Goal: Task Accomplishment & Management: Manage account settings

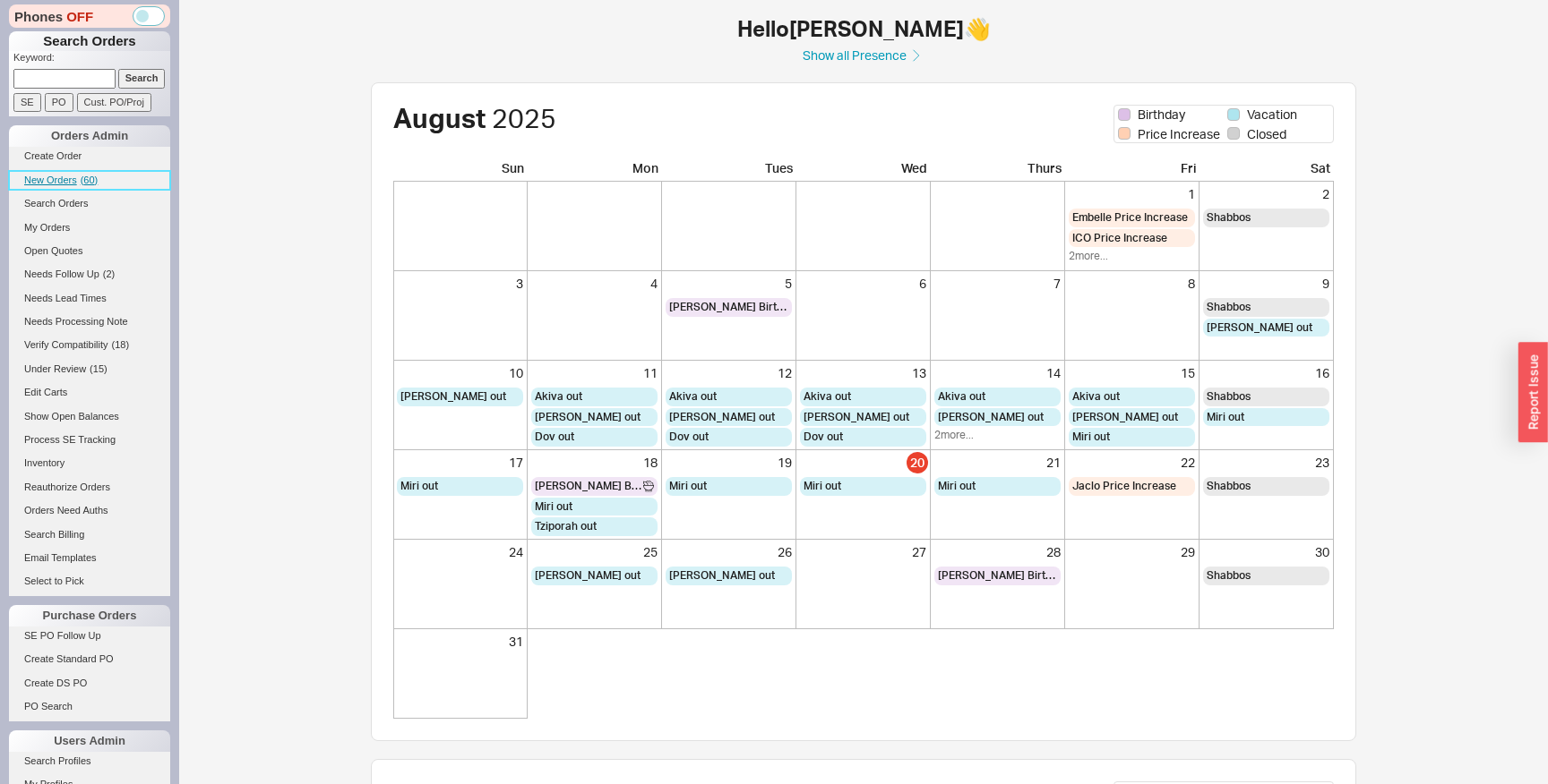
click at [90, 179] on span "( 60 )" at bounding box center [89, 180] width 18 height 10
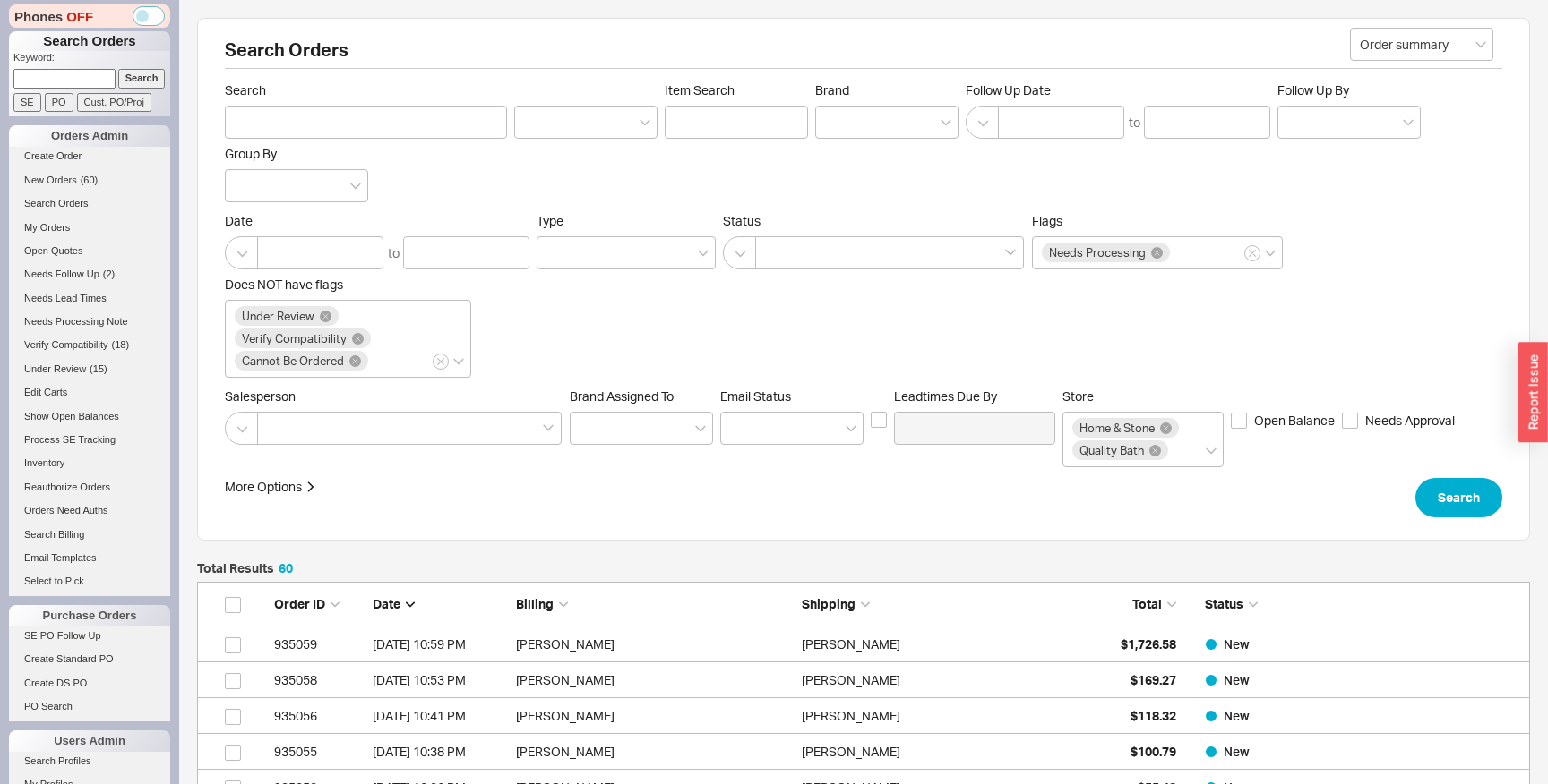
scroll to position [2229, 1333]
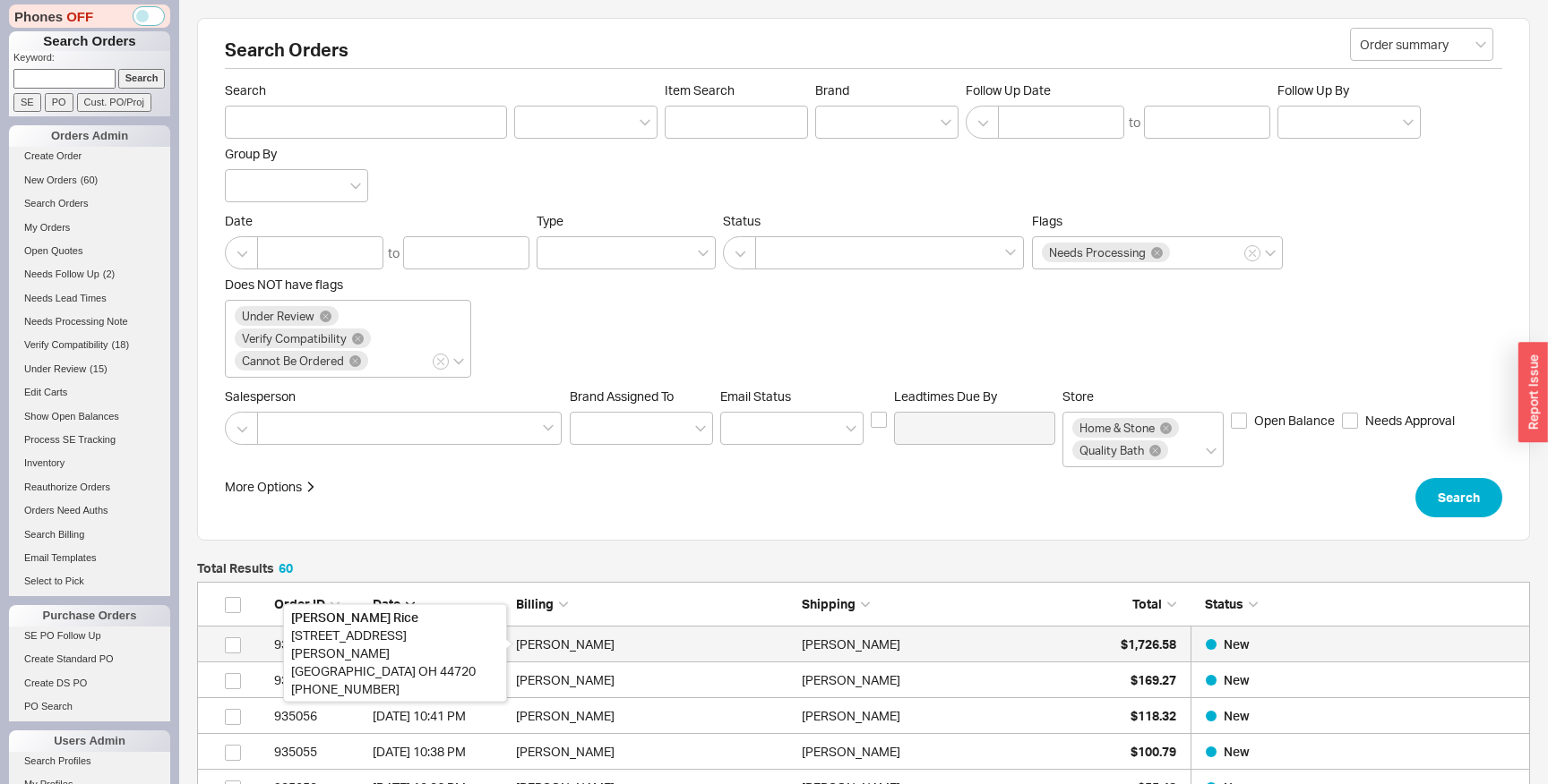
click at [787, 655] on div "Chrissy Rice" at bounding box center [654, 645] width 277 height 36
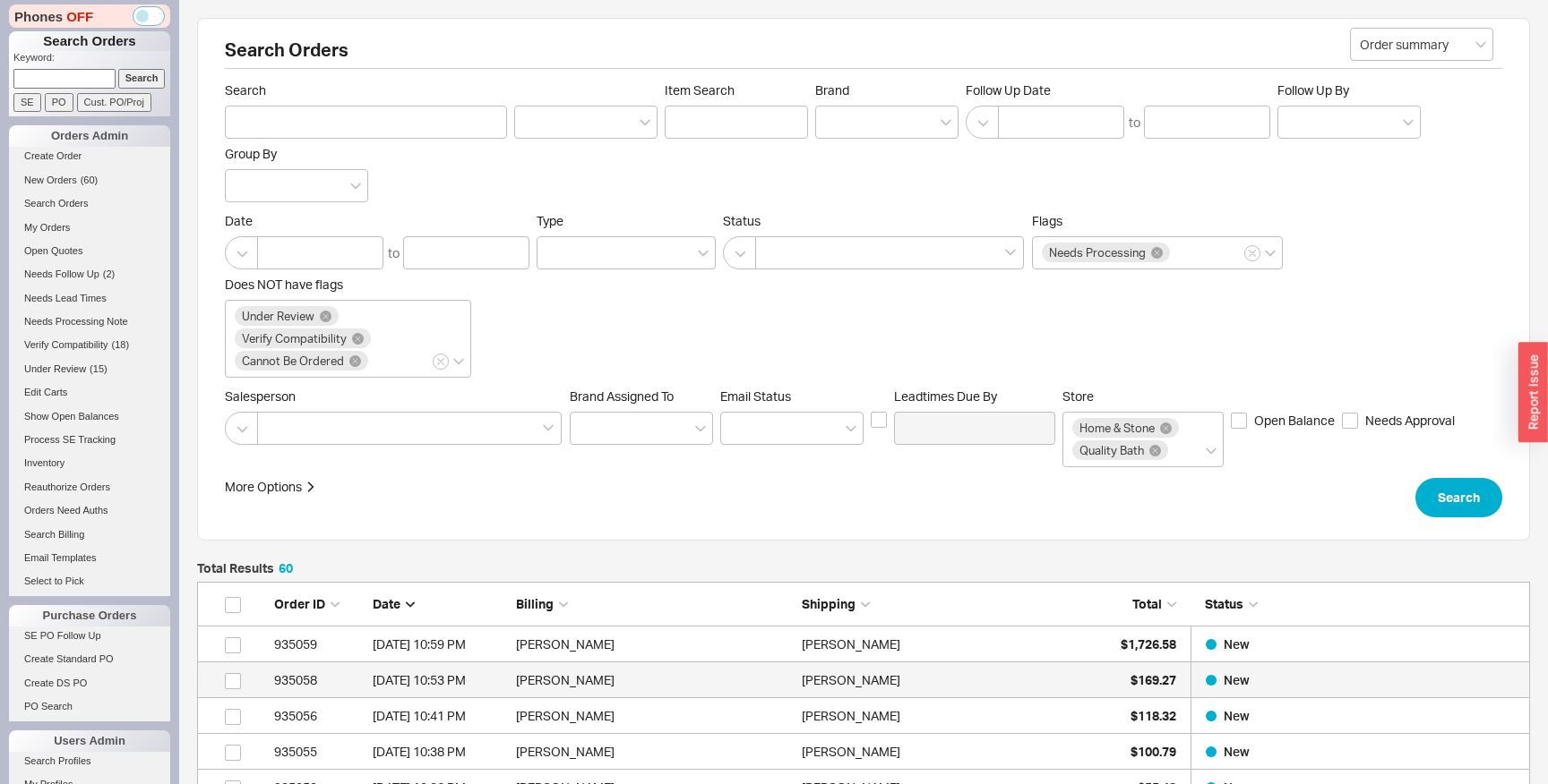
click at [802, 688] on div "Pk Srivatsa" at bounding box center [851, 681] width 98 height 36
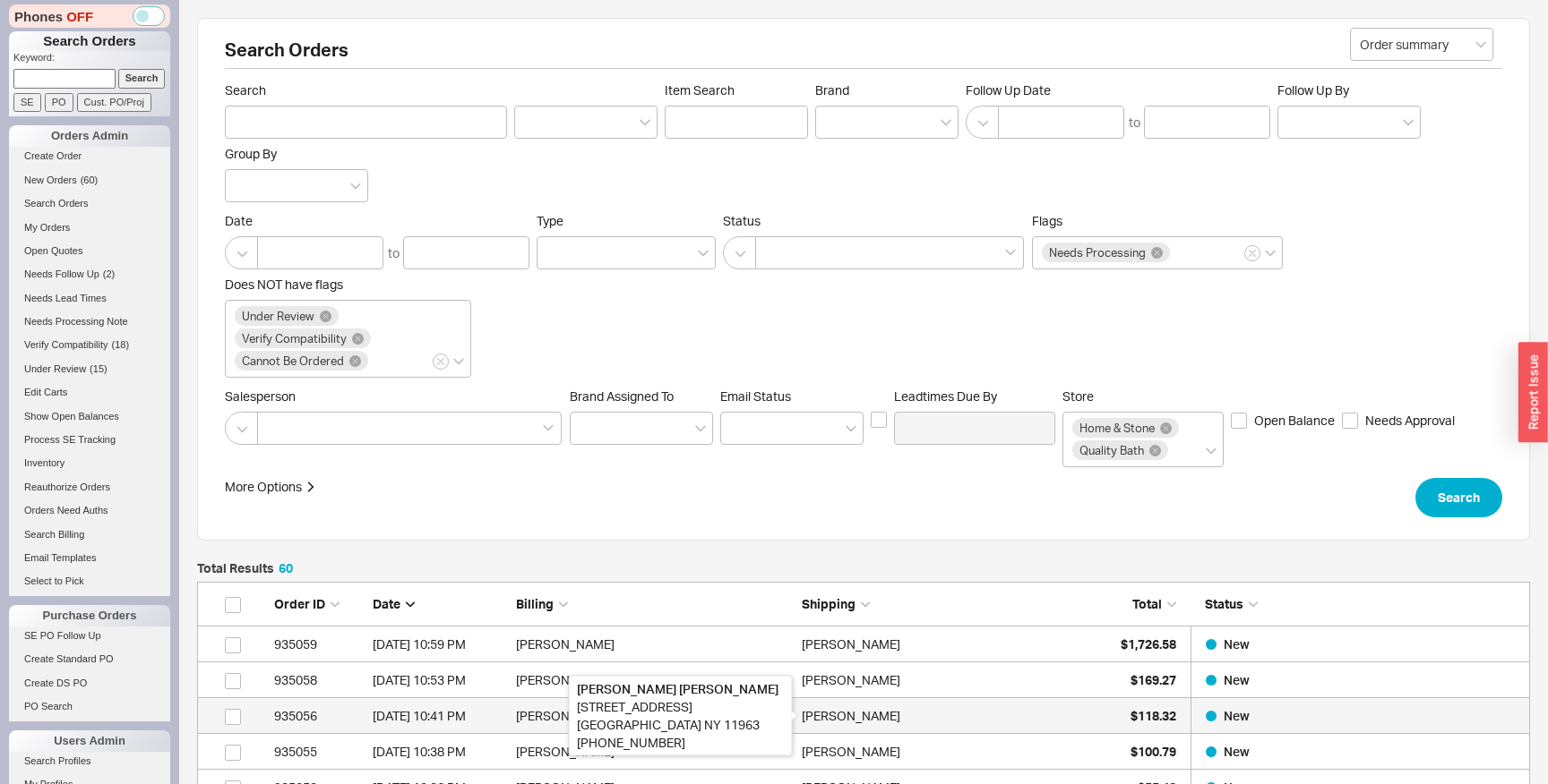
click at [821, 726] on div "Juan Guzman" at bounding box center [851, 716] width 98 height 36
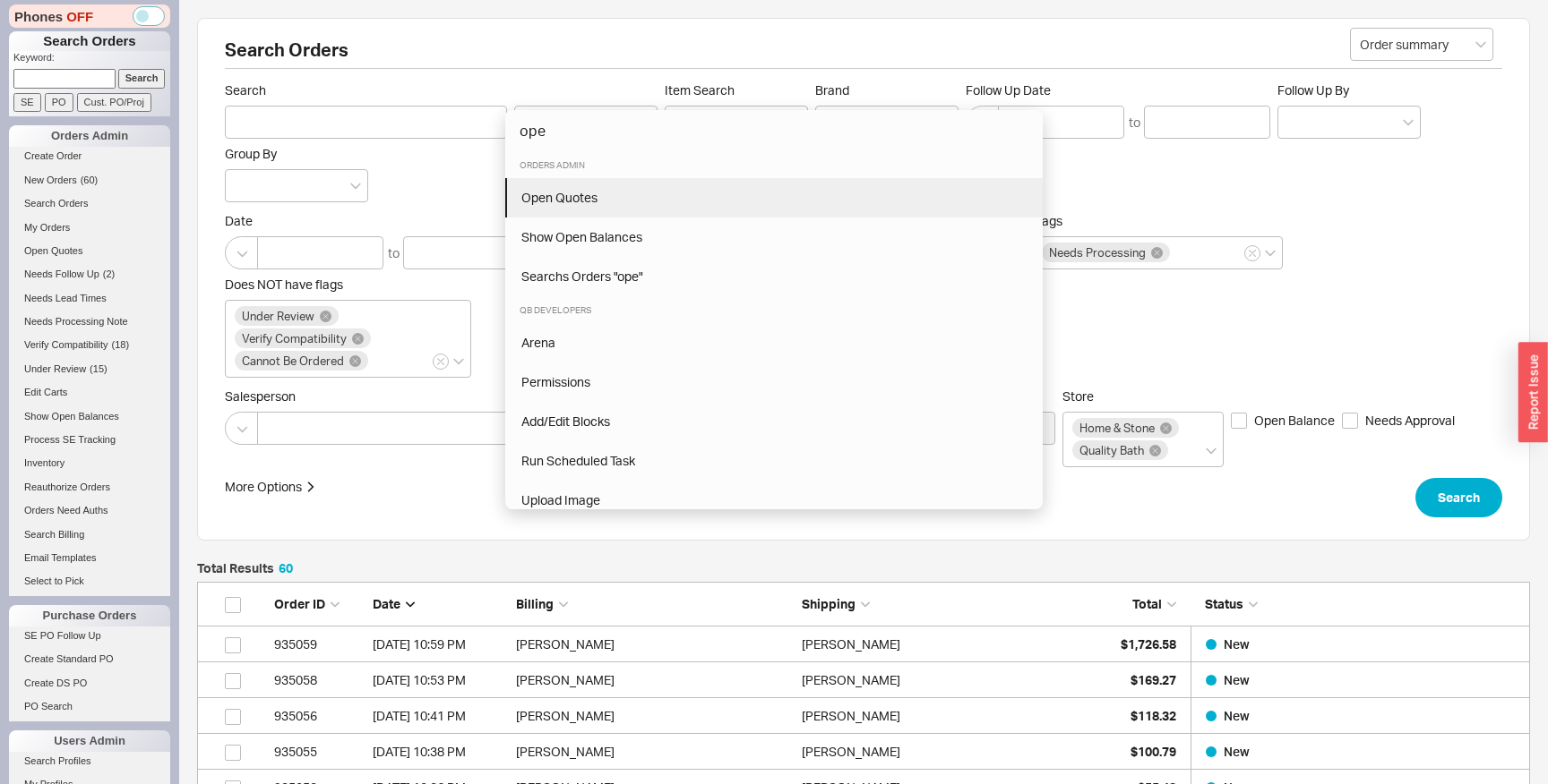
type input "ope"
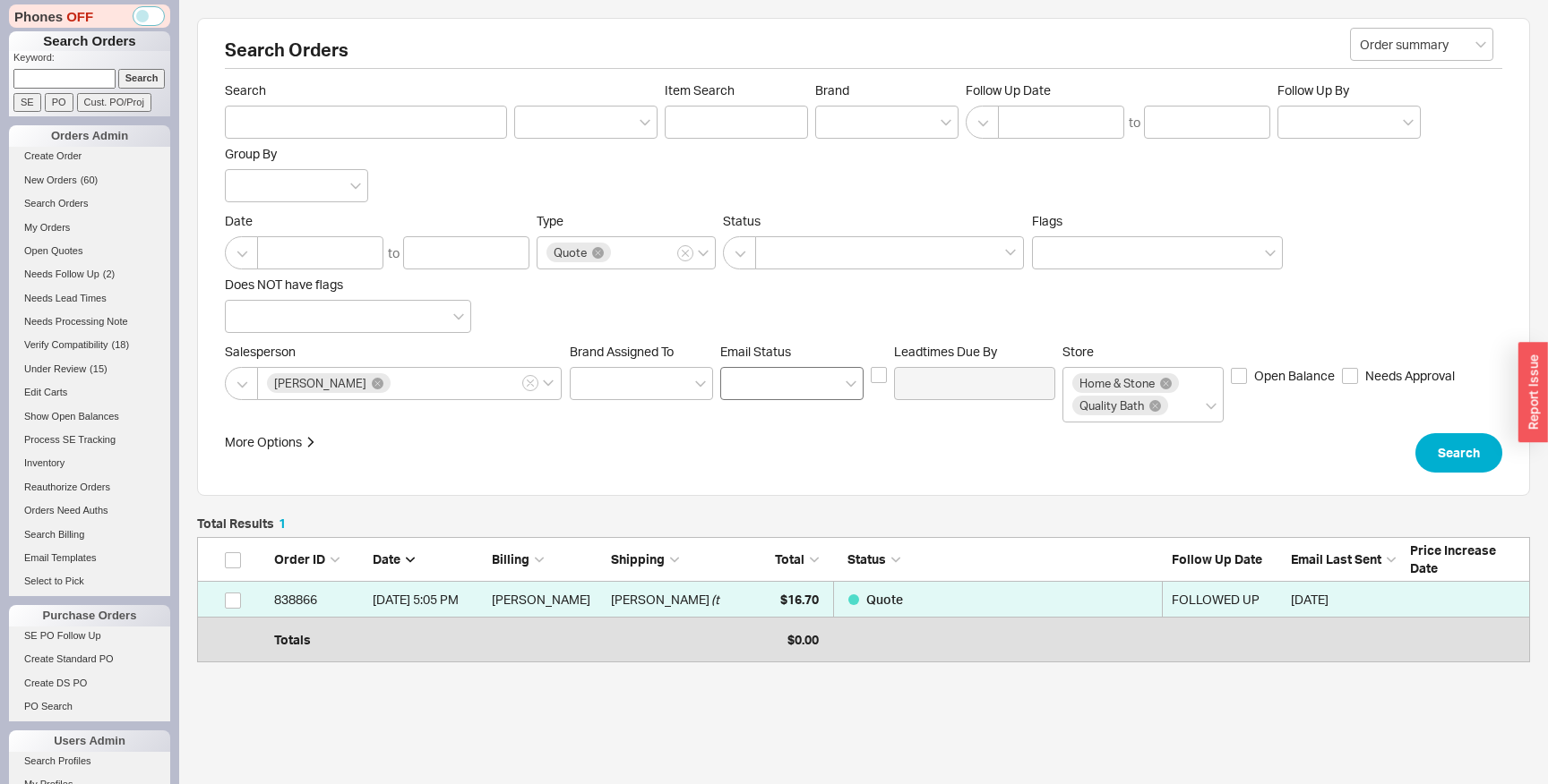
scroll to position [116, 1333]
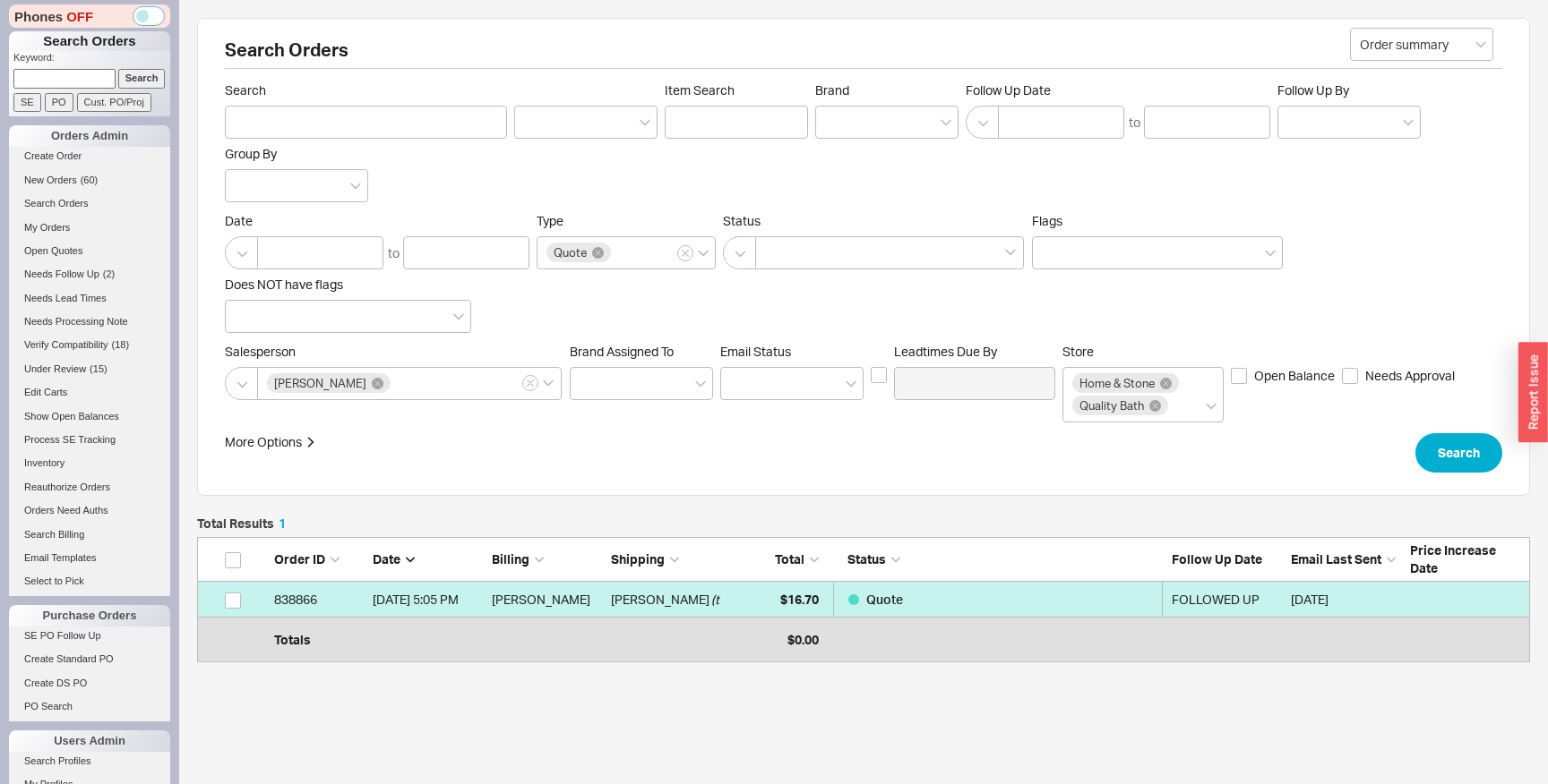
click at [856, 611] on div "Quote" at bounding box center [875, 600] width 55 height 36
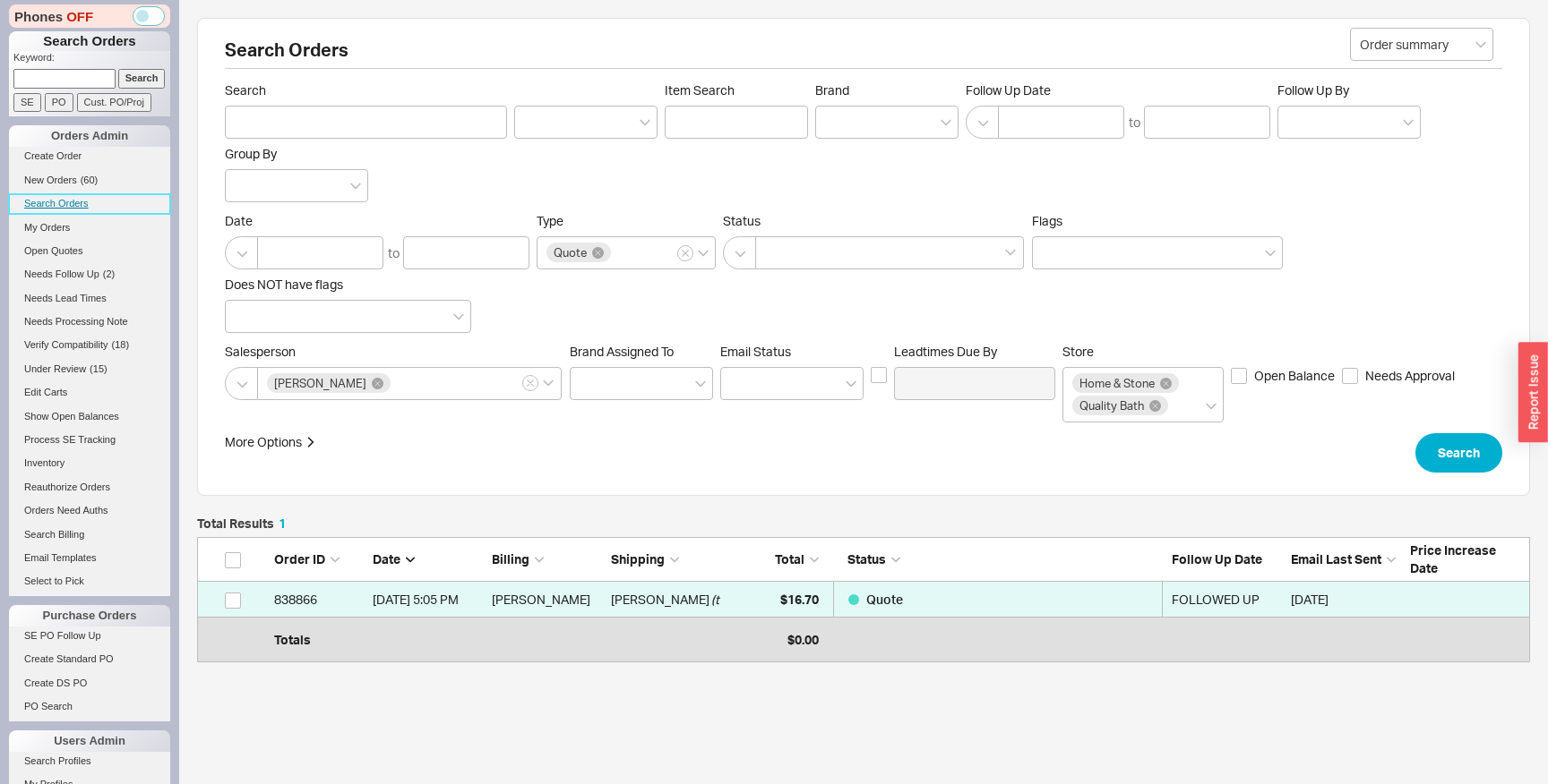
click at [56, 207] on link "Search Orders" at bounding box center [89, 203] width 161 height 19
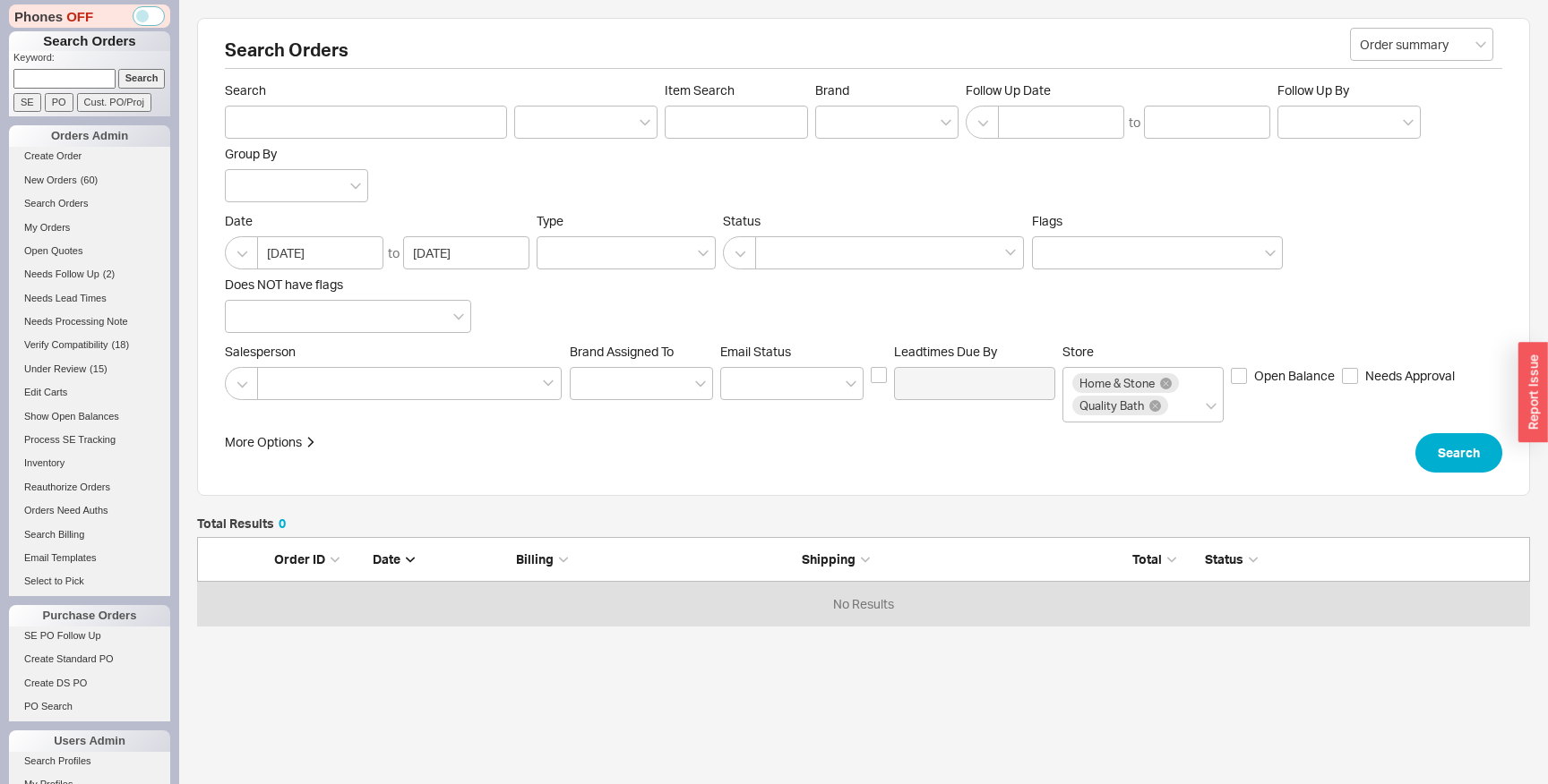
scroll to position [89, 1333]
click at [607, 250] on div at bounding box center [625, 253] width 179 height 33
click at [559, 250] on input "Type" at bounding box center [552, 253] width 12 height 21
type input "qu"
click at [1461, 454] on button "Search" at bounding box center [1459, 453] width 87 height 40
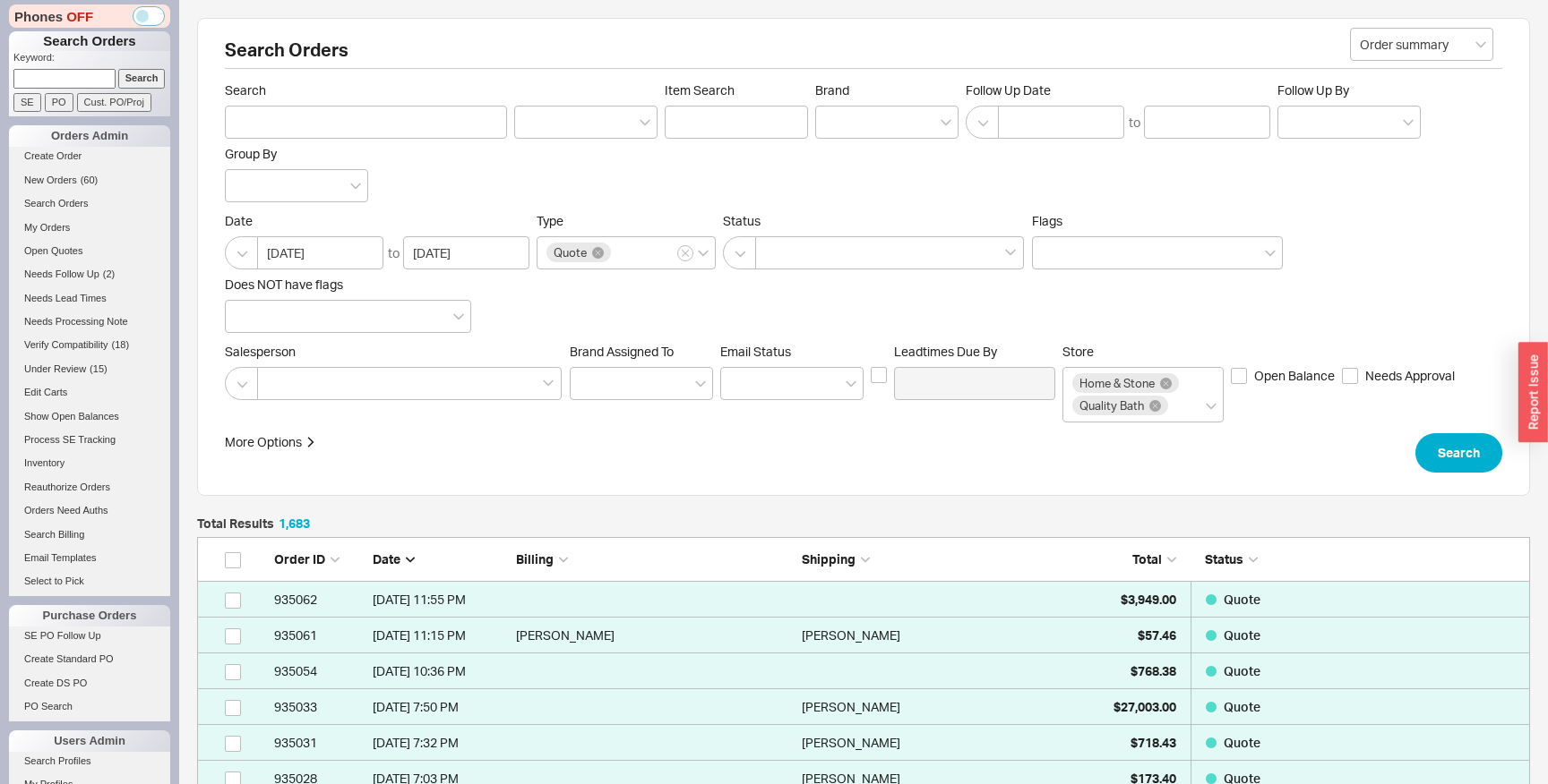
scroll to position [60348, 1333]
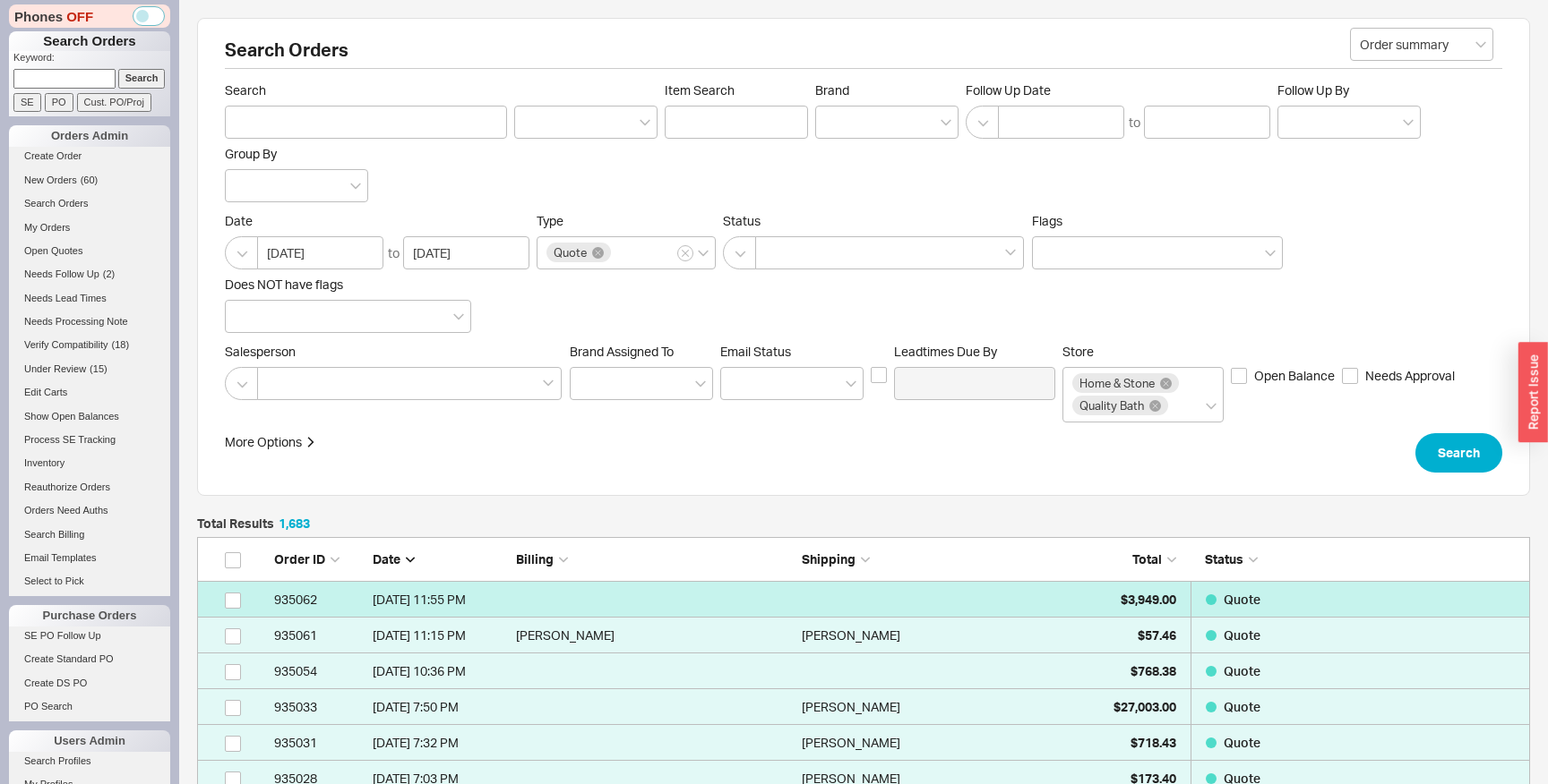
click at [841, 595] on link "935062 8/19/25 11:55 PM $3,949.00 Quote" at bounding box center [863, 600] width 1333 height 36
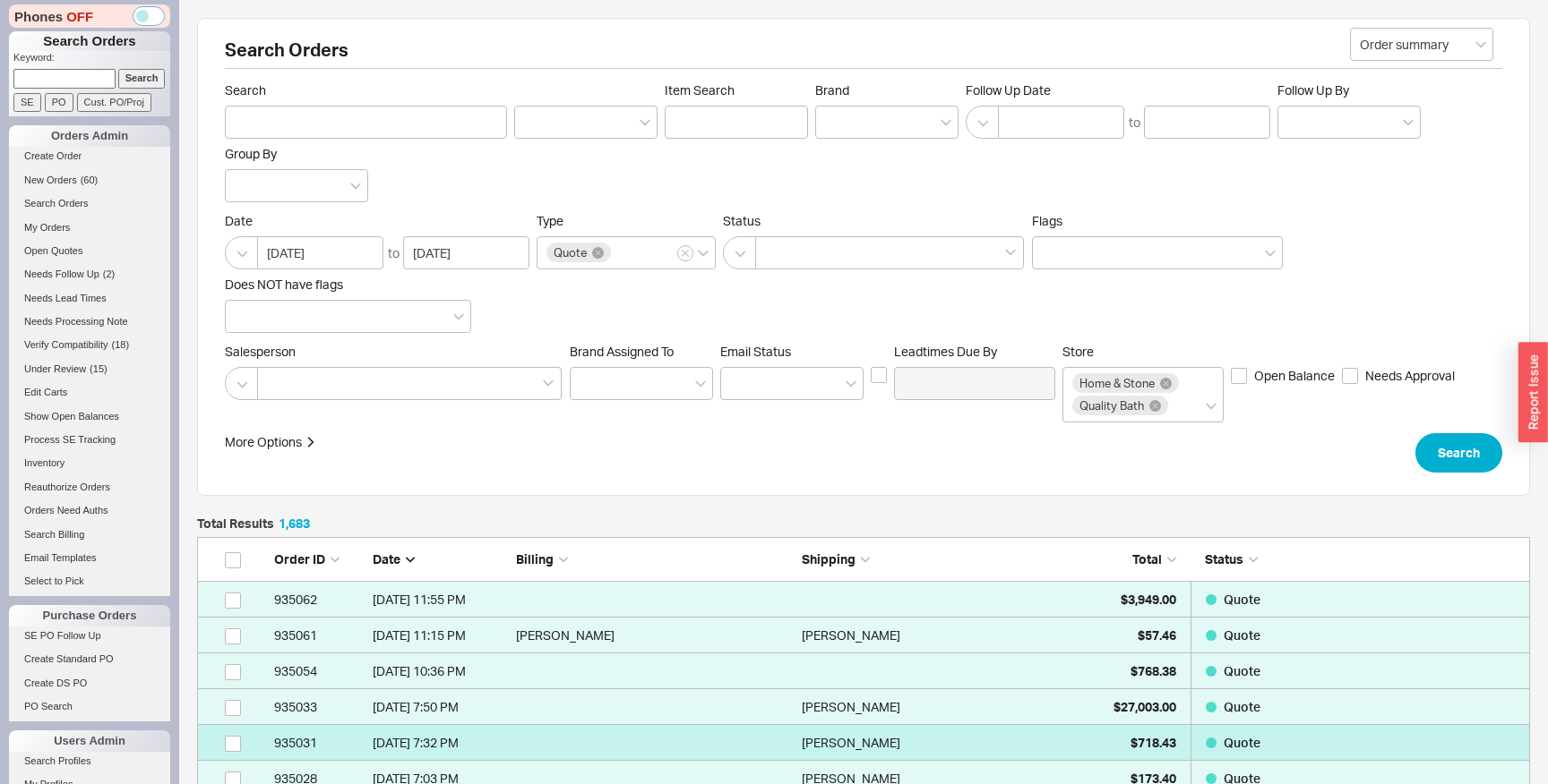
click at [881, 730] on div "Nichol Chang" at bounding box center [940, 743] width 277 height 36
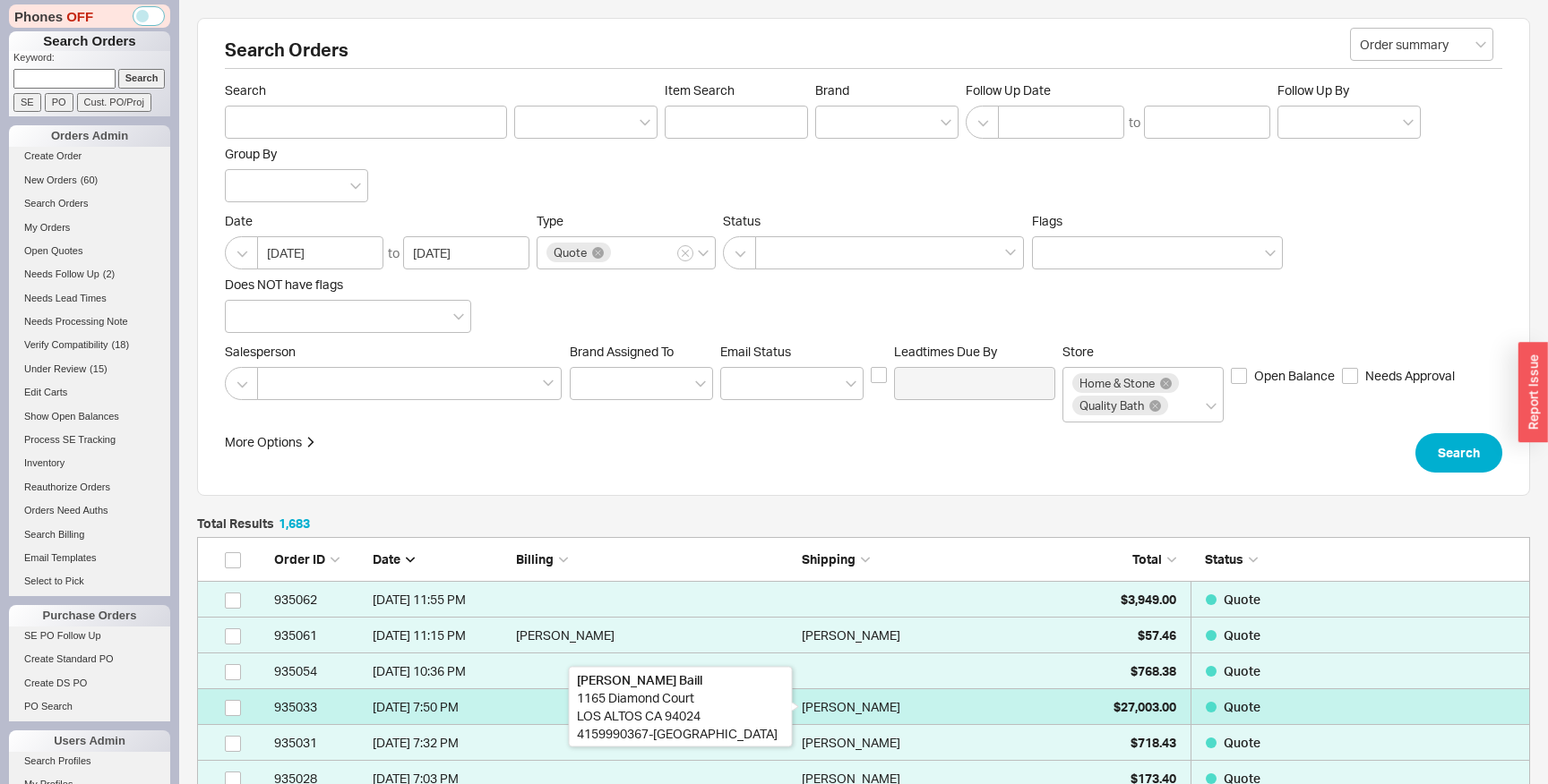
click at [870, 721] on div "Barbara Baill" at bounding box center [851, 707] width 98 height 36
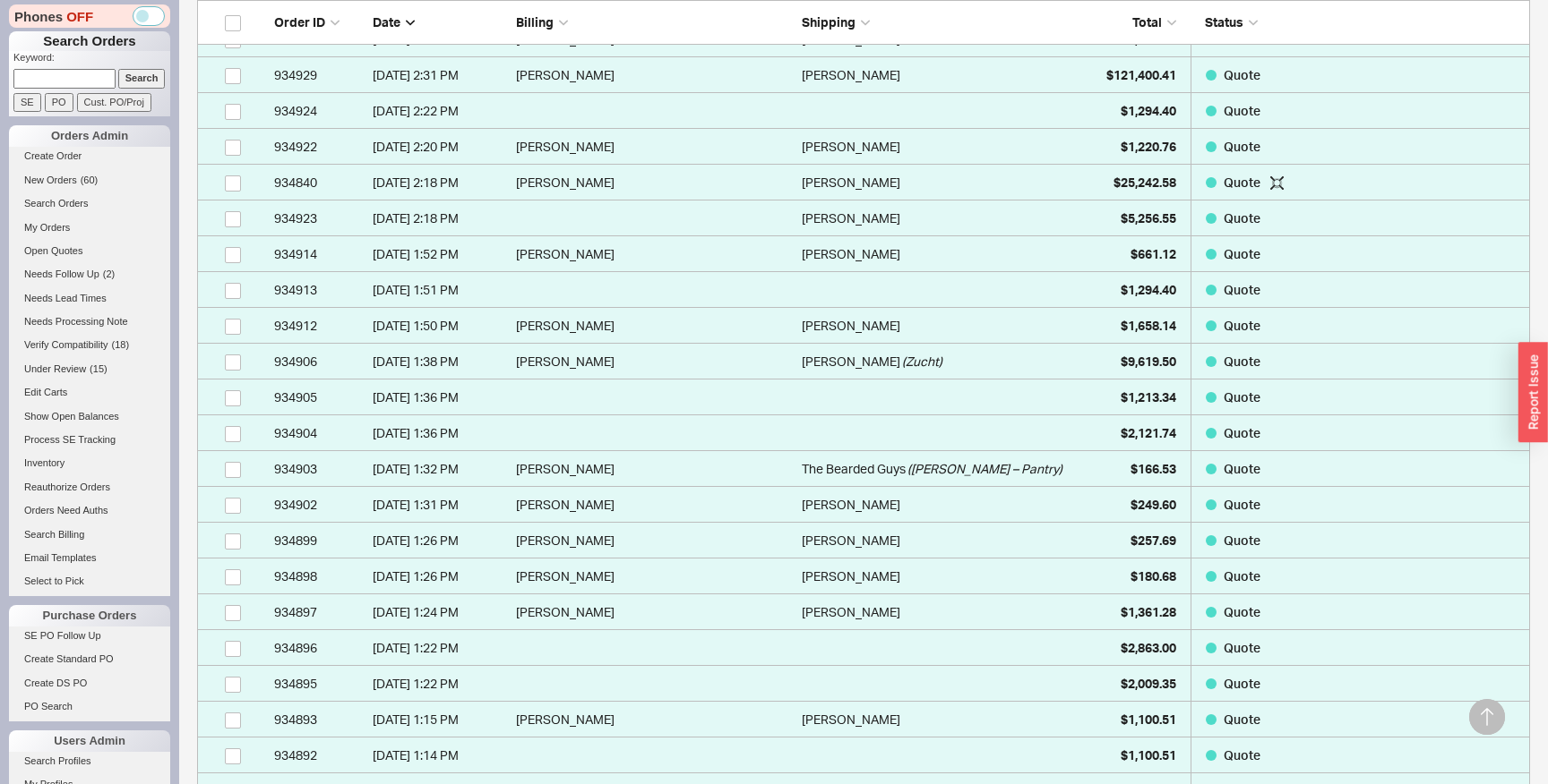
scroll to position [2048, 0]
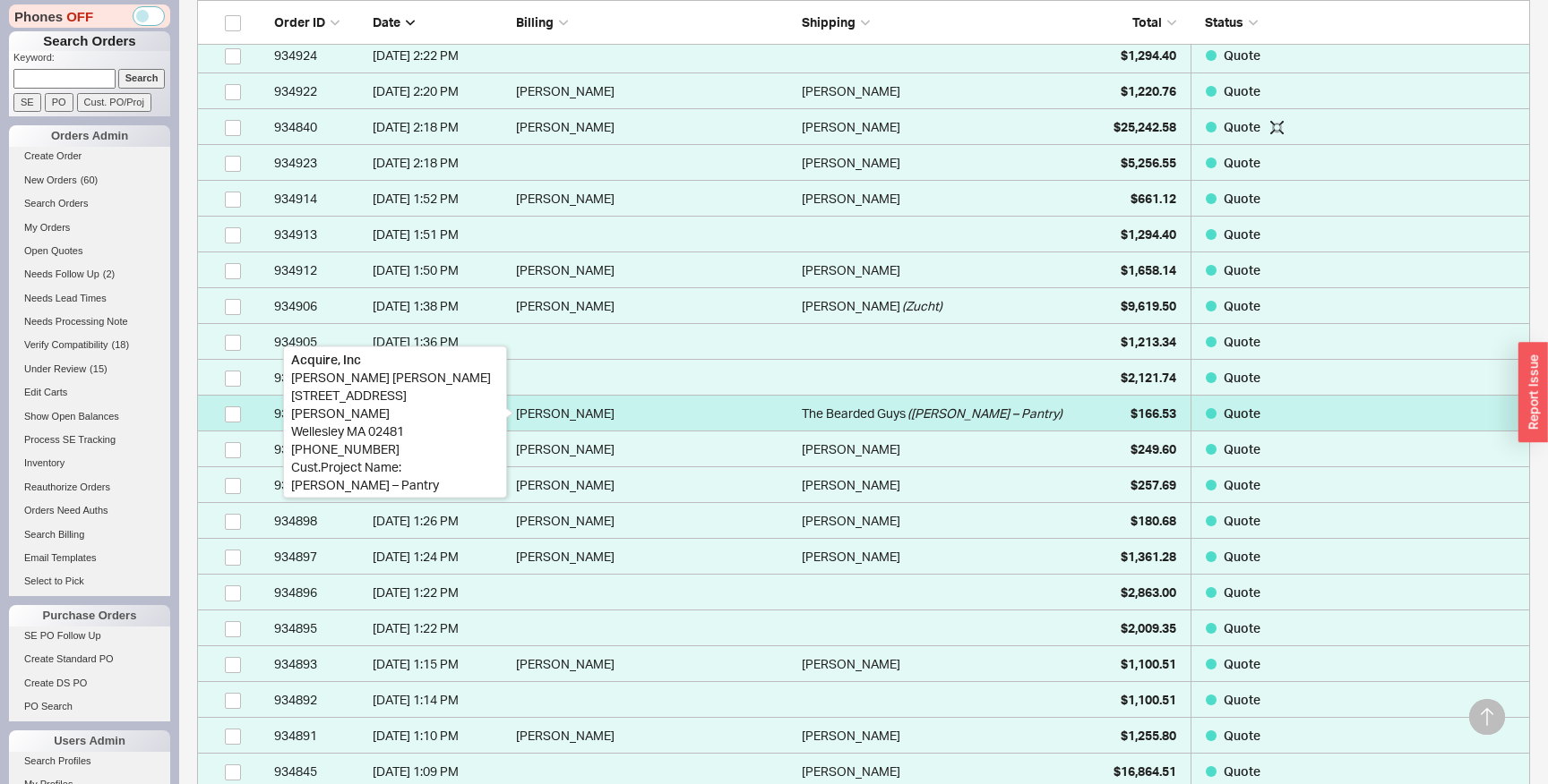
click at [747, 424] on div "Nikki Dalrymple" at bounding box center [654, 413] width 277 height 36
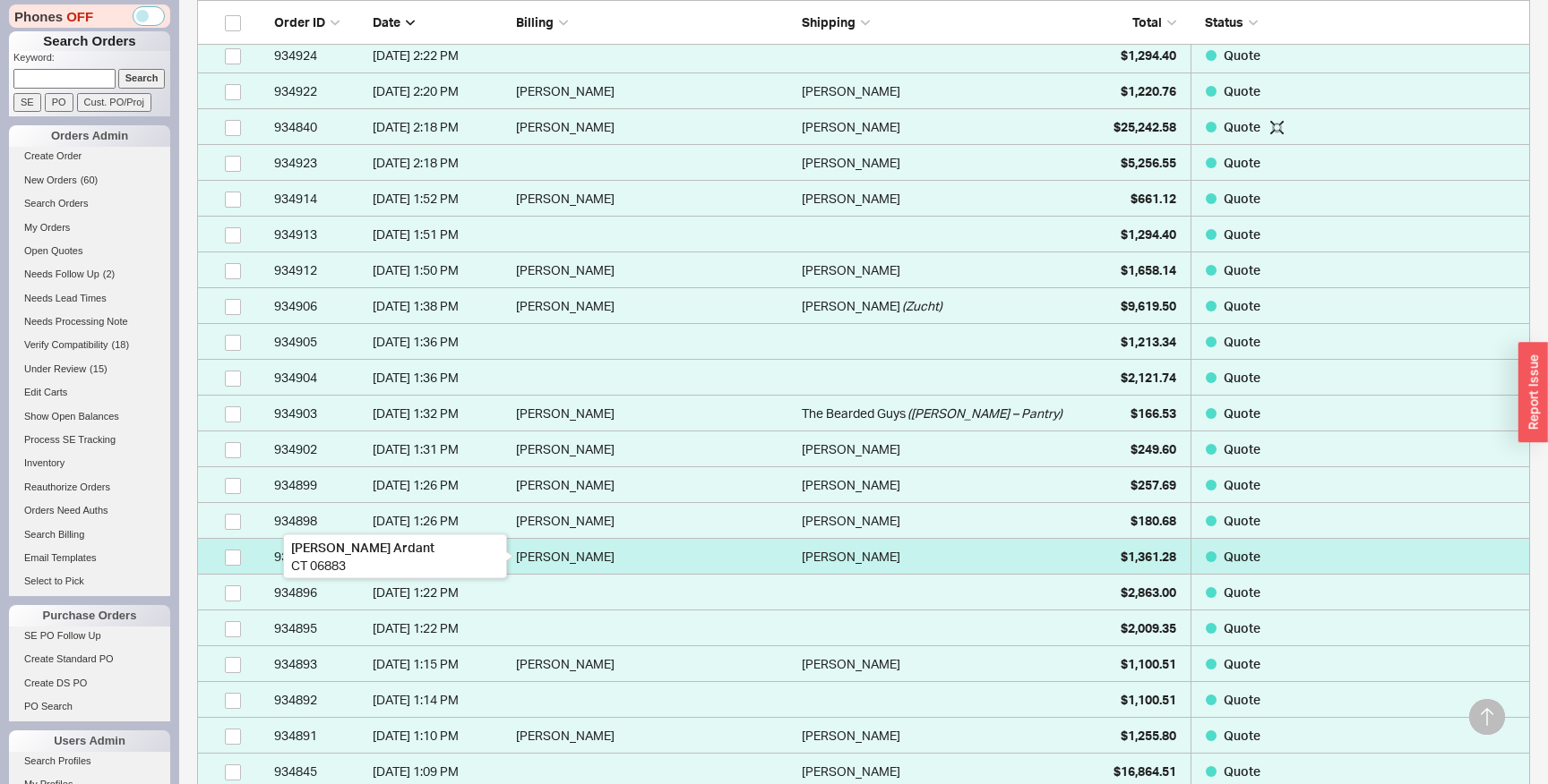
click at [787, 545] on div "Christopher Ardant" at bounding box center [654, 557] width 277 height 36
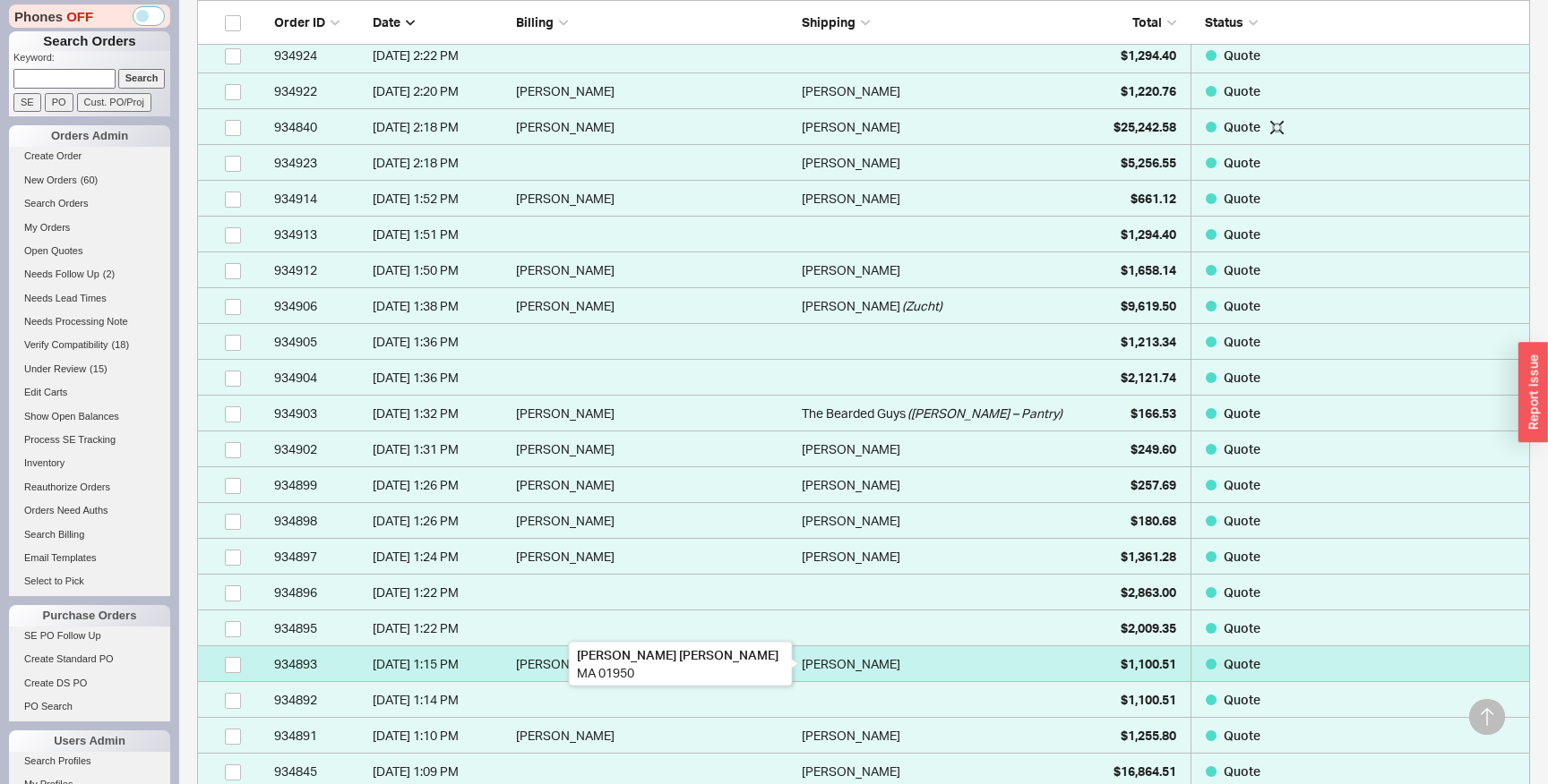
click at [822, 671] on div "Sylvia Cole" at bounding box center [851, 664] width 98 height 36
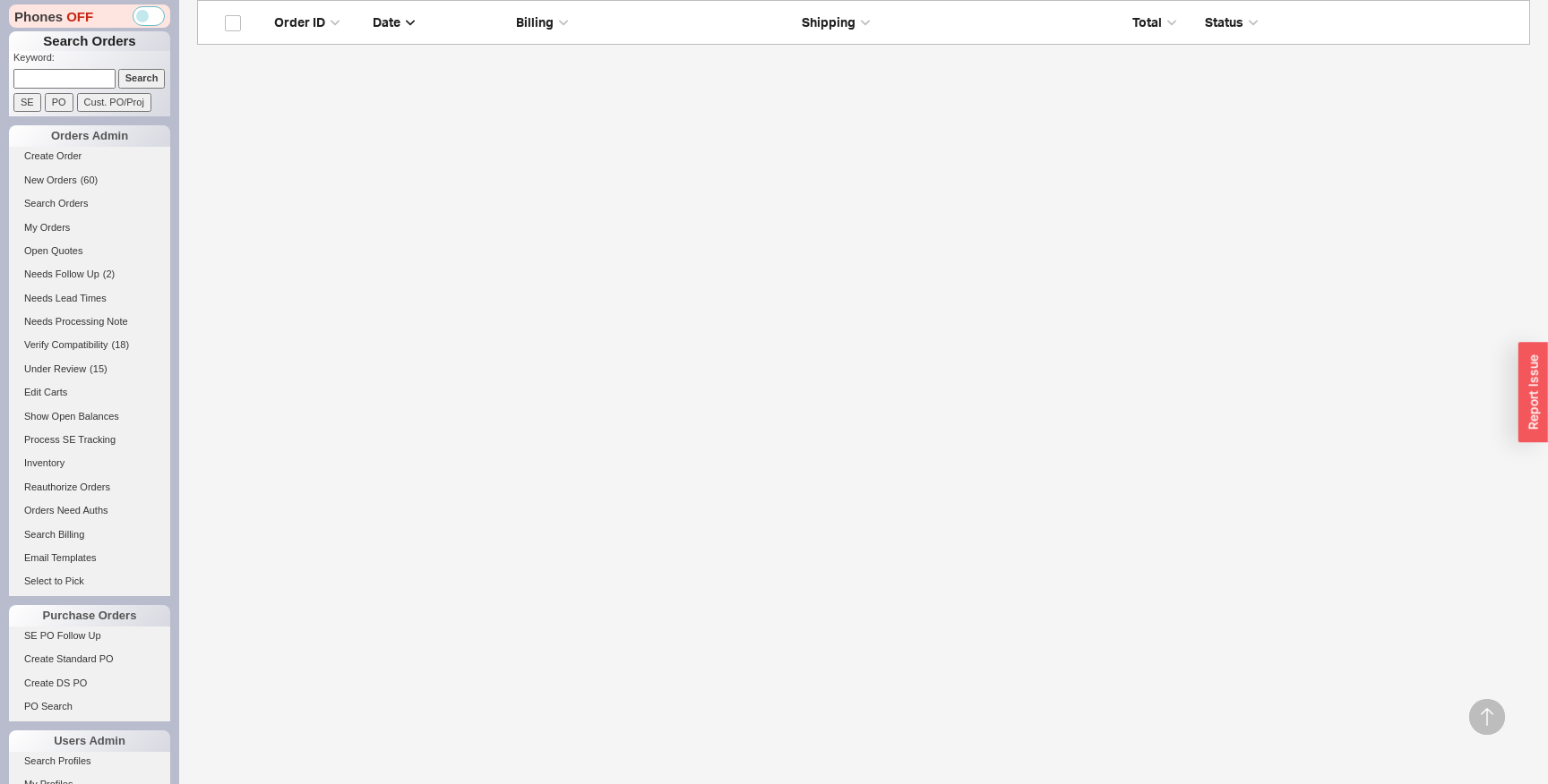
scroll to position [4048, 0]
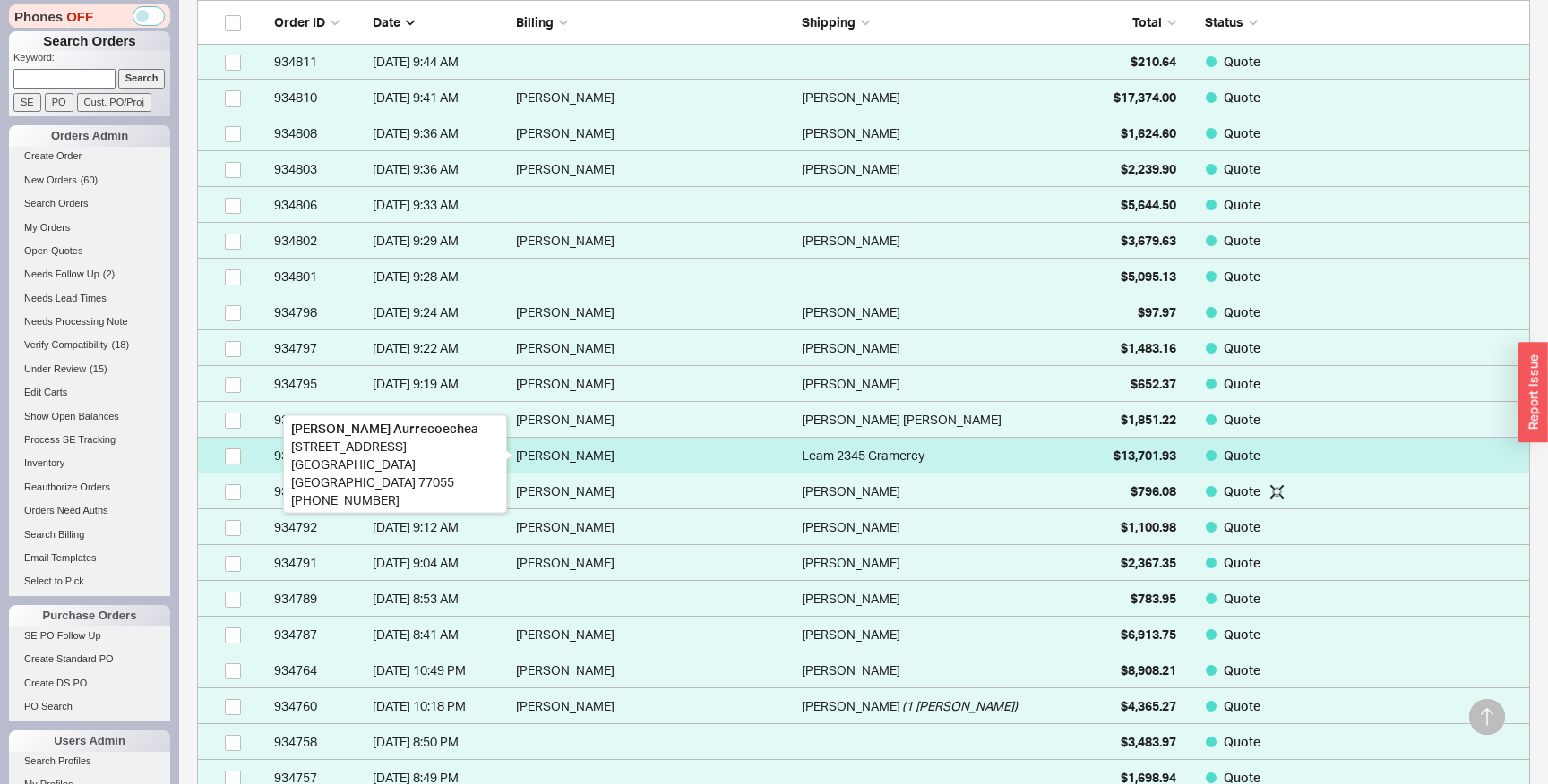
click at [743, 446] on div "Luis Aurrecoechea" at bounding box center [654, 456] width 277 height 36
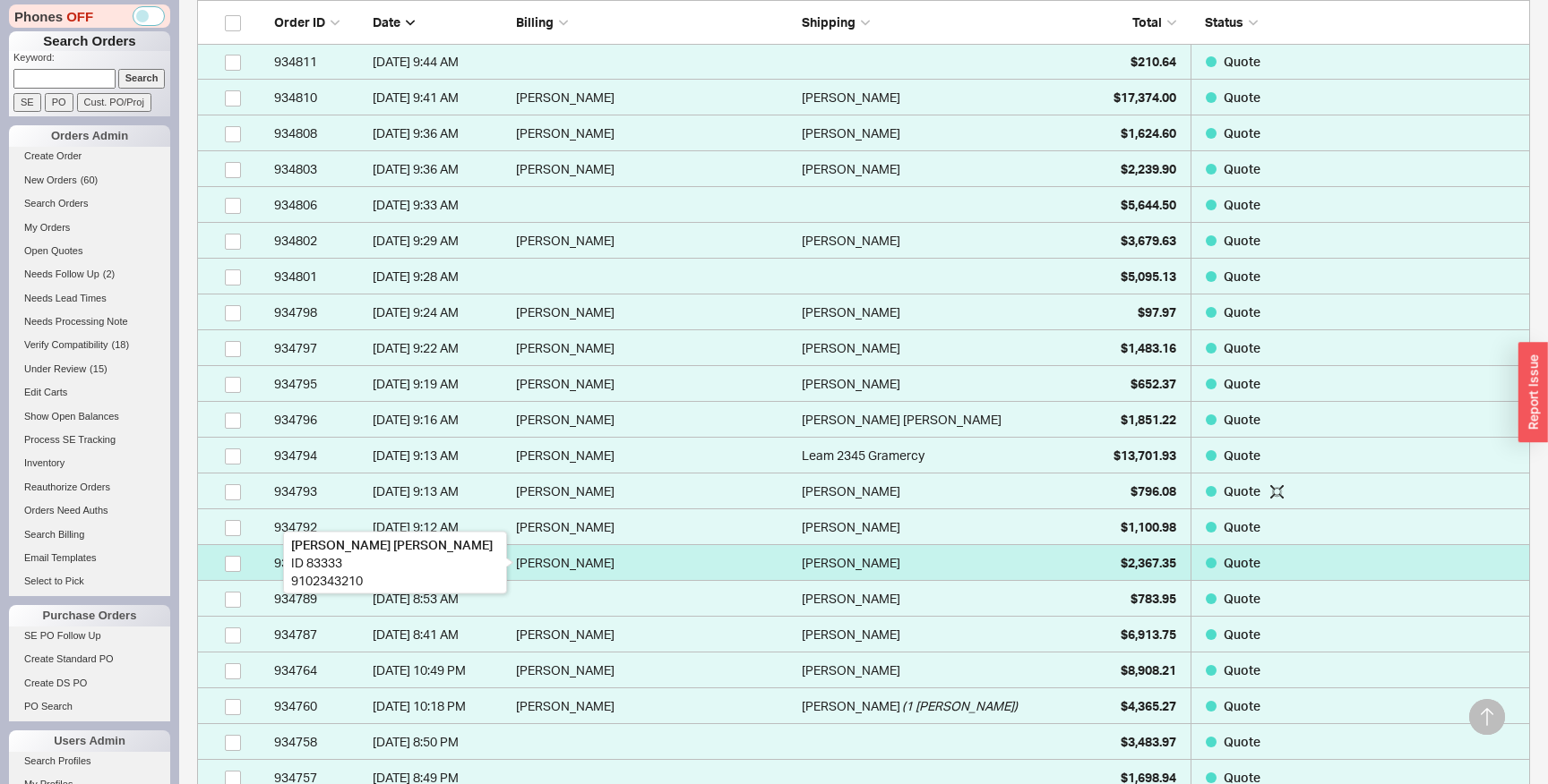
click at [767, 566] on div "Leilani Giles" at bounding box center [654, 563] width 277 height 36
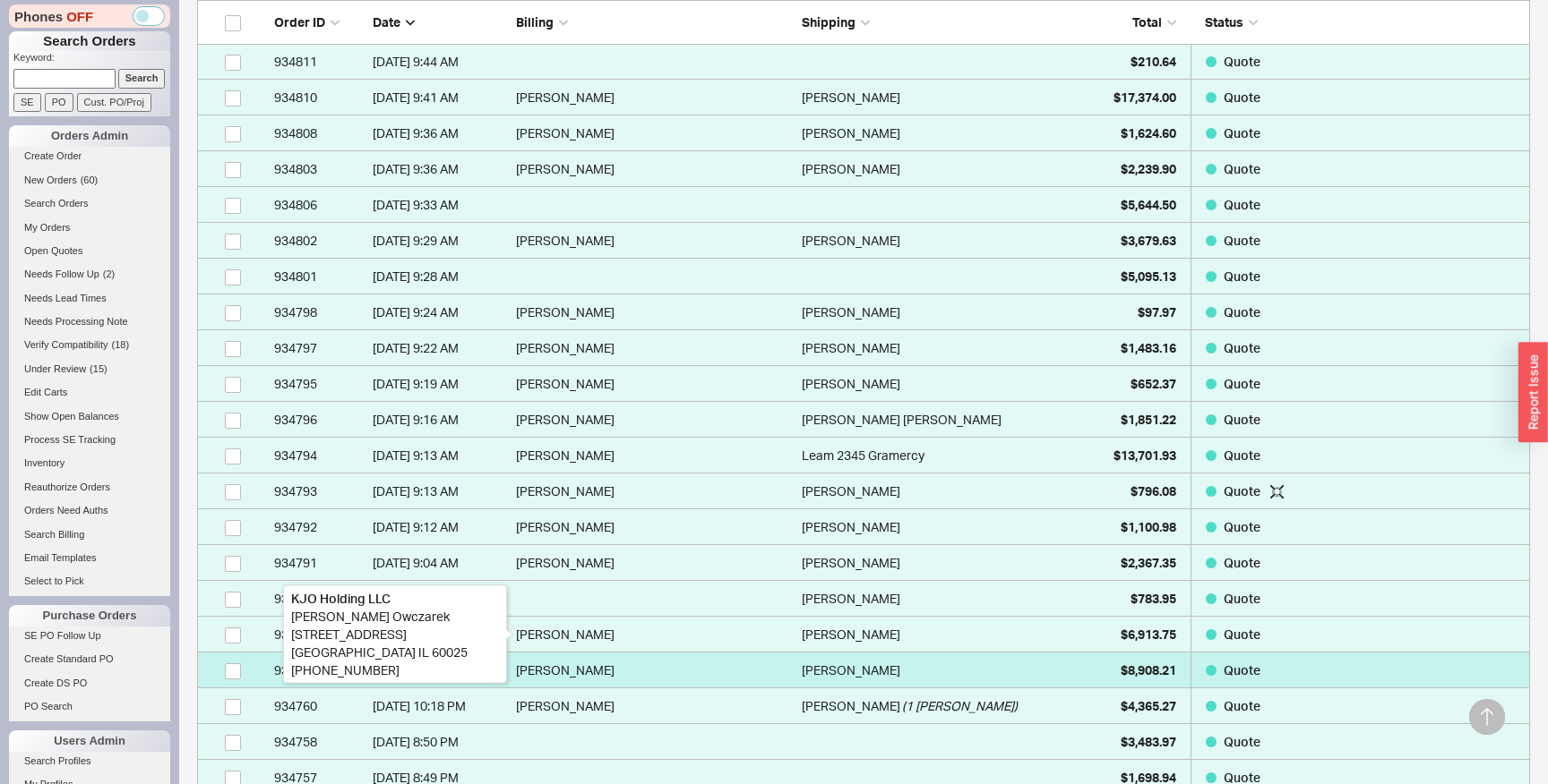
click at [783, 656] on div "Zvi Leitner" at bounding box center [654, 671] width 277 height 36
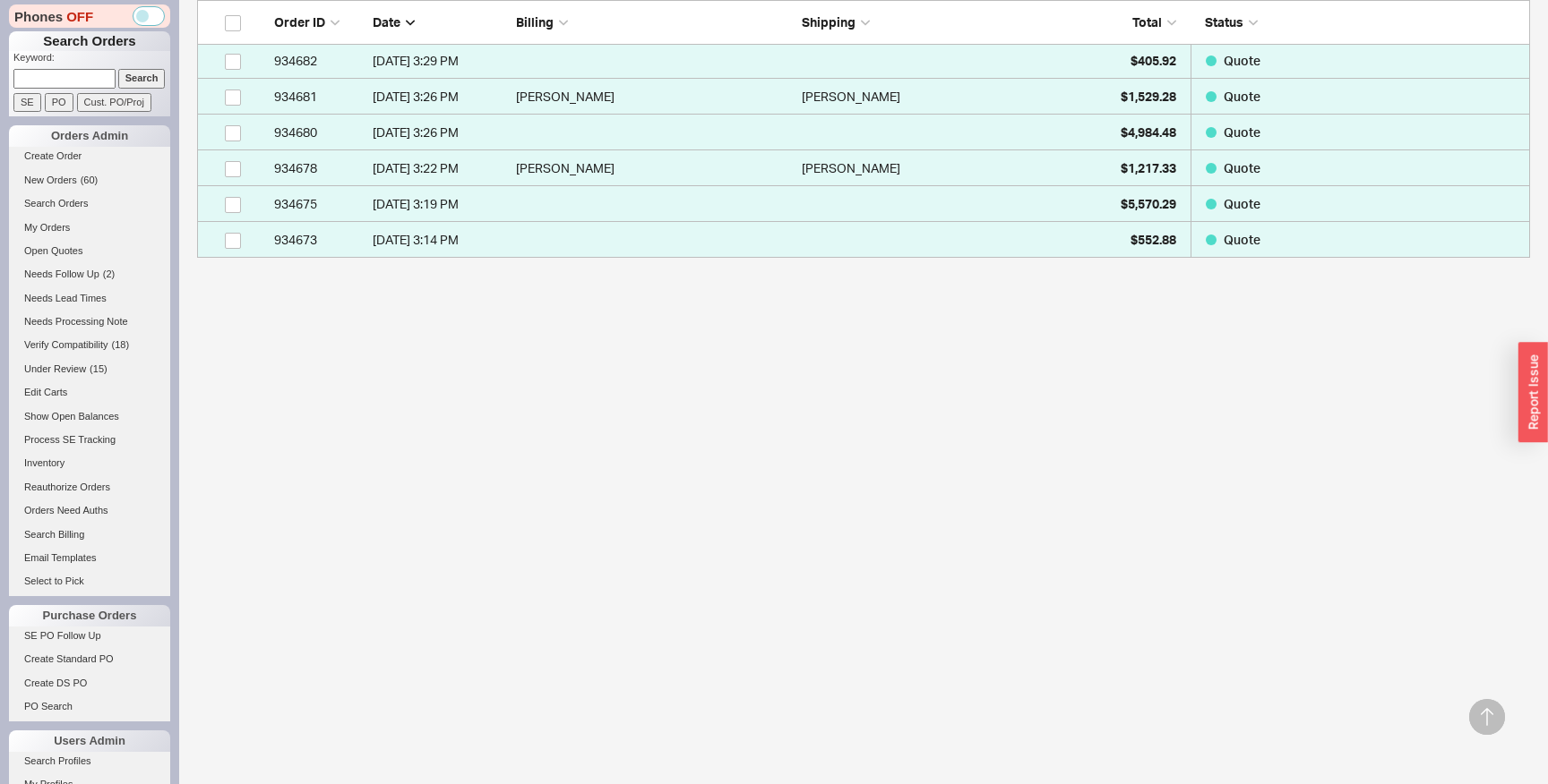
scroll to position [5946, 0]
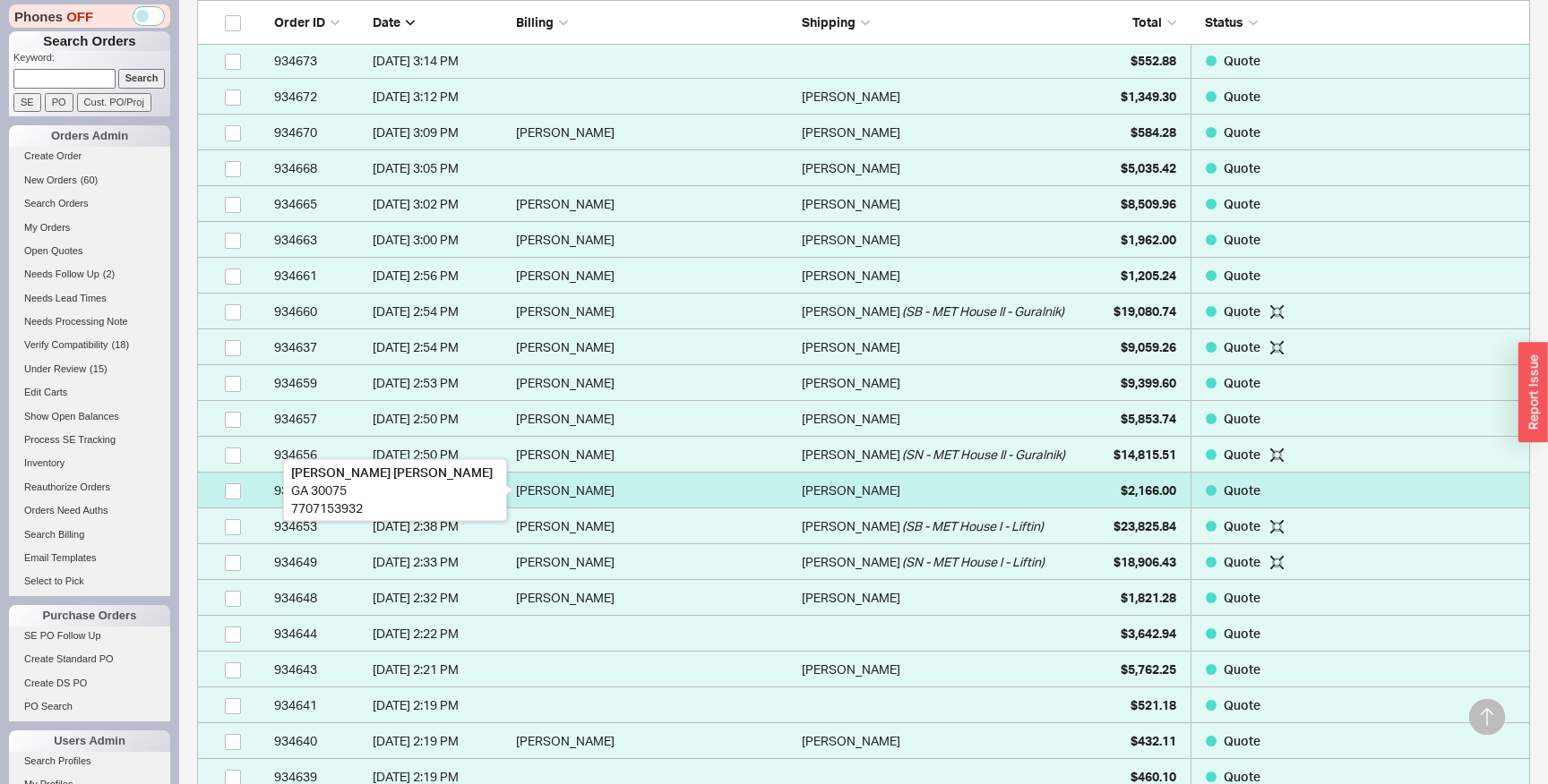
click at [755, 477] on div "Lee A Myers" at bounding box center [654, 491] width 277 height 36
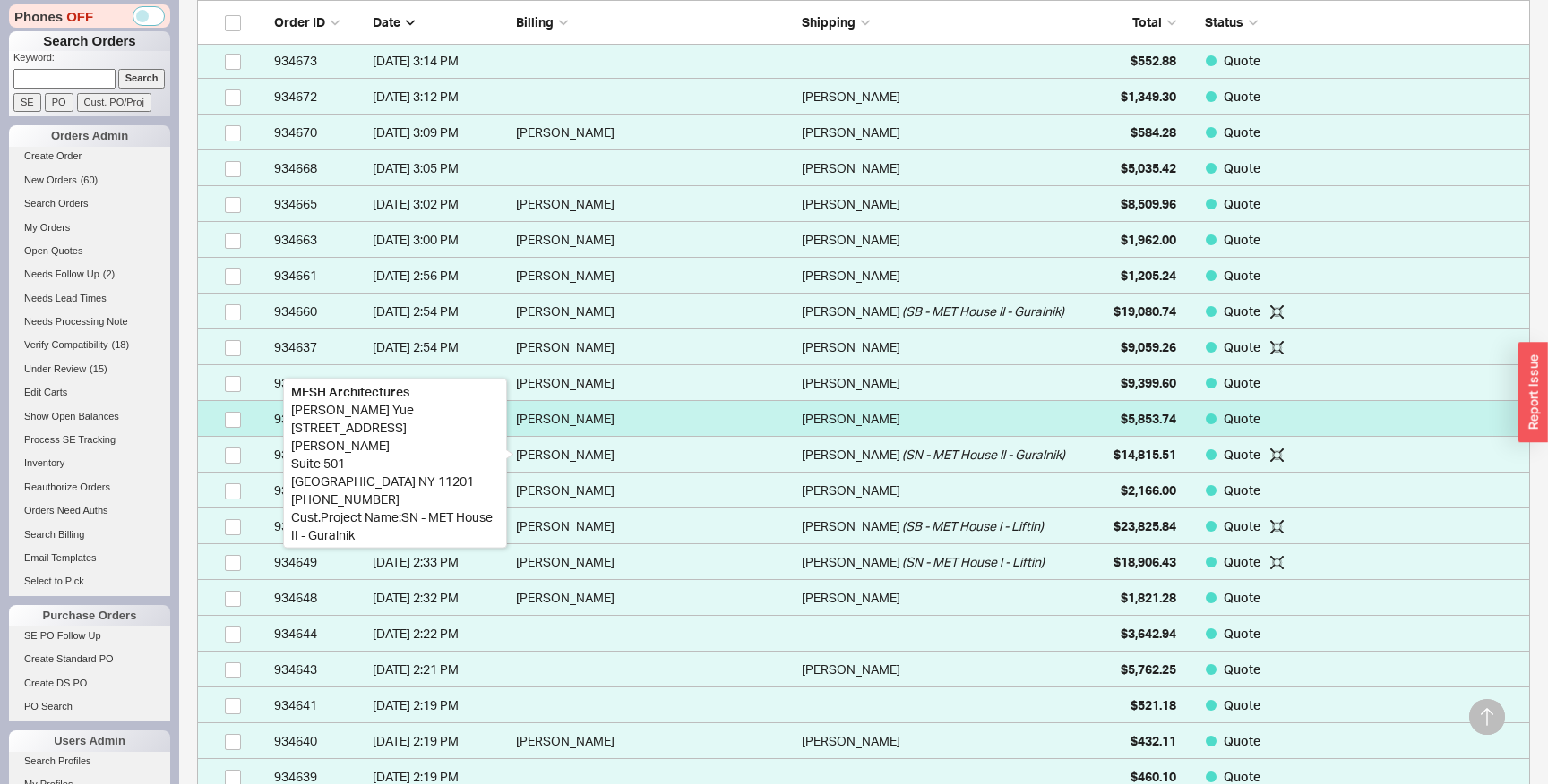
click at [761, 403] on div "Vita Biler" at bounding box center [654, 419] width 277 height 36
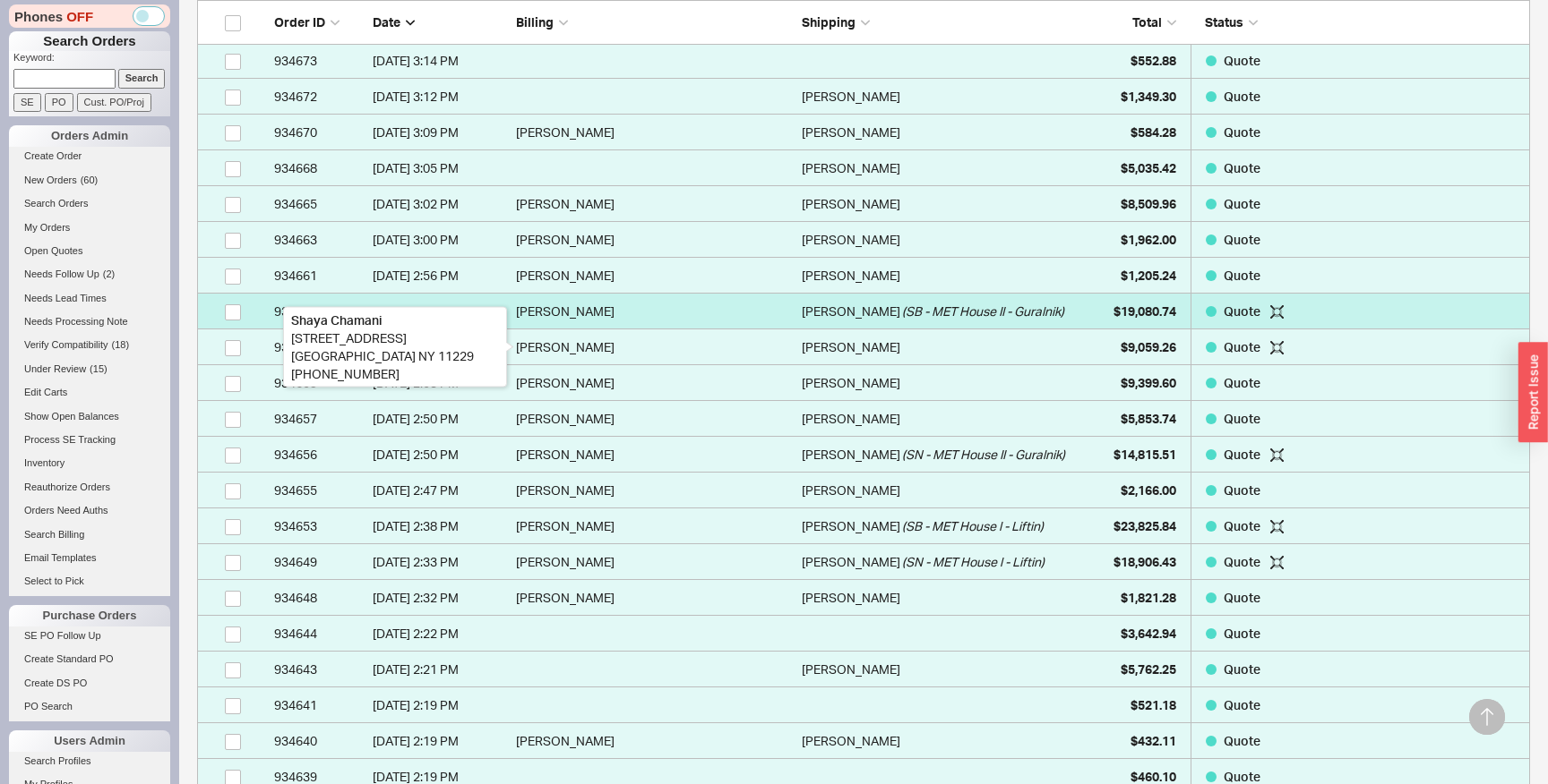
click at [761, 324] on div "Jocelyn Yue" at bounding box center [654, 311] width 277 height 36
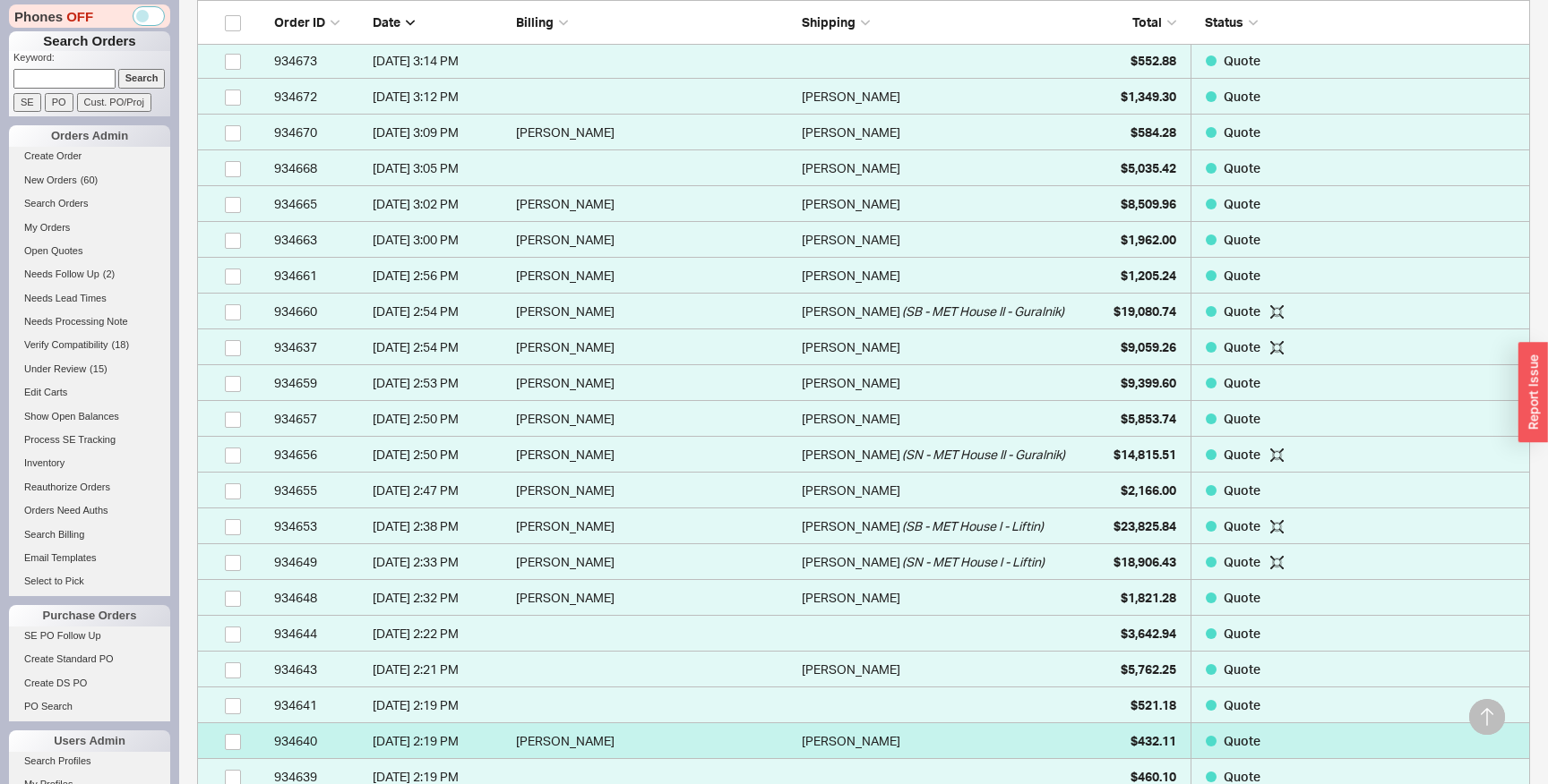
click at [792, 730] on link "934640 8/18/25 2:19 PM Jeanein Locke Jeanein Locke $432.11 Quote" at bounding box center [863, 741] width 1333 height 36
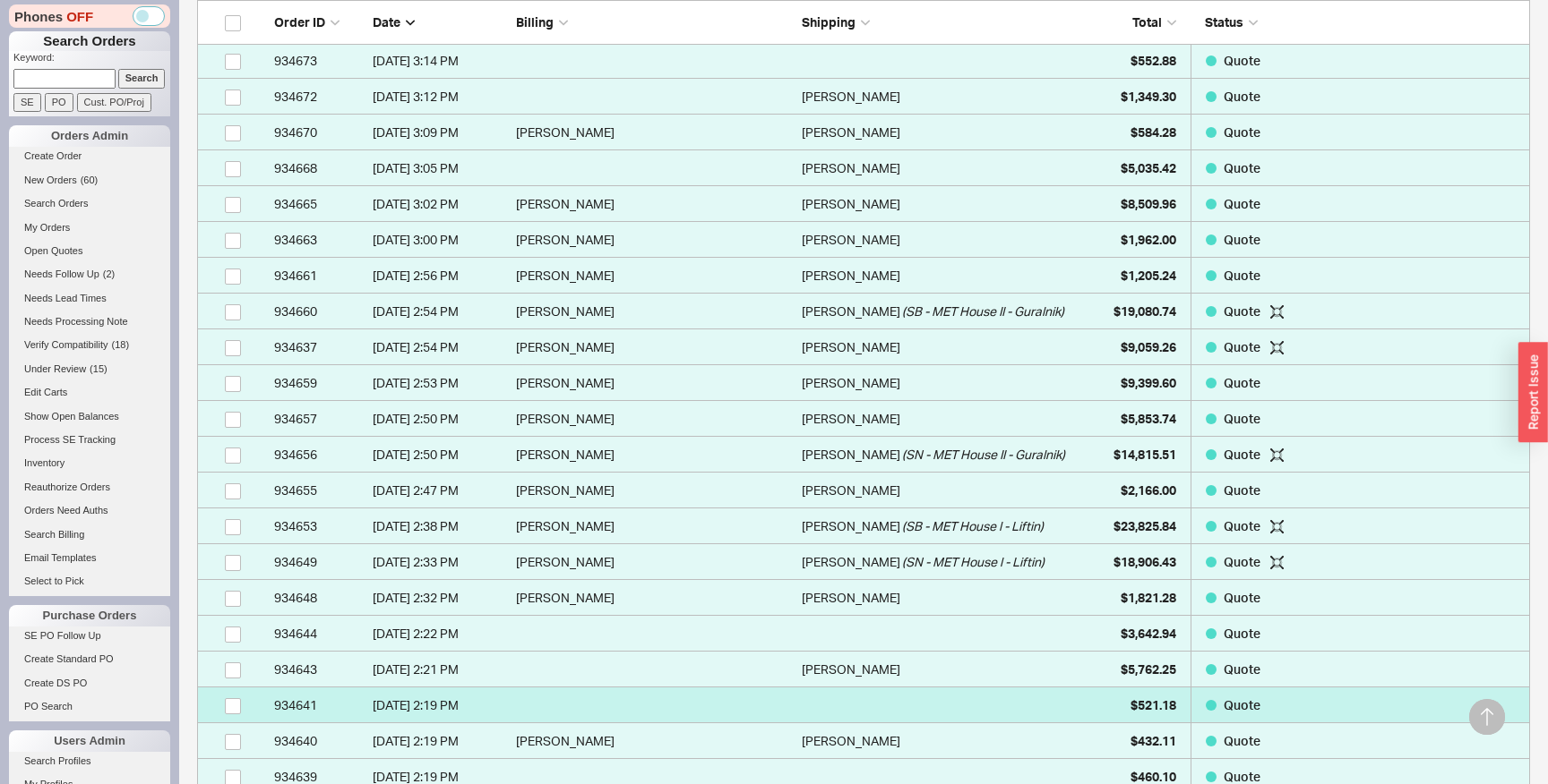
click at [794, 688] on link "934641 8/18/25 2:19 PM $521.18 Quote" at bounding box center [863, 706] width 1333 height 36
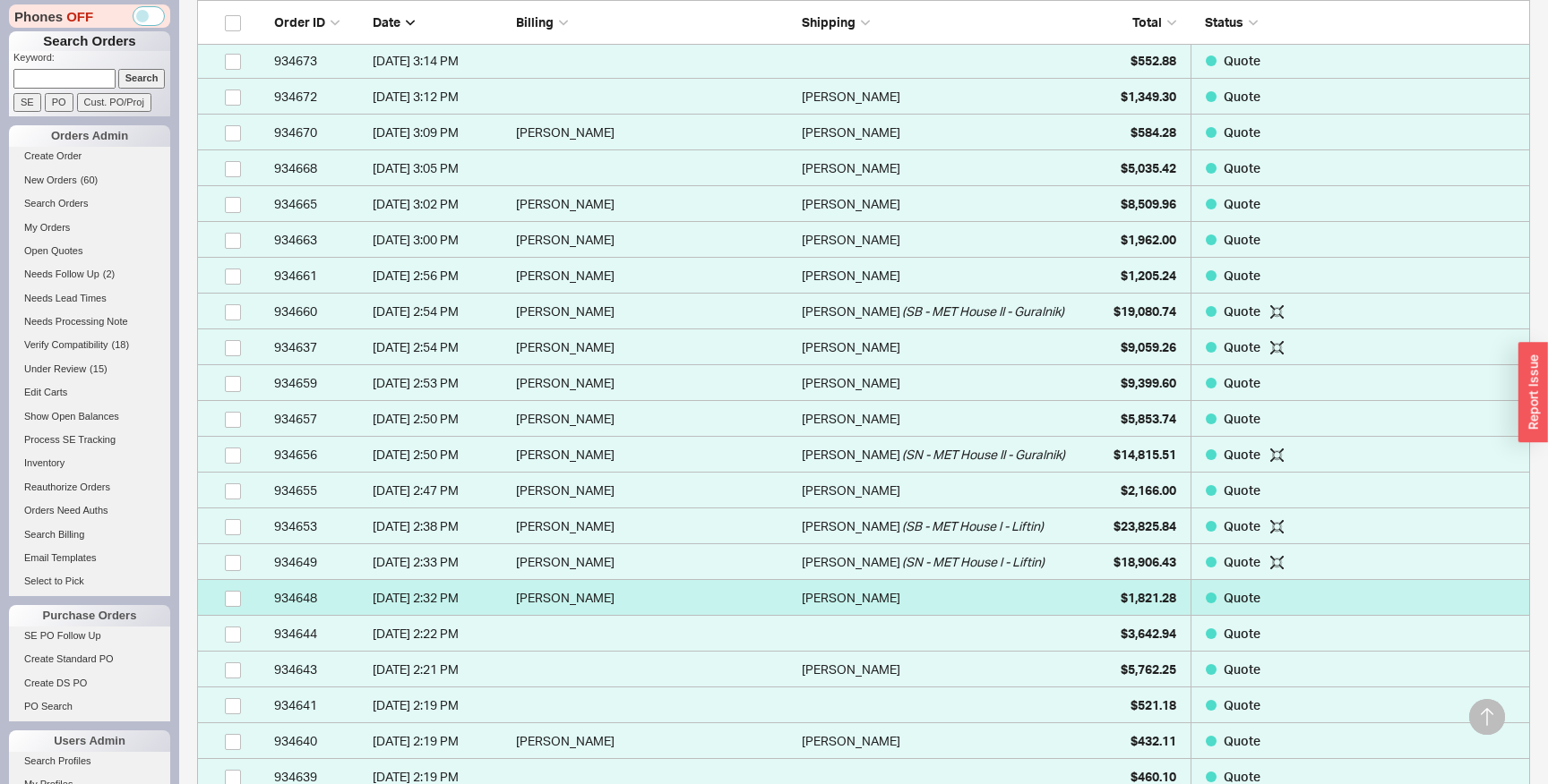
click at [797, 592] on link "934648 8/18/25 2:32 PM Charles Torres Charles Torres $1,821.28 Quote" at bounding box center [863, 598] width 1333 height 36
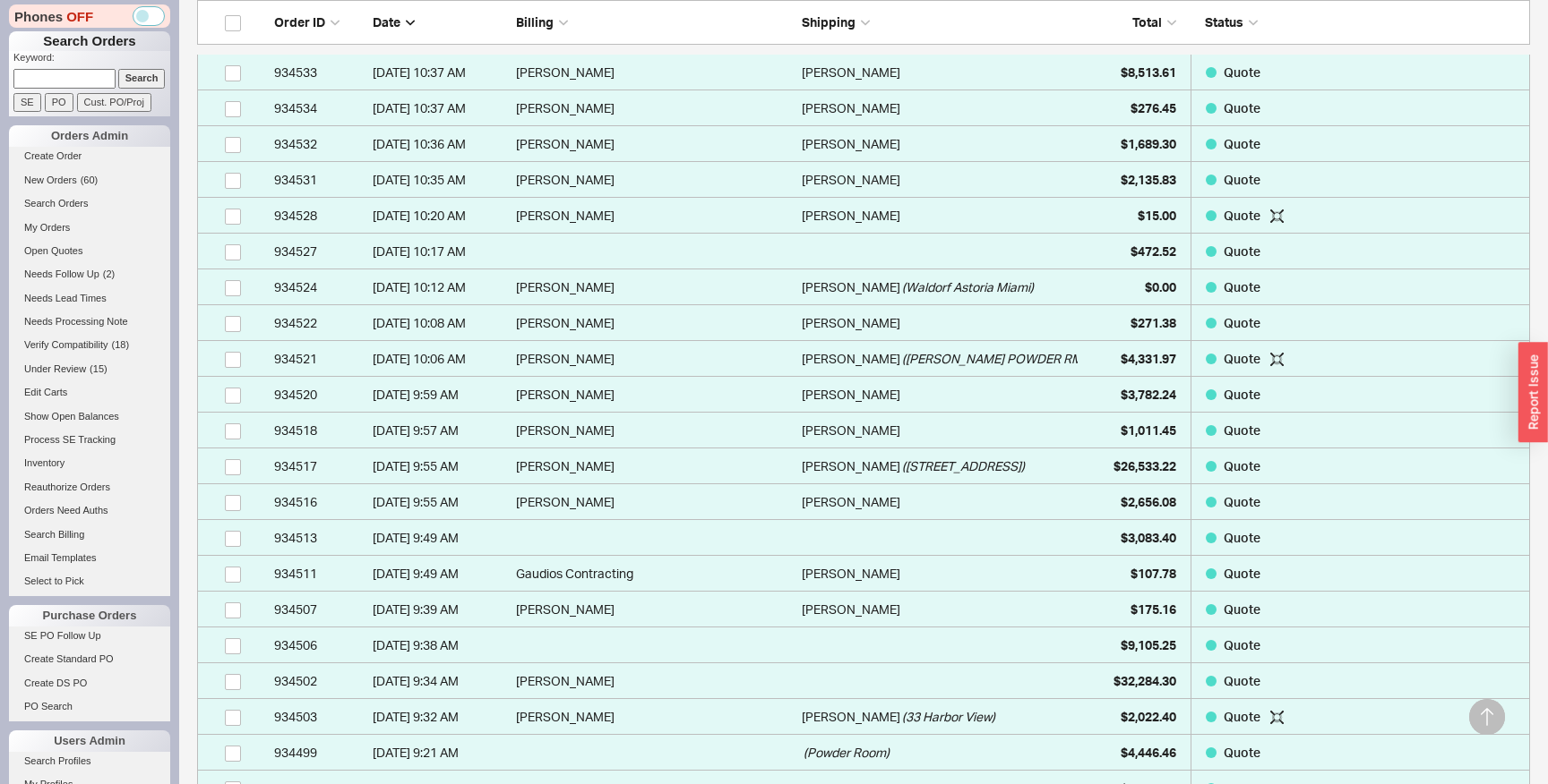
scroll to position [8165, 0]
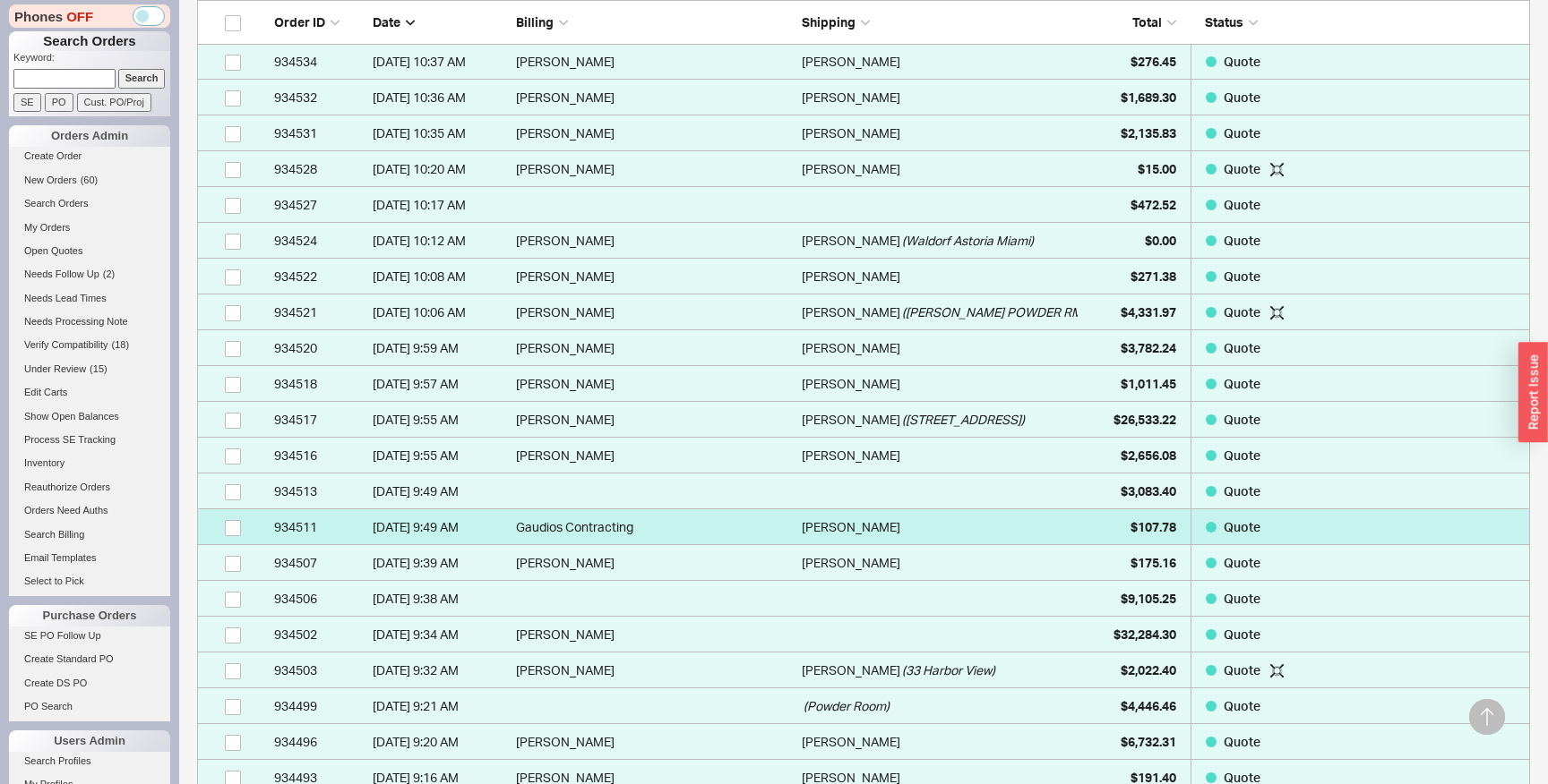
click at [799, 543] on link "934511 8/18/25 9:49 AM Gaudios Contracting Richard Barton $107.78 Quote" at bounding box center [863, 528] width 1333 height 36
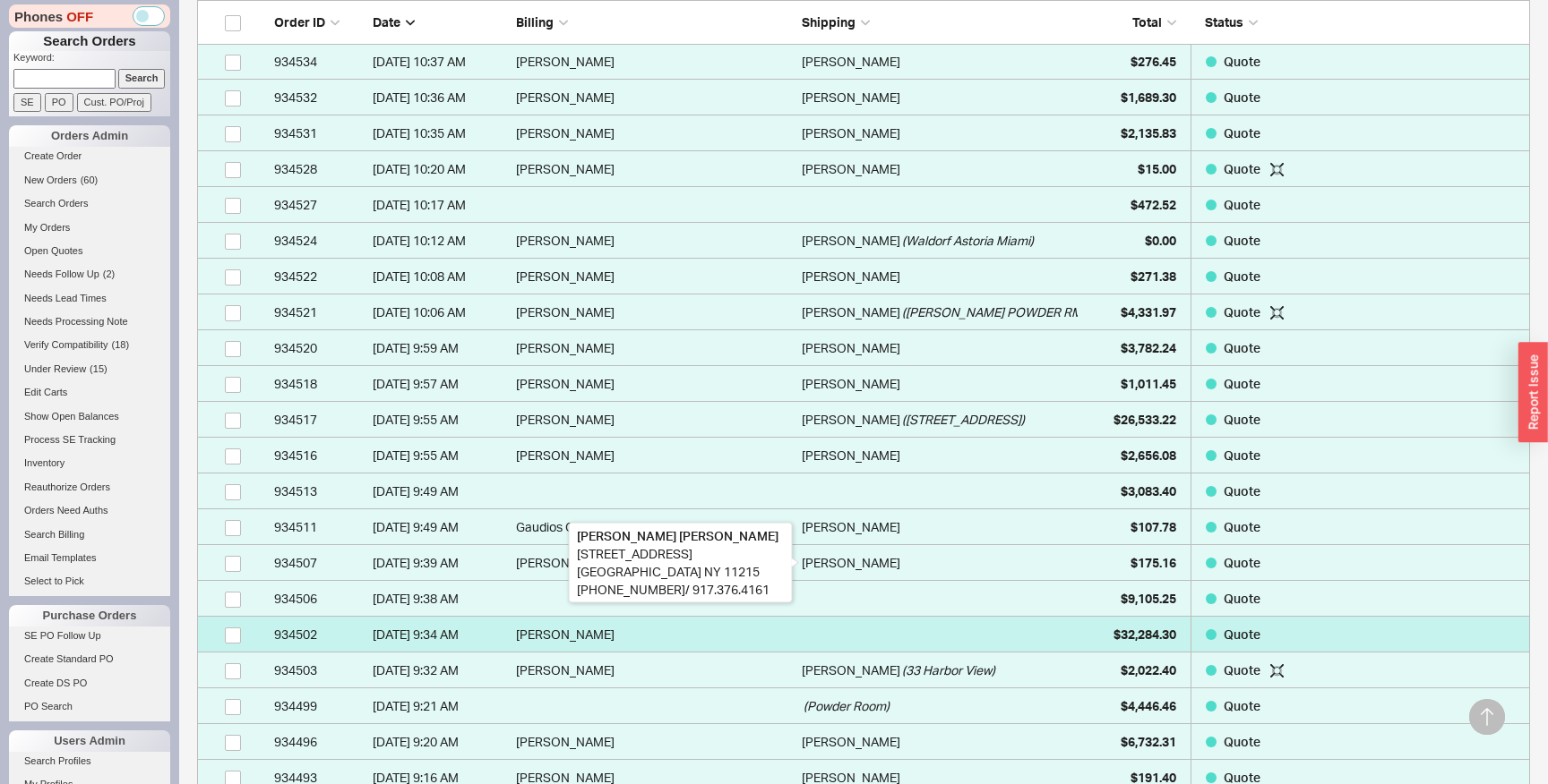
click at [831, 624] on link "934502 8/18/25 9:34 AM Maria Garcia $32,284.30 Quote" at bounding box center [863, 635] width 1333 height 36
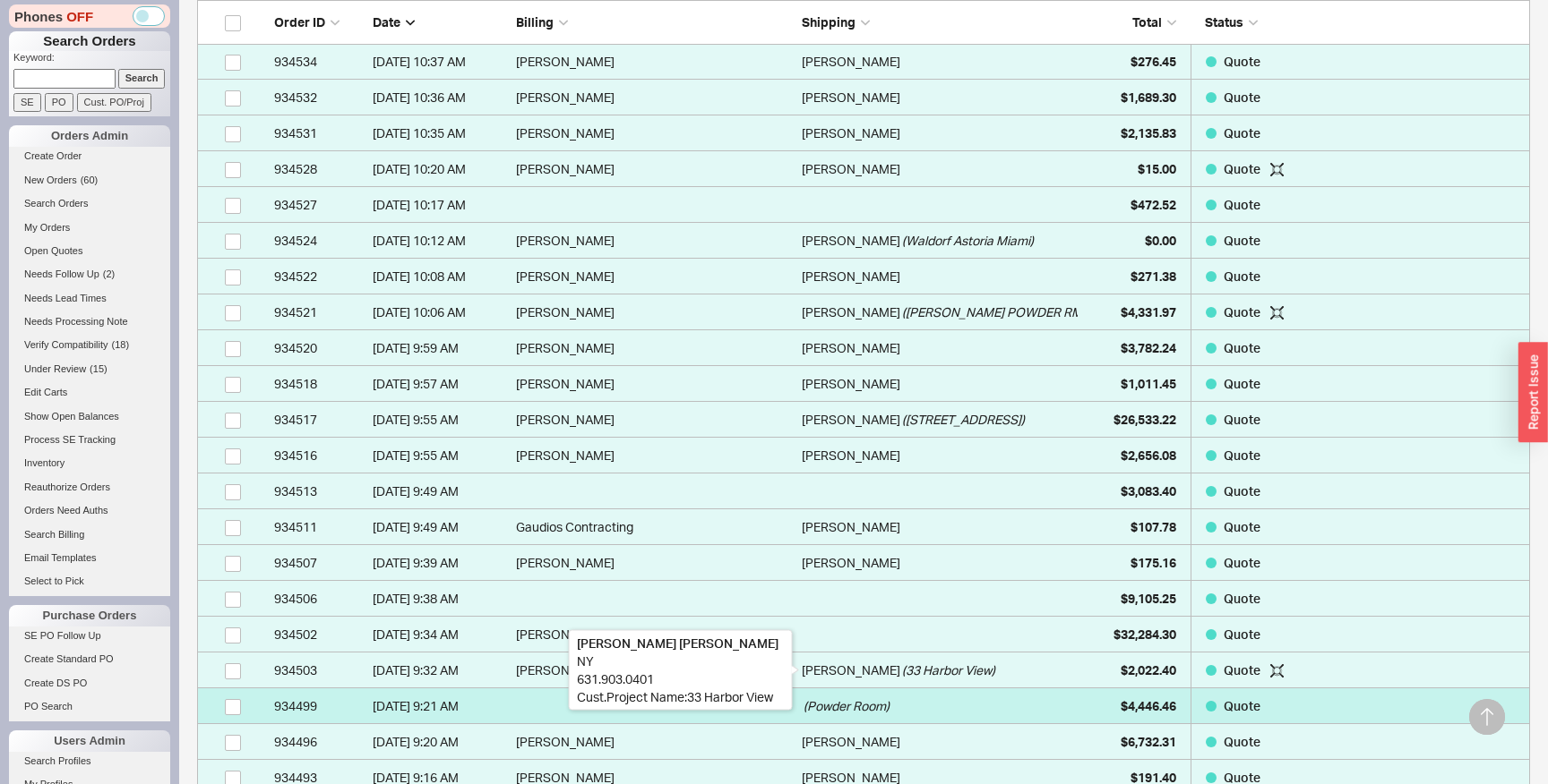
click at [831, 707] on span "( Powder Room )" at bounding box center [846, 706] width 86 height 36
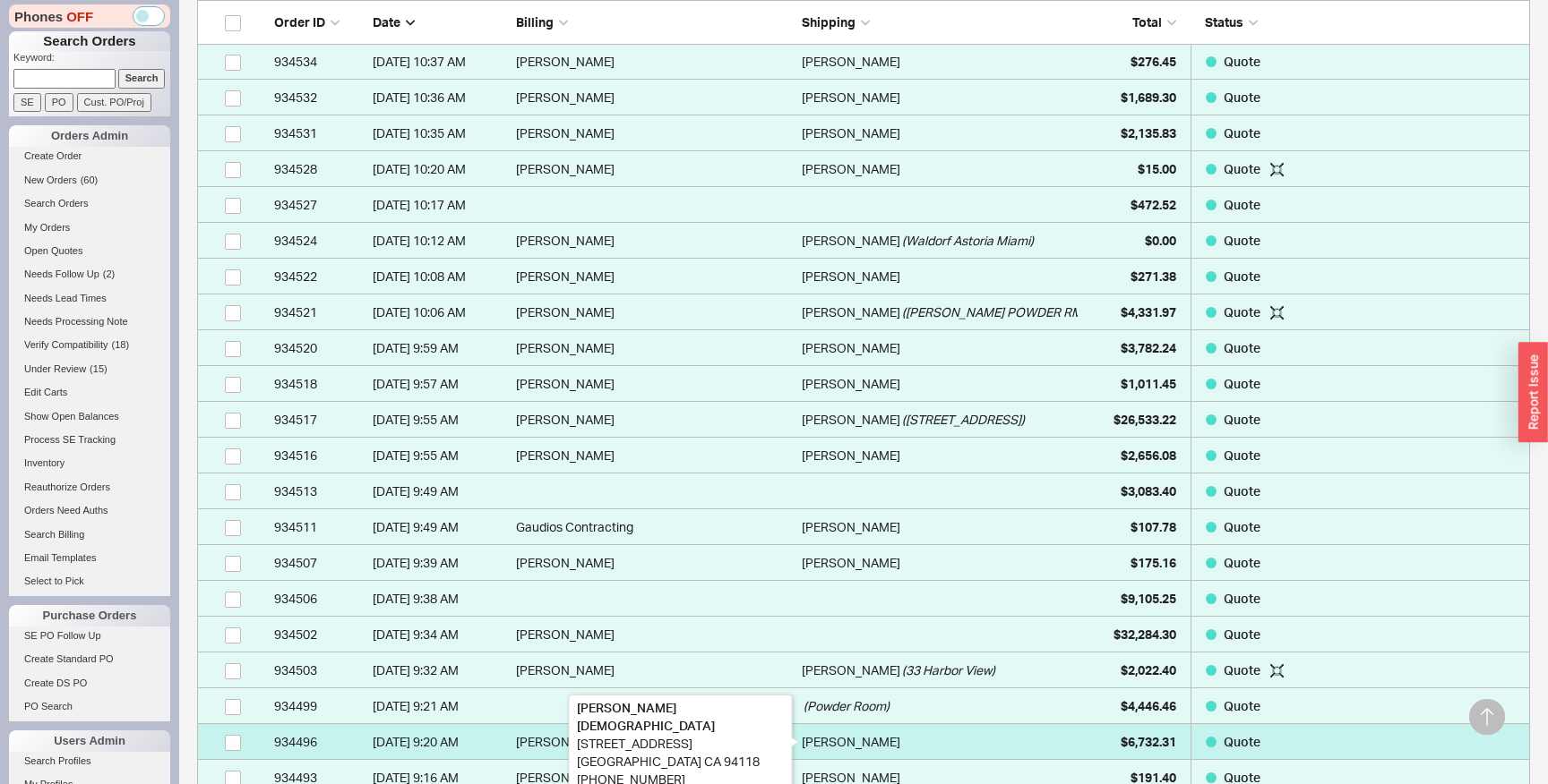
click at [840, 750] on div "Eric Mcginty" at bounding box center [851, 742] width 98 height 36
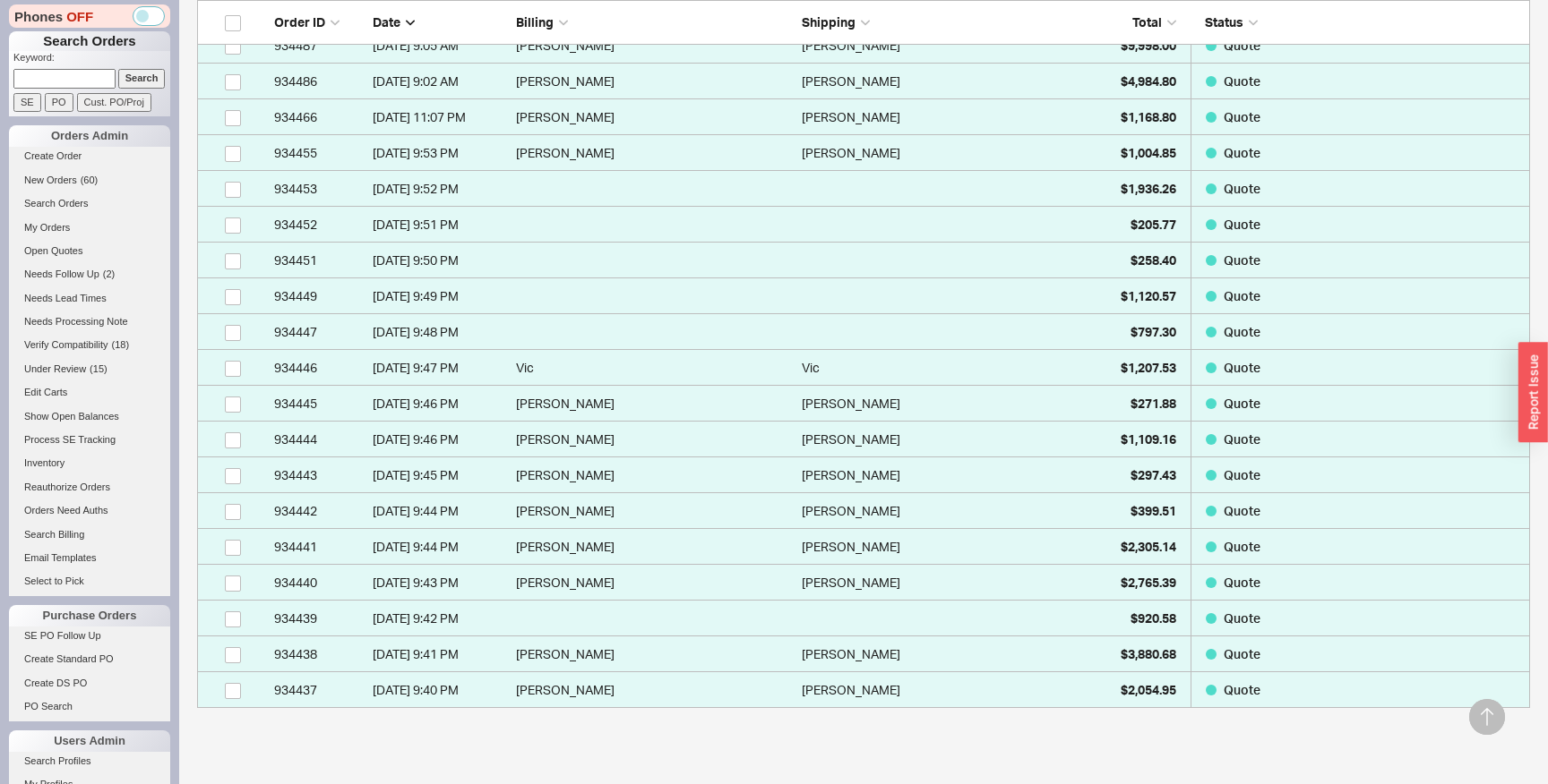
scroll to position [9257, 0]
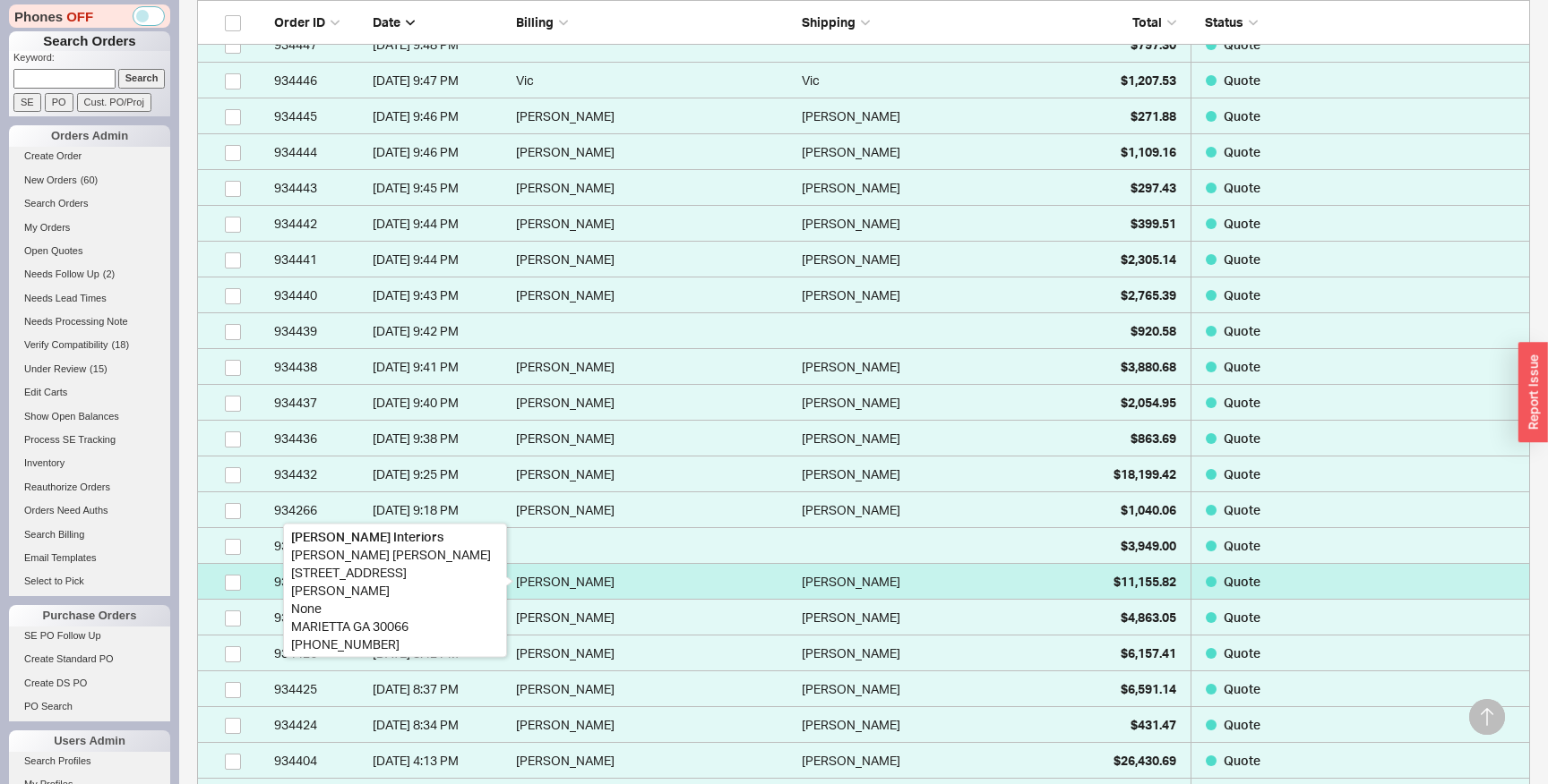
click at [680, 588] on div "Brandie Stoeck" at bounding box center [654, 582] width 277 height 36
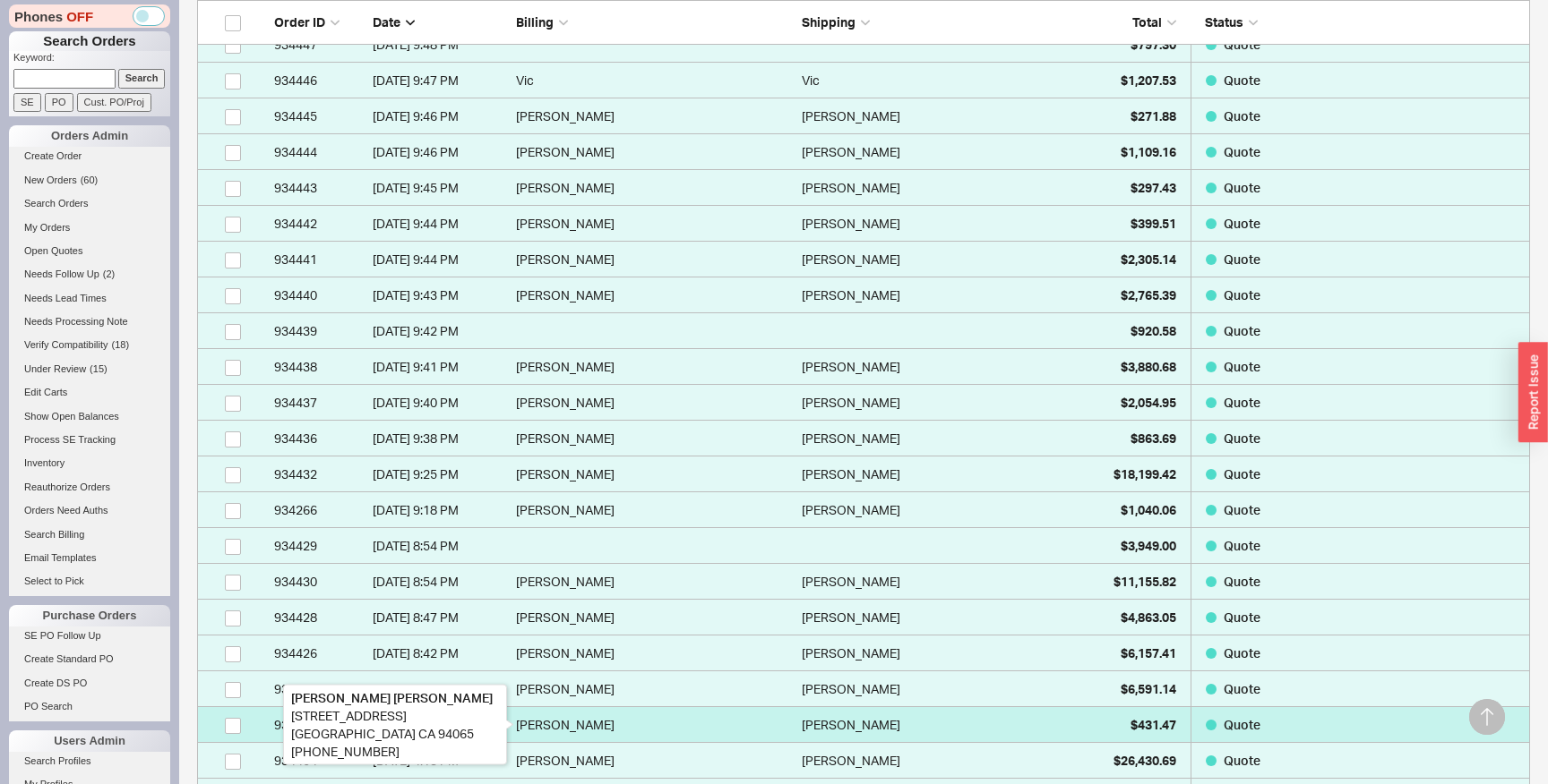
click at [714, 729] on div "Amee Shah" at bounding box center [654, 725] width 277 height 36
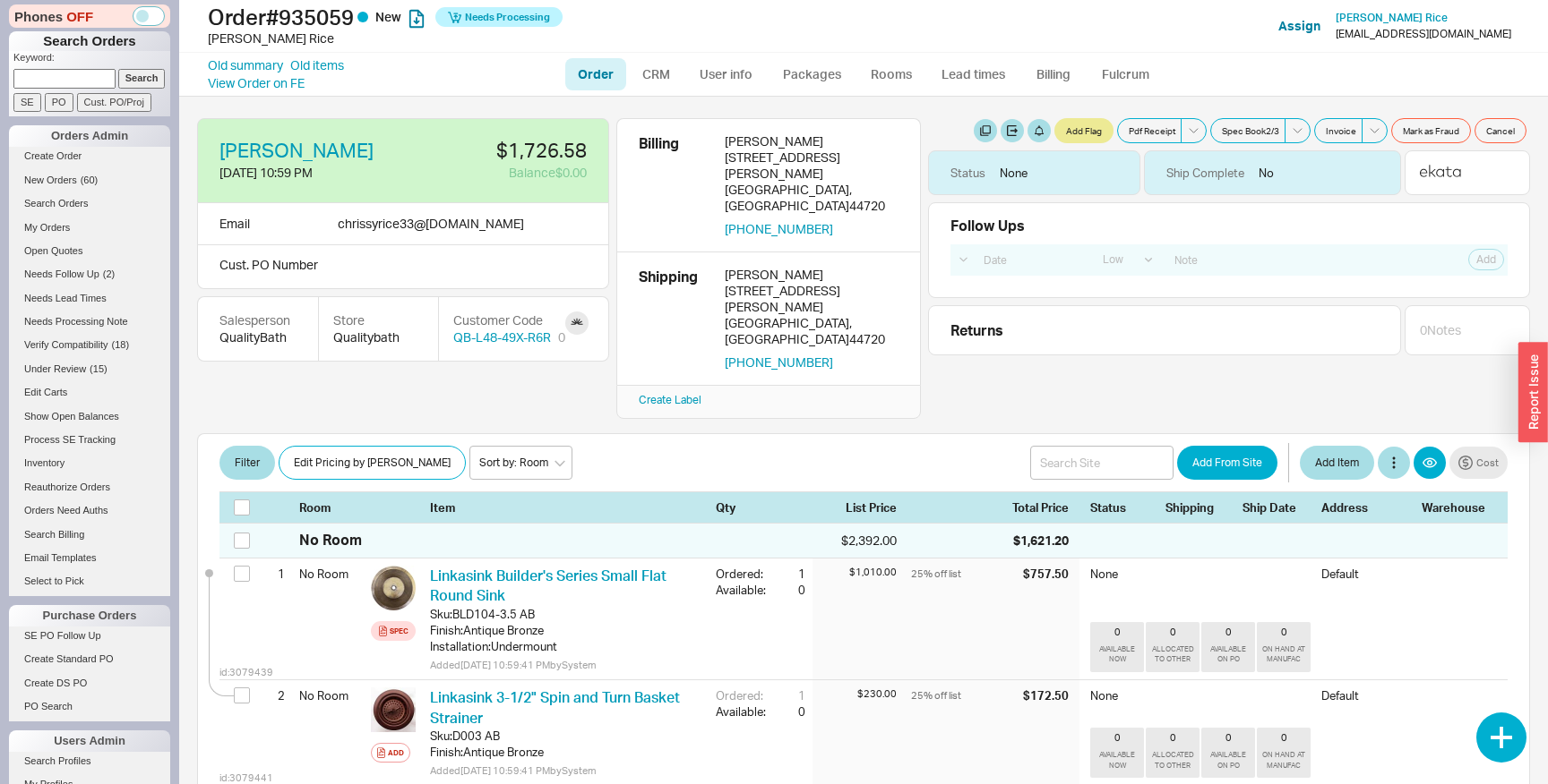
select select "LOW"
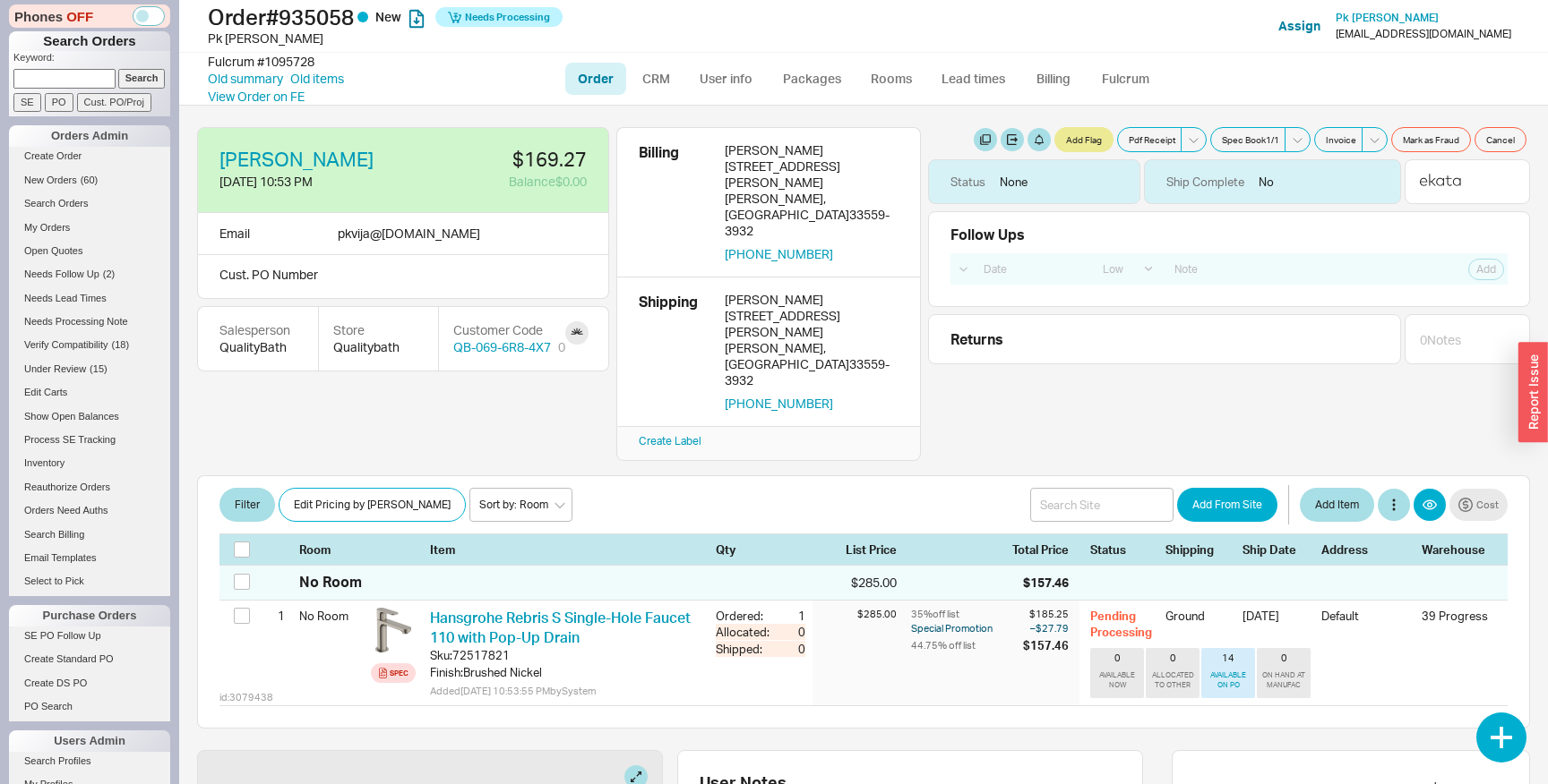
select select "LOW"
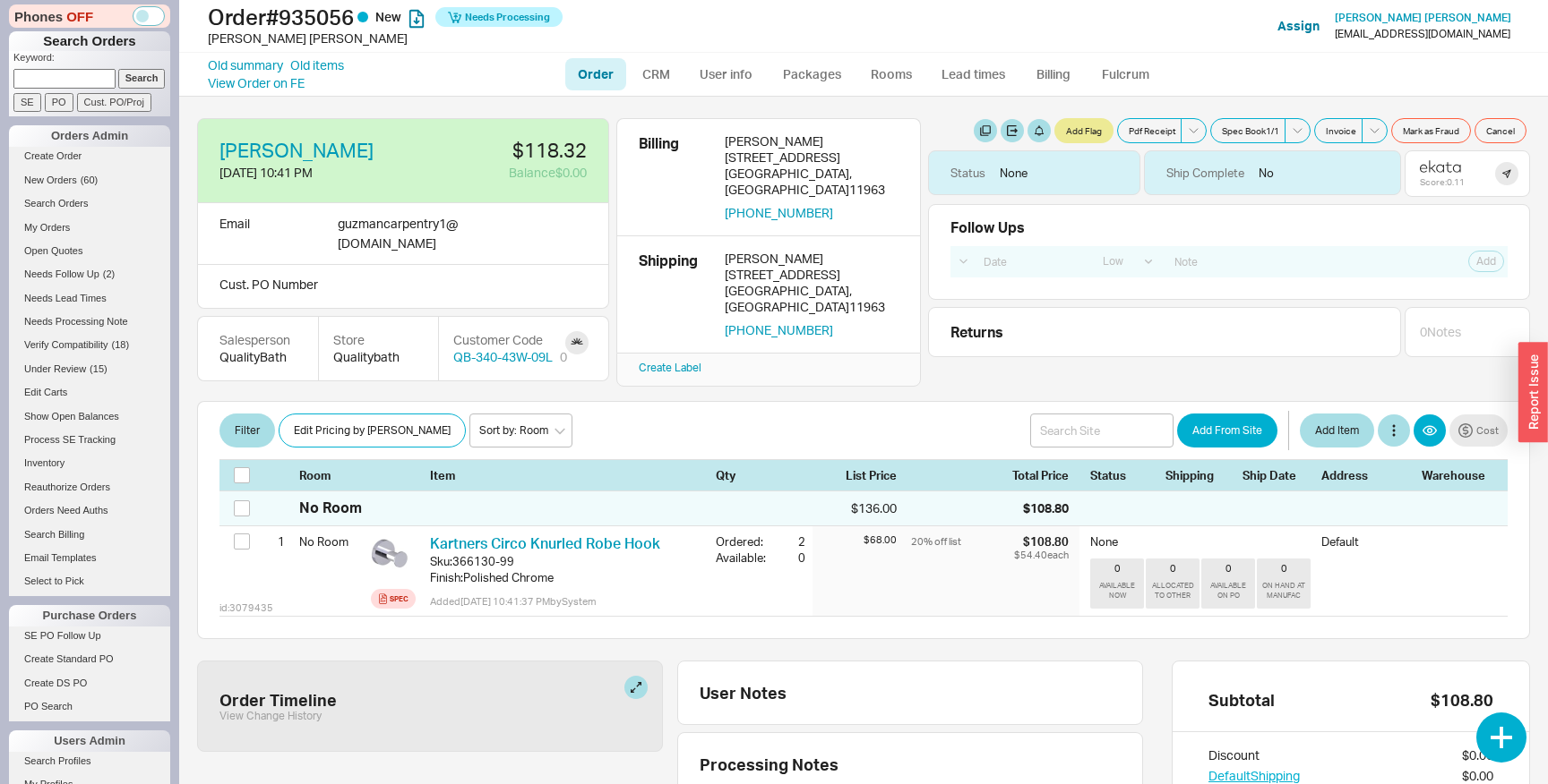
select select "LOW"
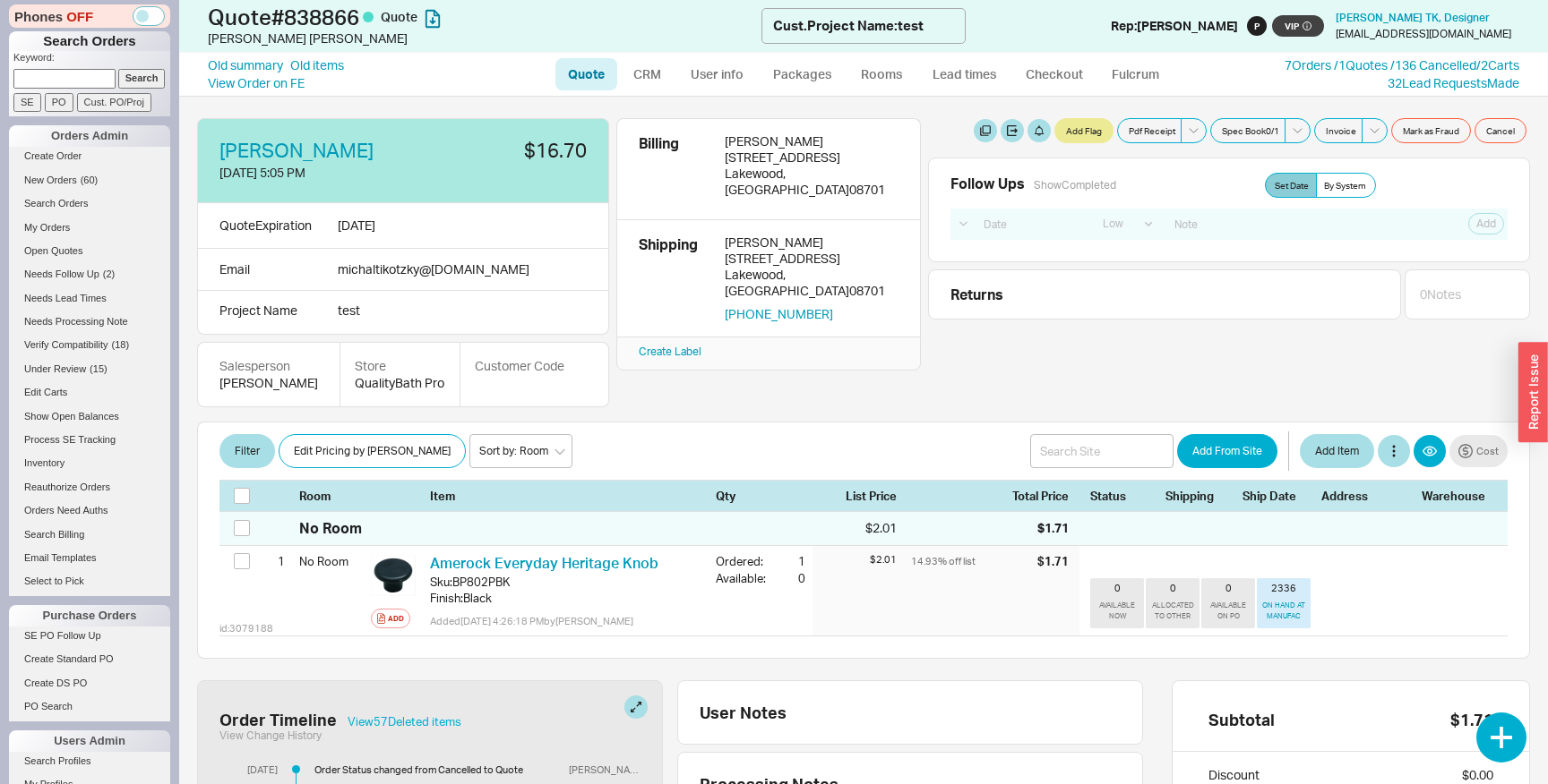
select select "LOW"
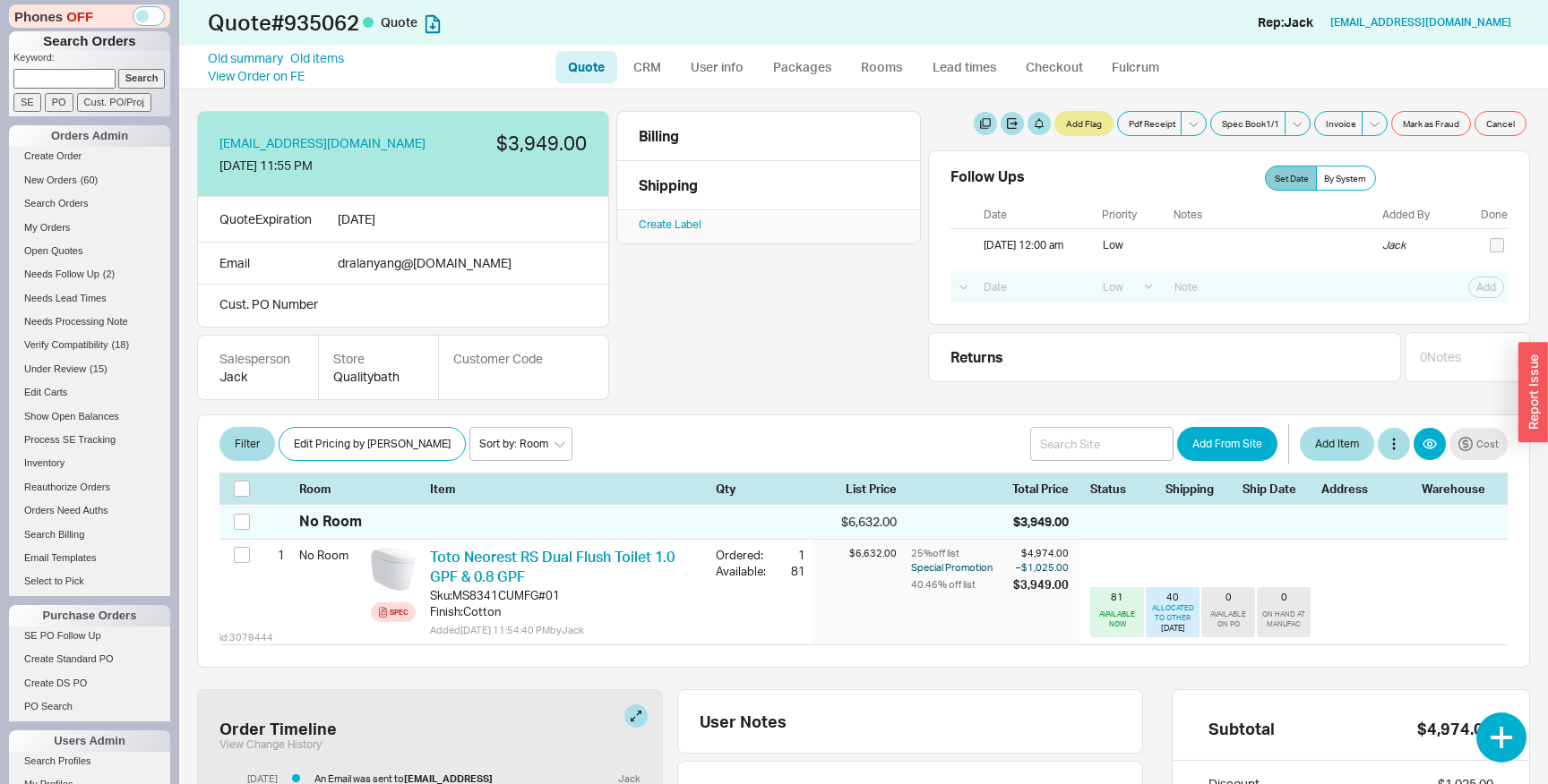
select select "LOW"
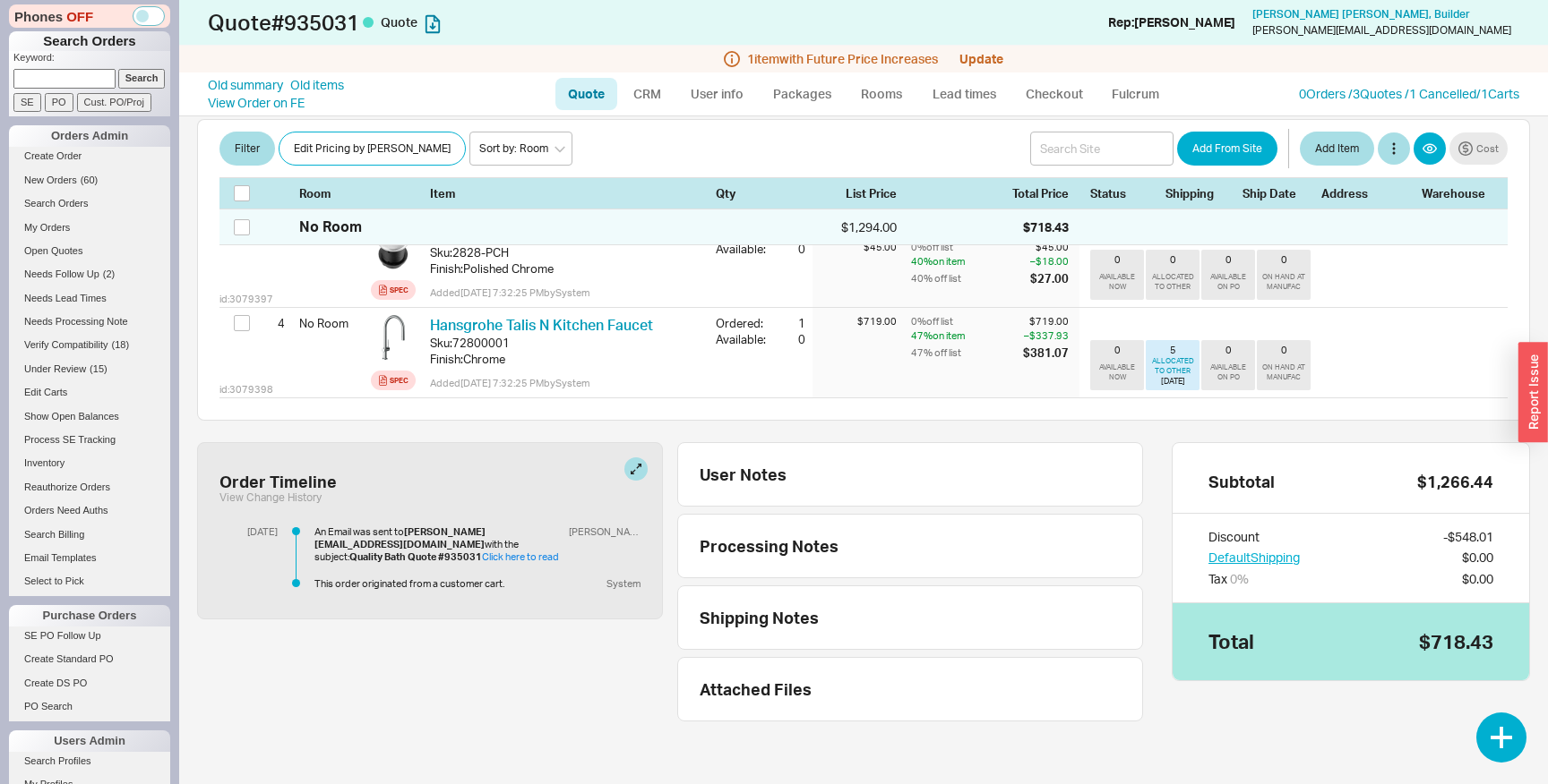
scroll to position [156, 0]
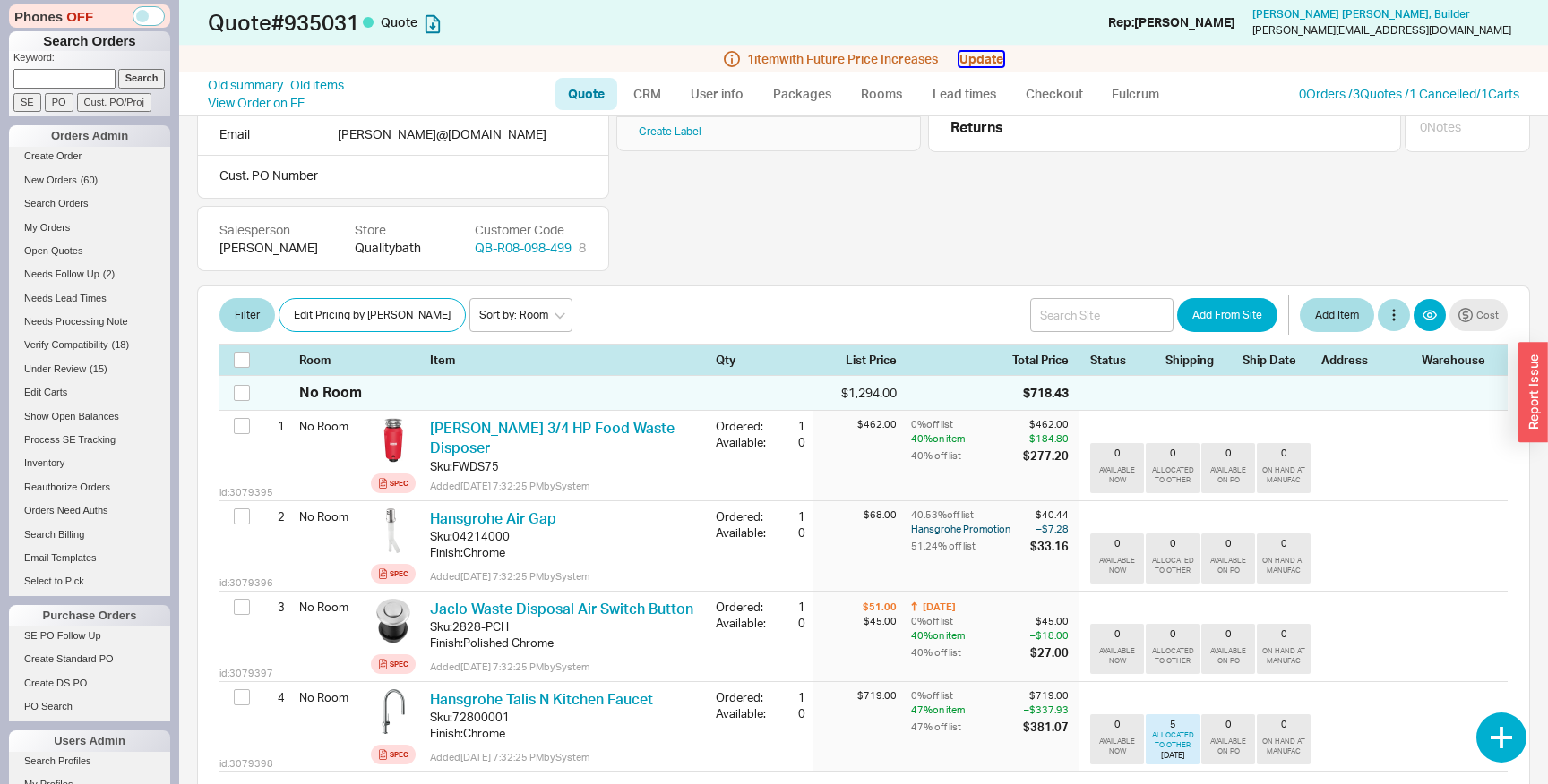
click at [989, 59] on button "Update" at bounding box center [981, 59] width 44 height 14
click at [886, 202] on div "[PERSON_NAME] [DATE] 7:32 PM $718.43 Quote Expiration [DATE] Email [PERSON_NAME…" at bounding box center [863, 127] width 1333 height 289
click at [985, 60] on button "Update" at bounding box center [981, 59] width 44 height 14
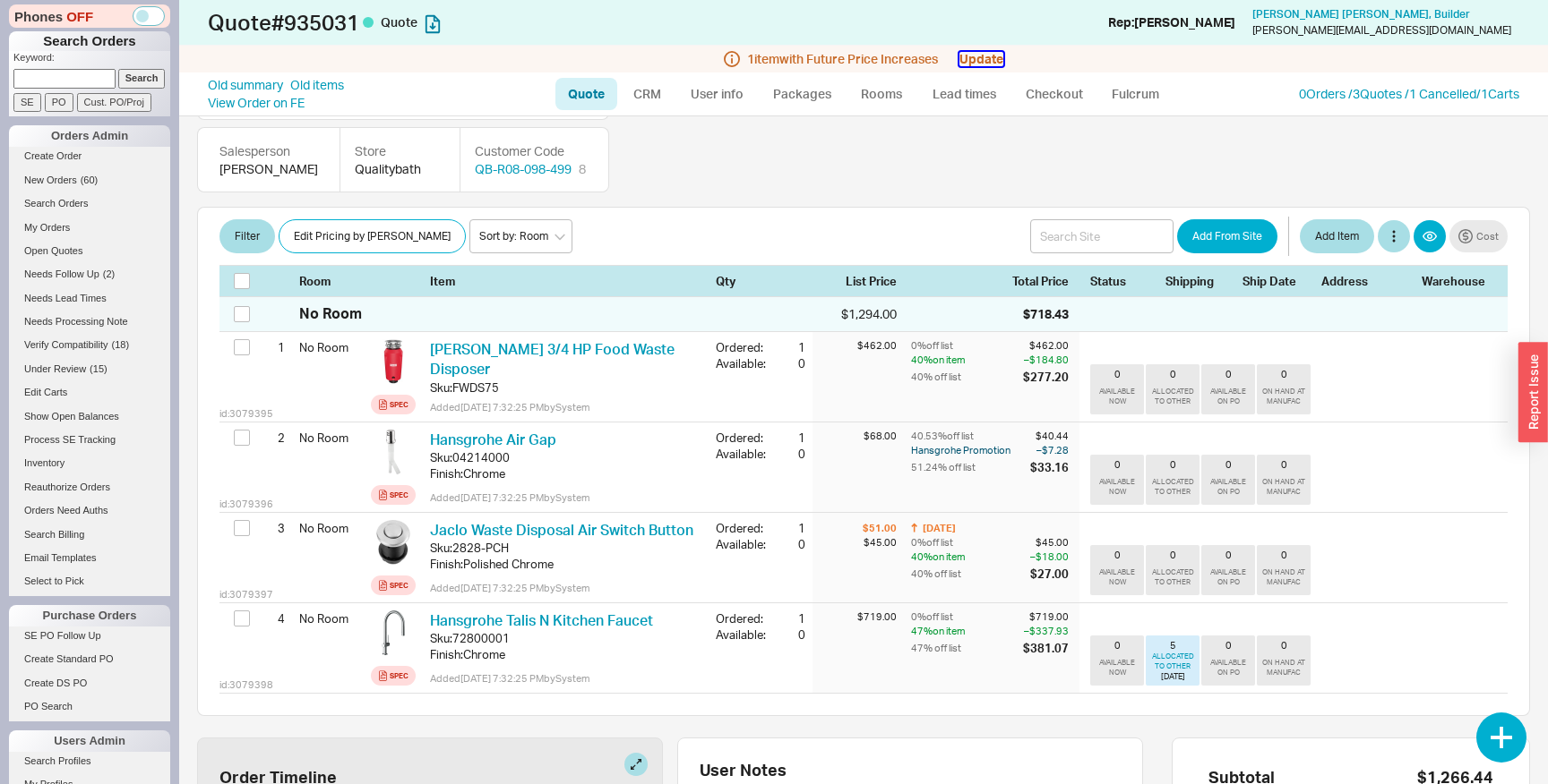
scroll to position [303, 0]
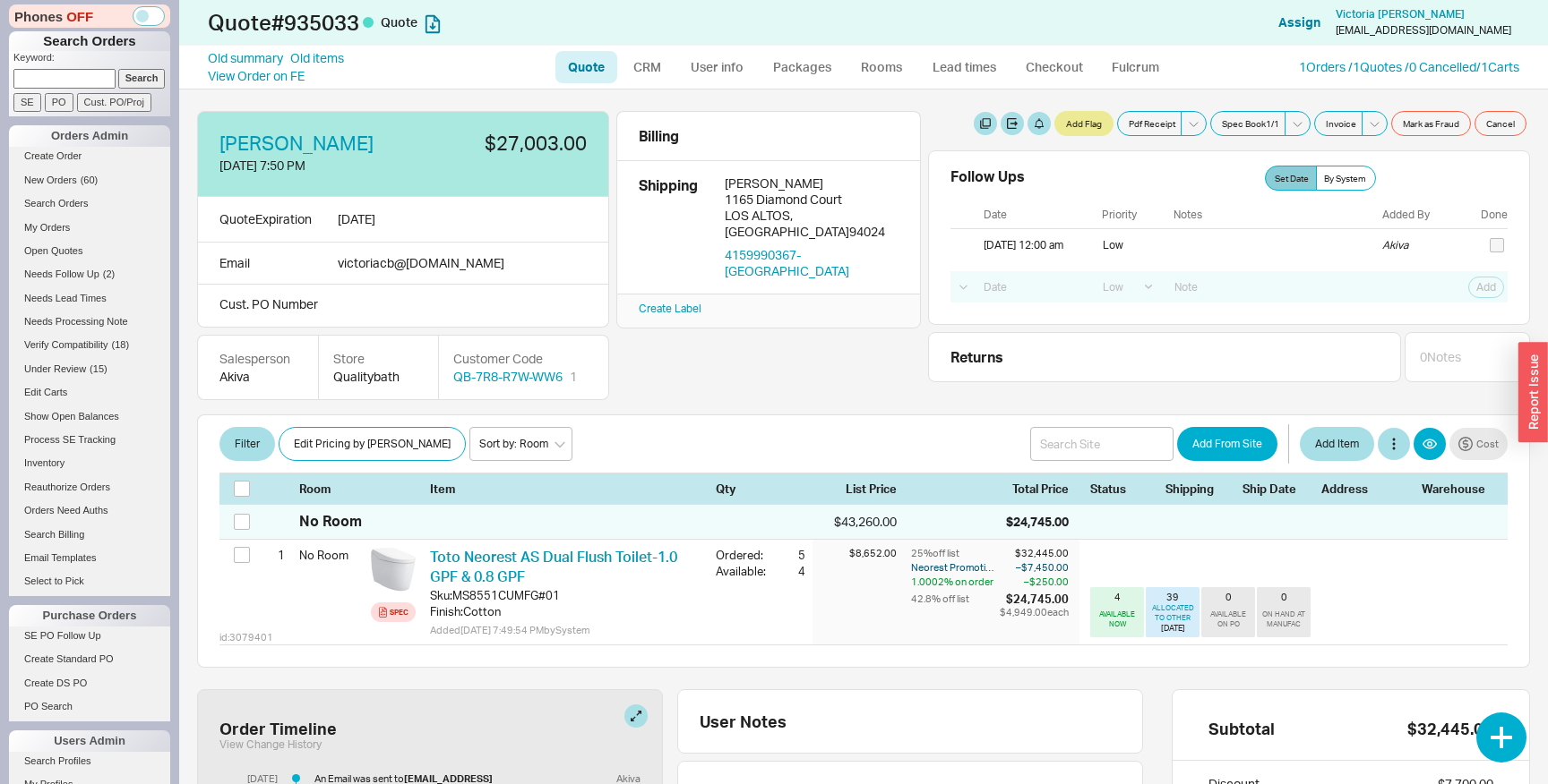
select select "LOW"
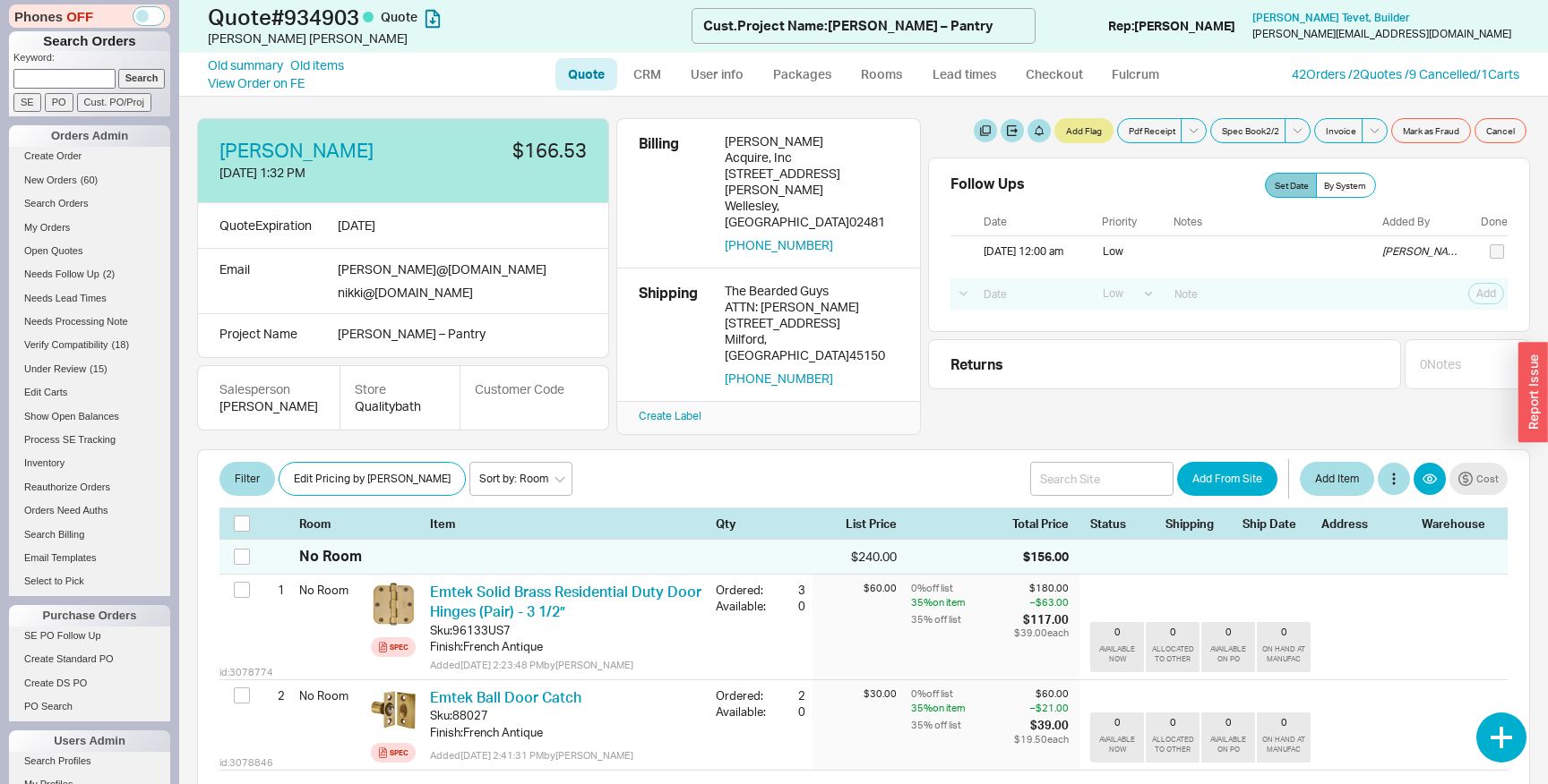
select select "LOW"
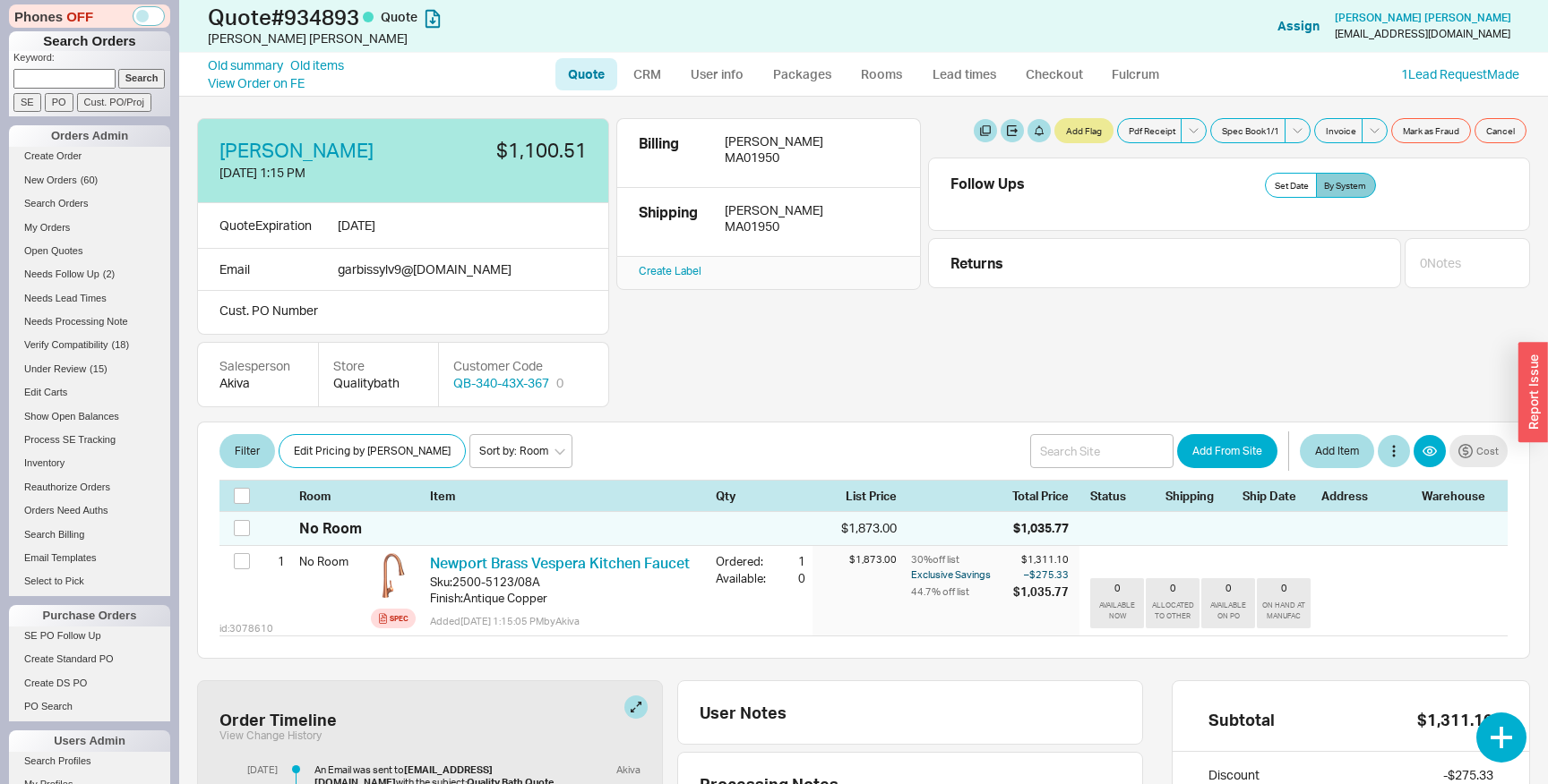
scroll to position [238, 0]
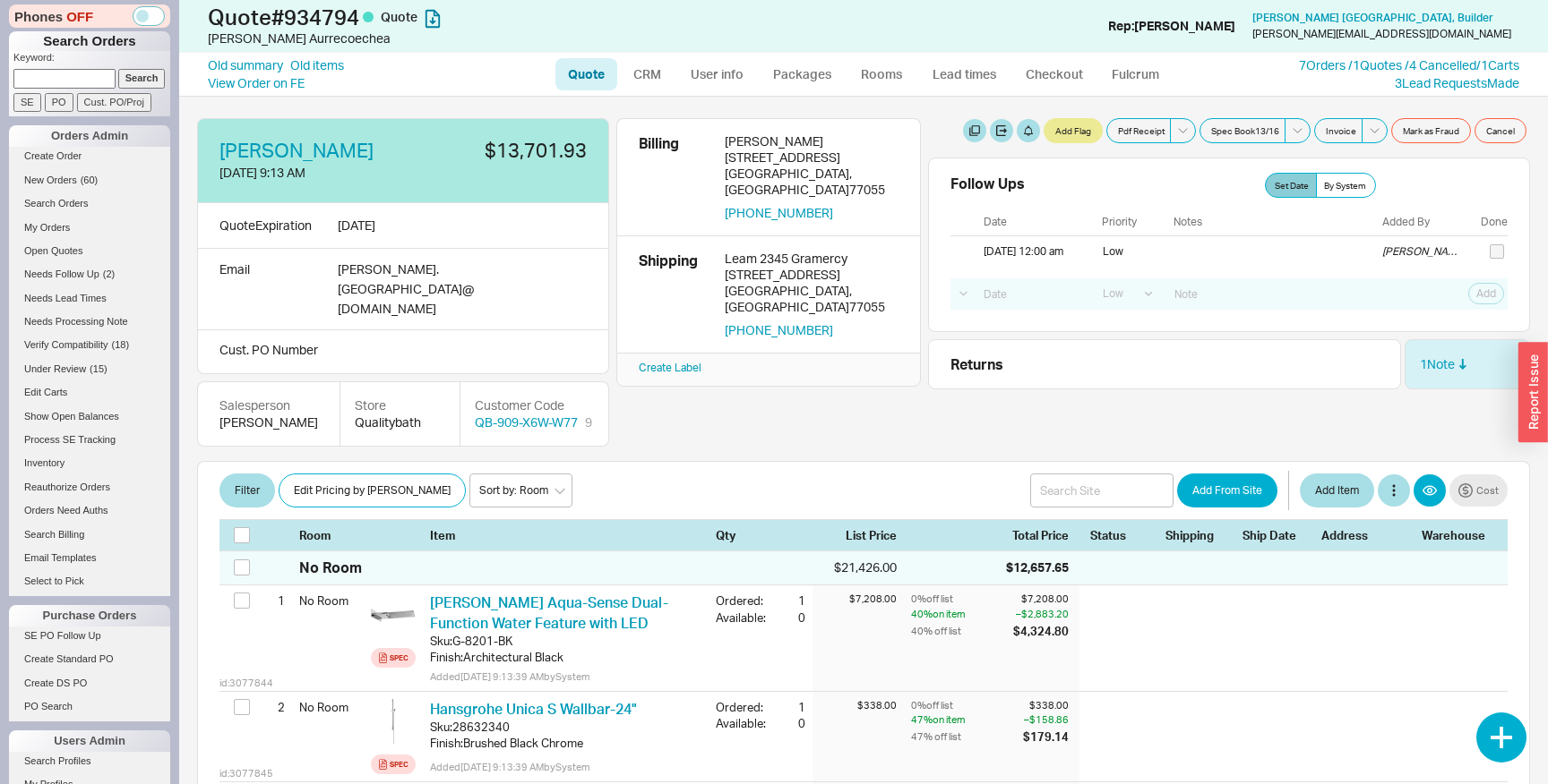
select select "LOW"
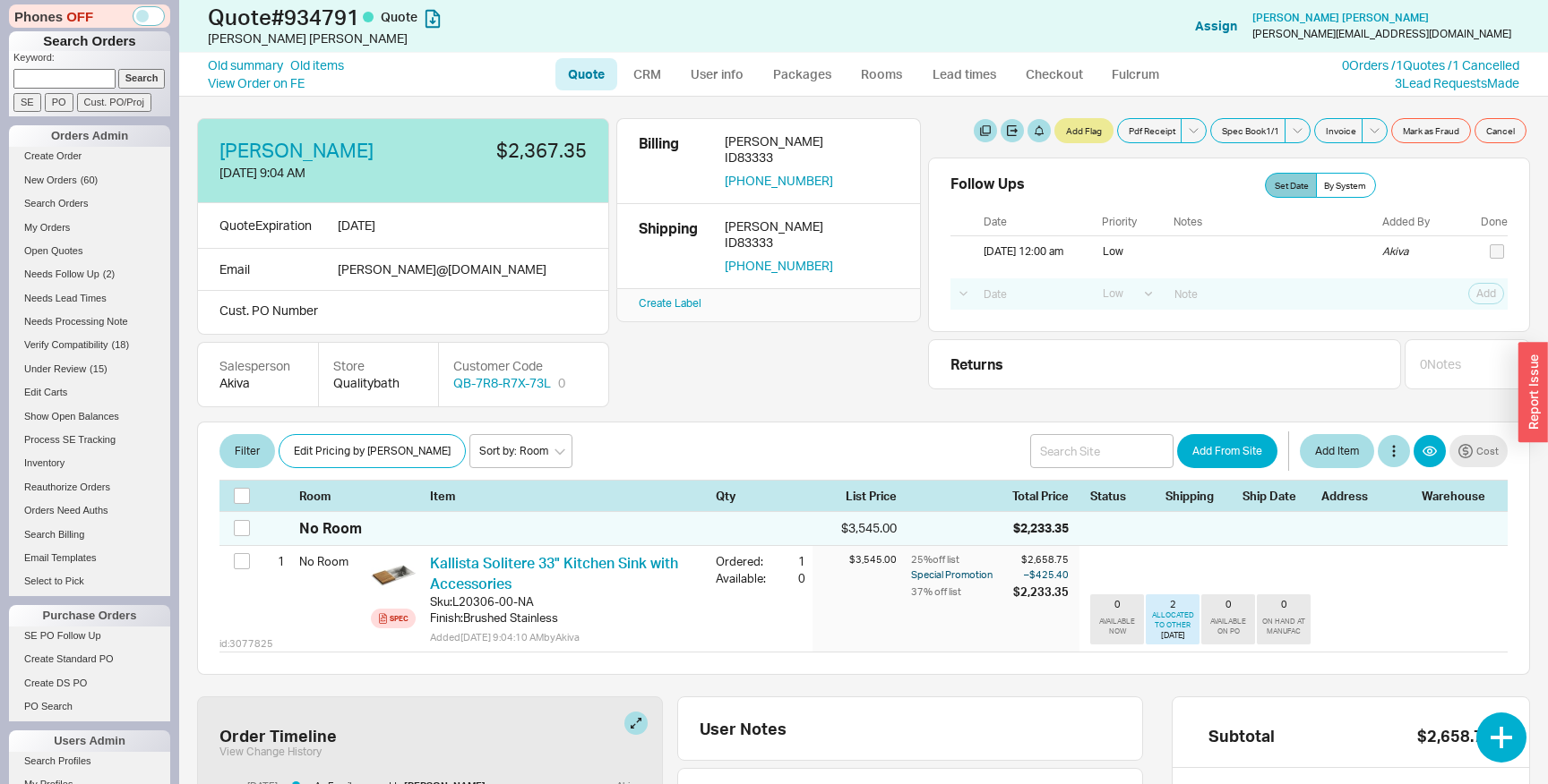
select select "LOW"
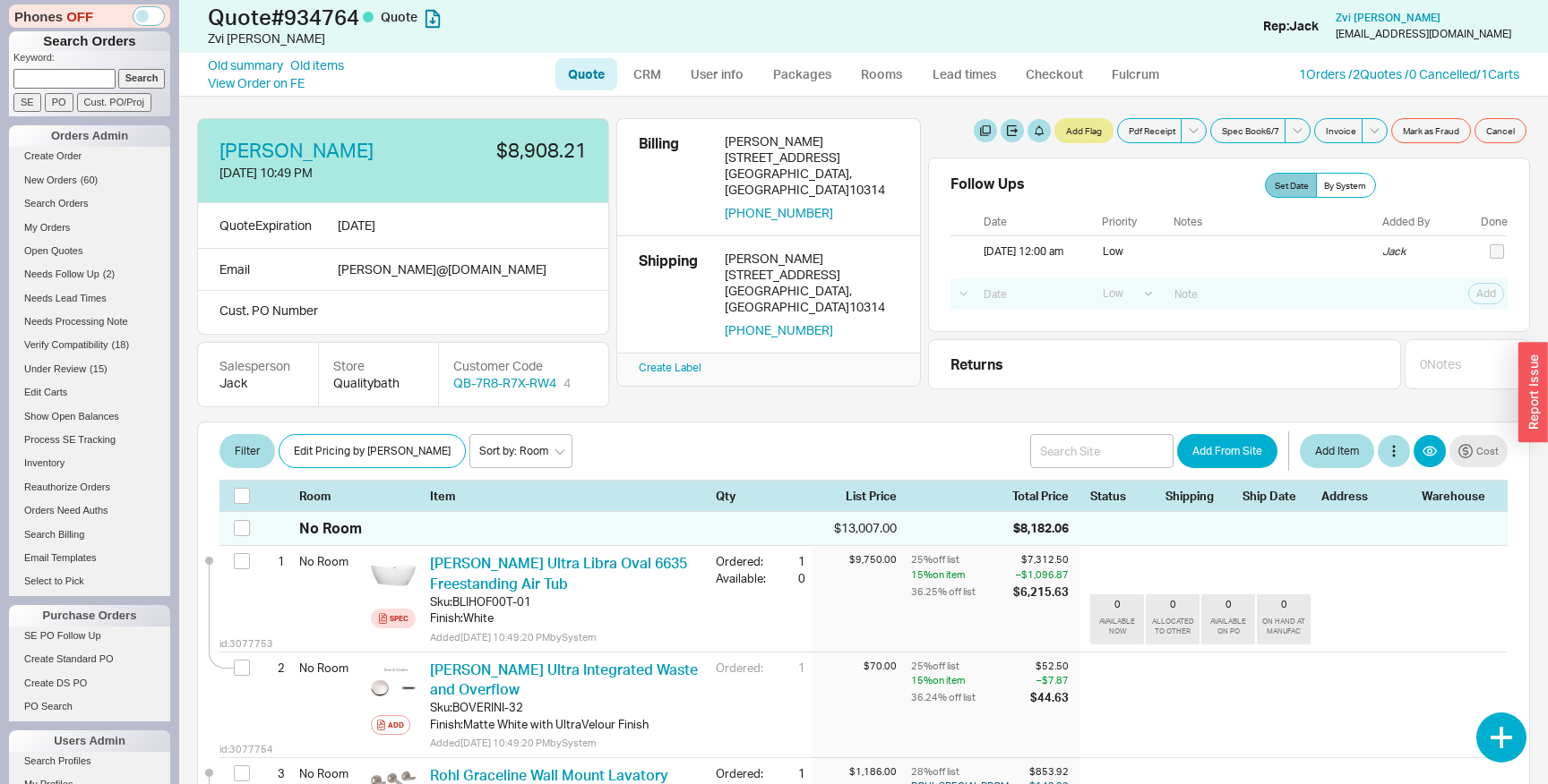
select select "LOW"
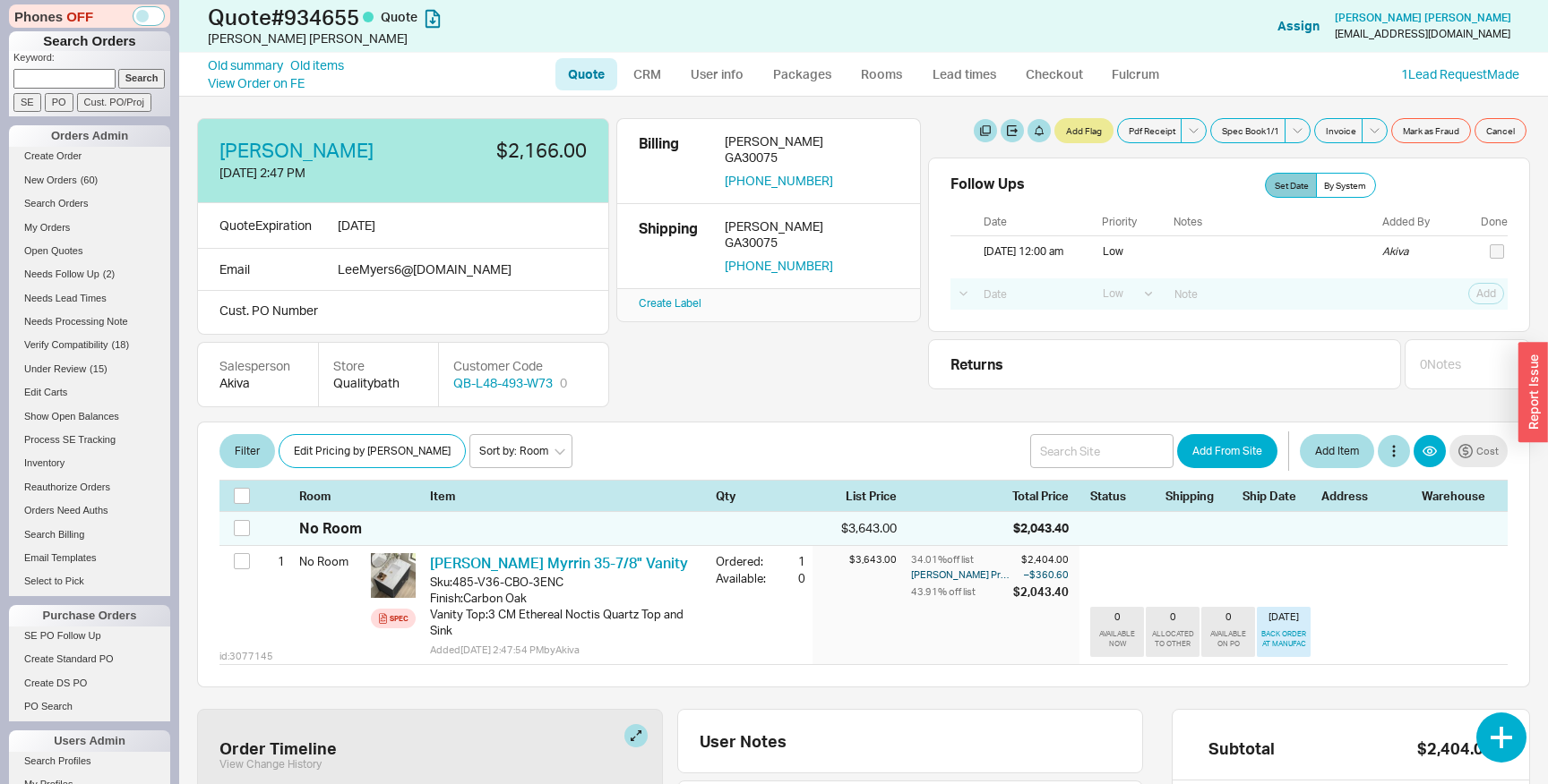
select select "LOW"
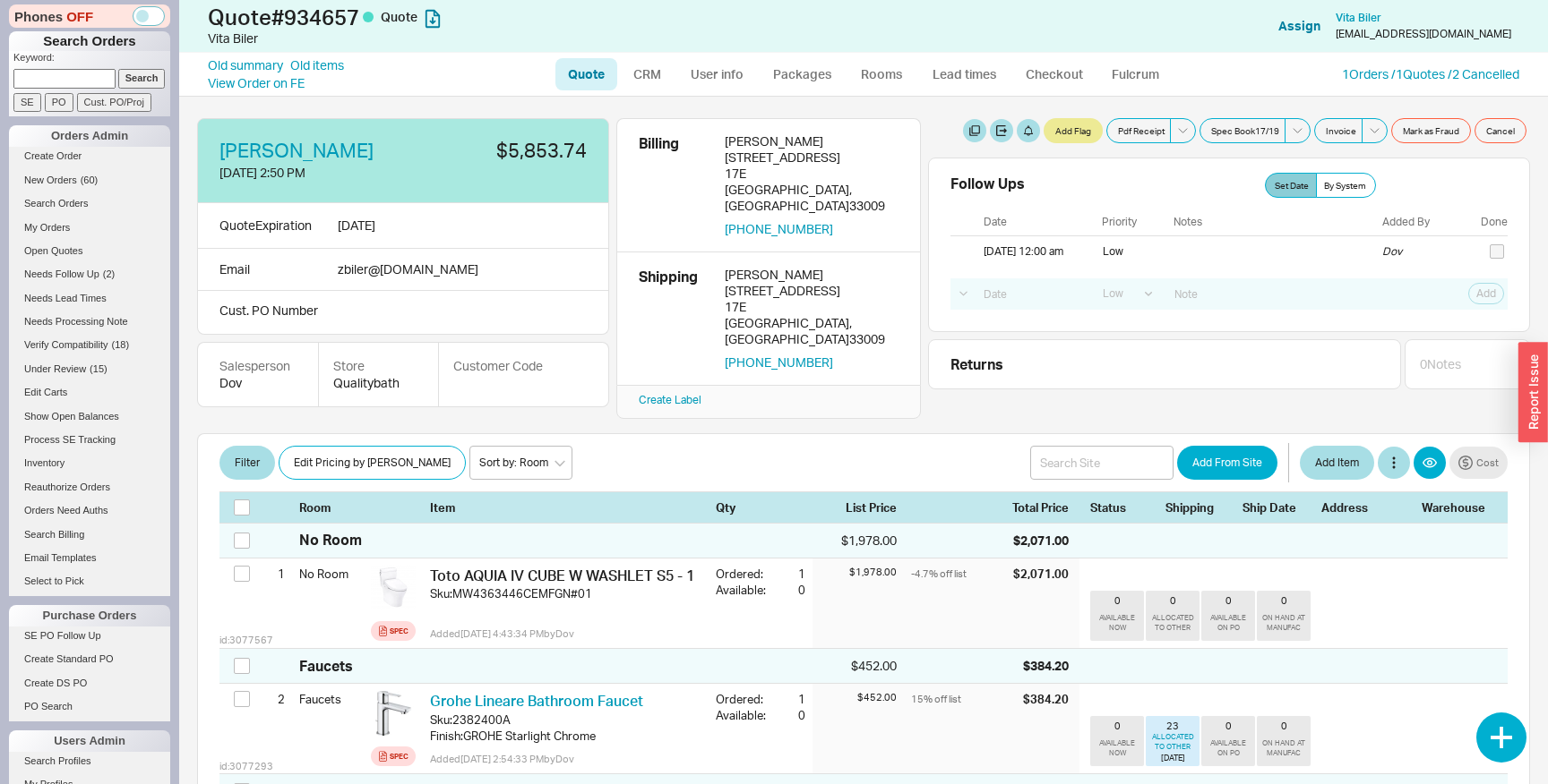
select select "LOW"
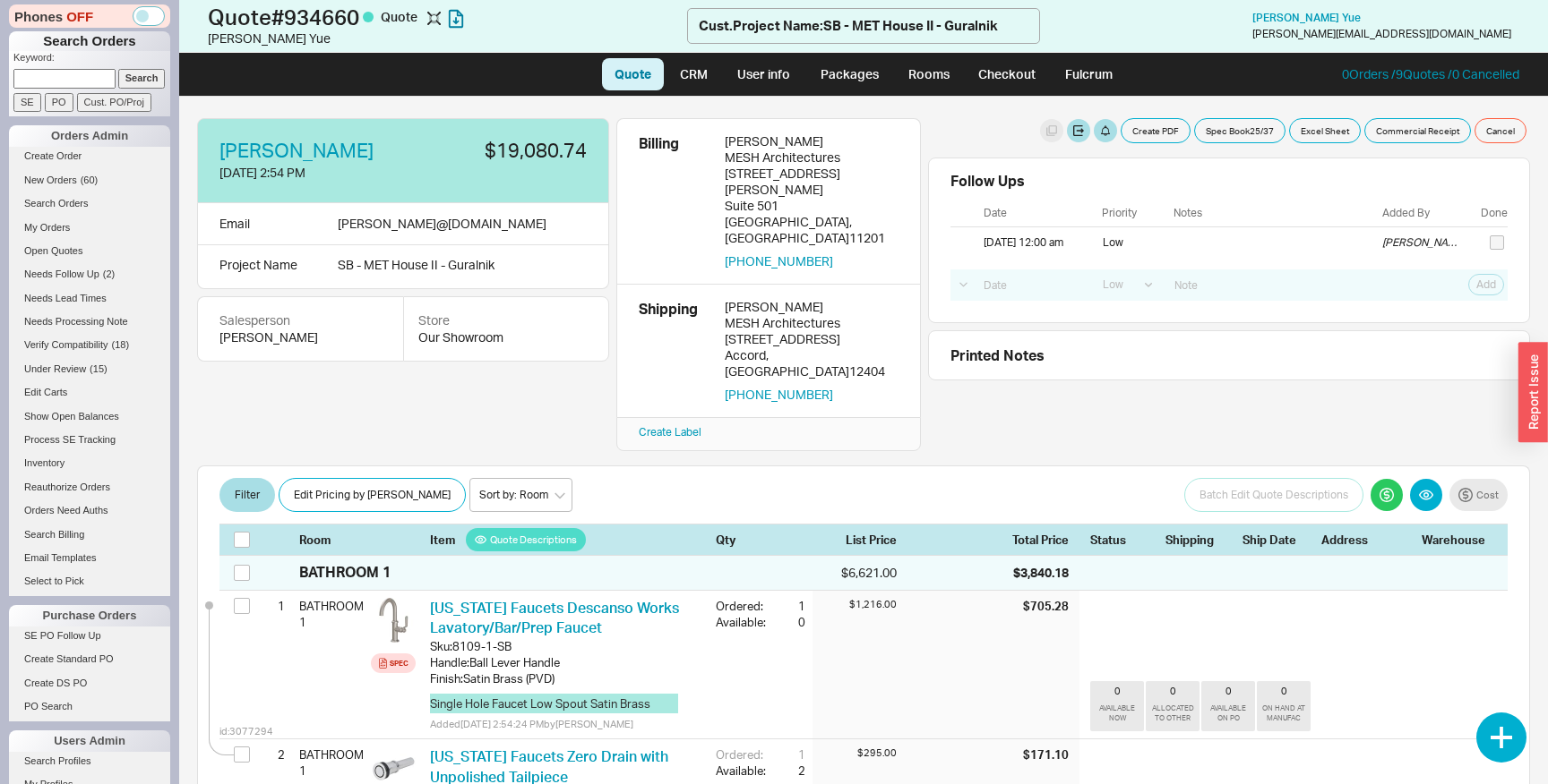
select select "LOW"
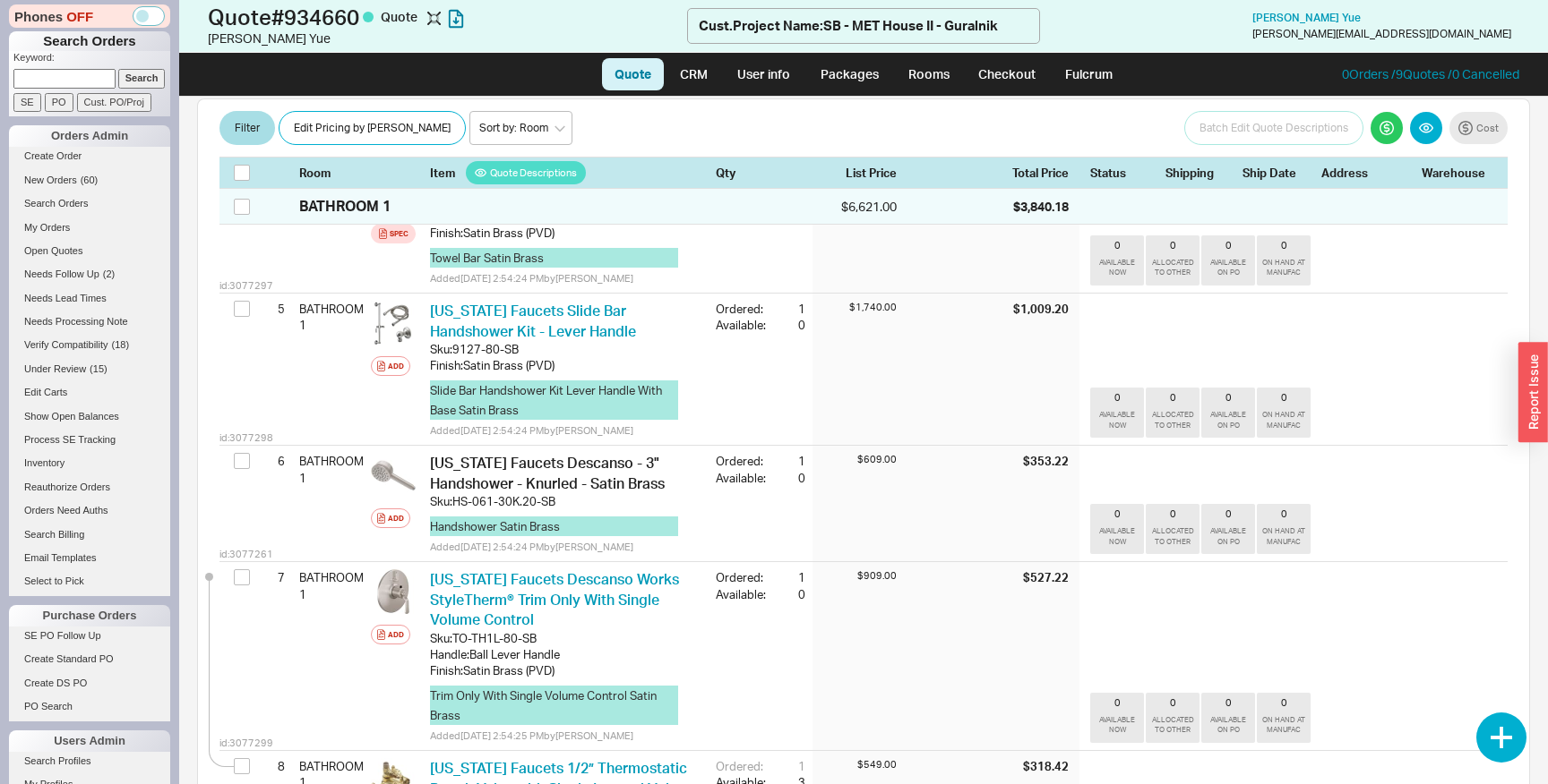
scroll to position [1409, 0]
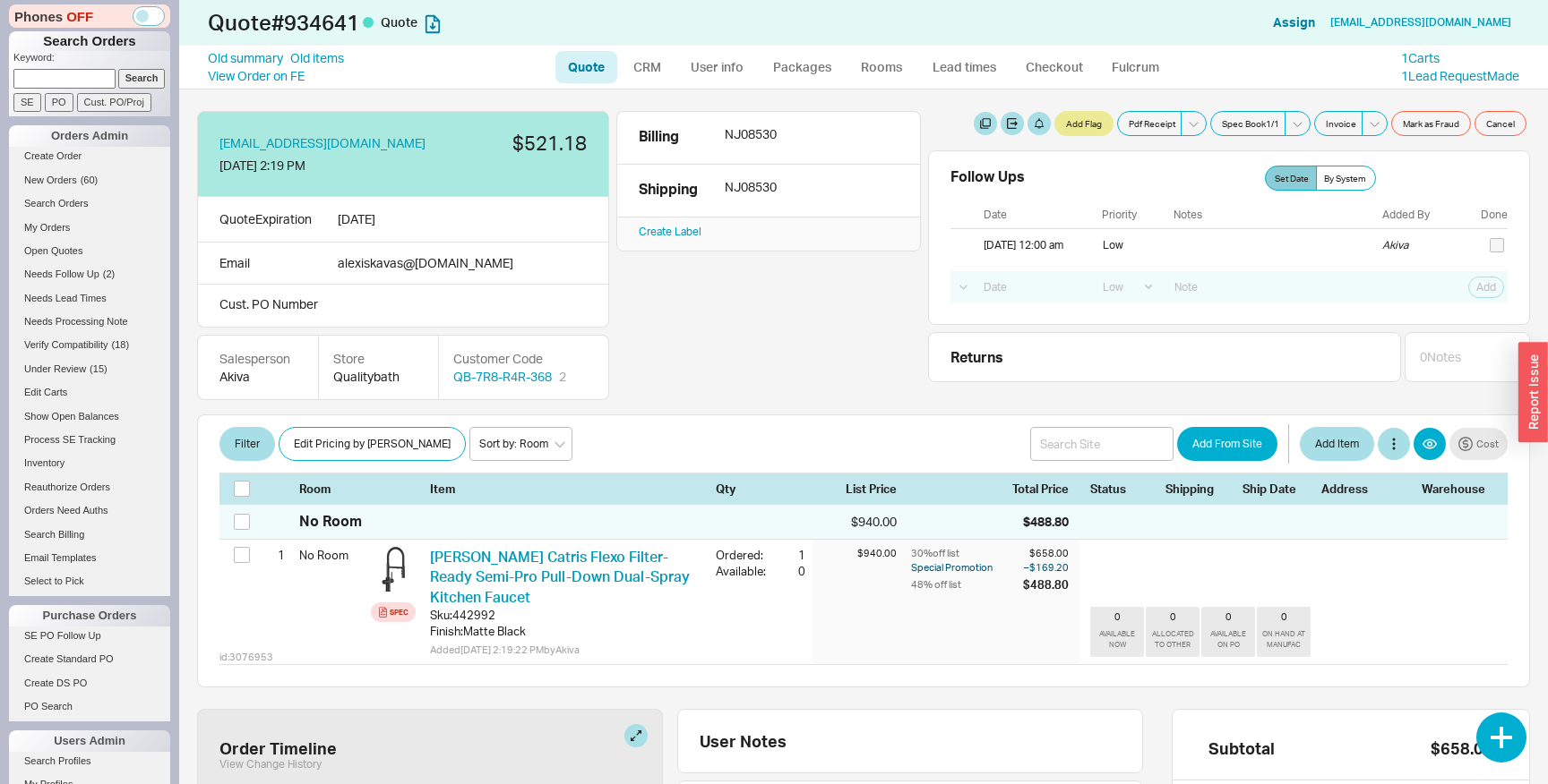
select select "LOW"
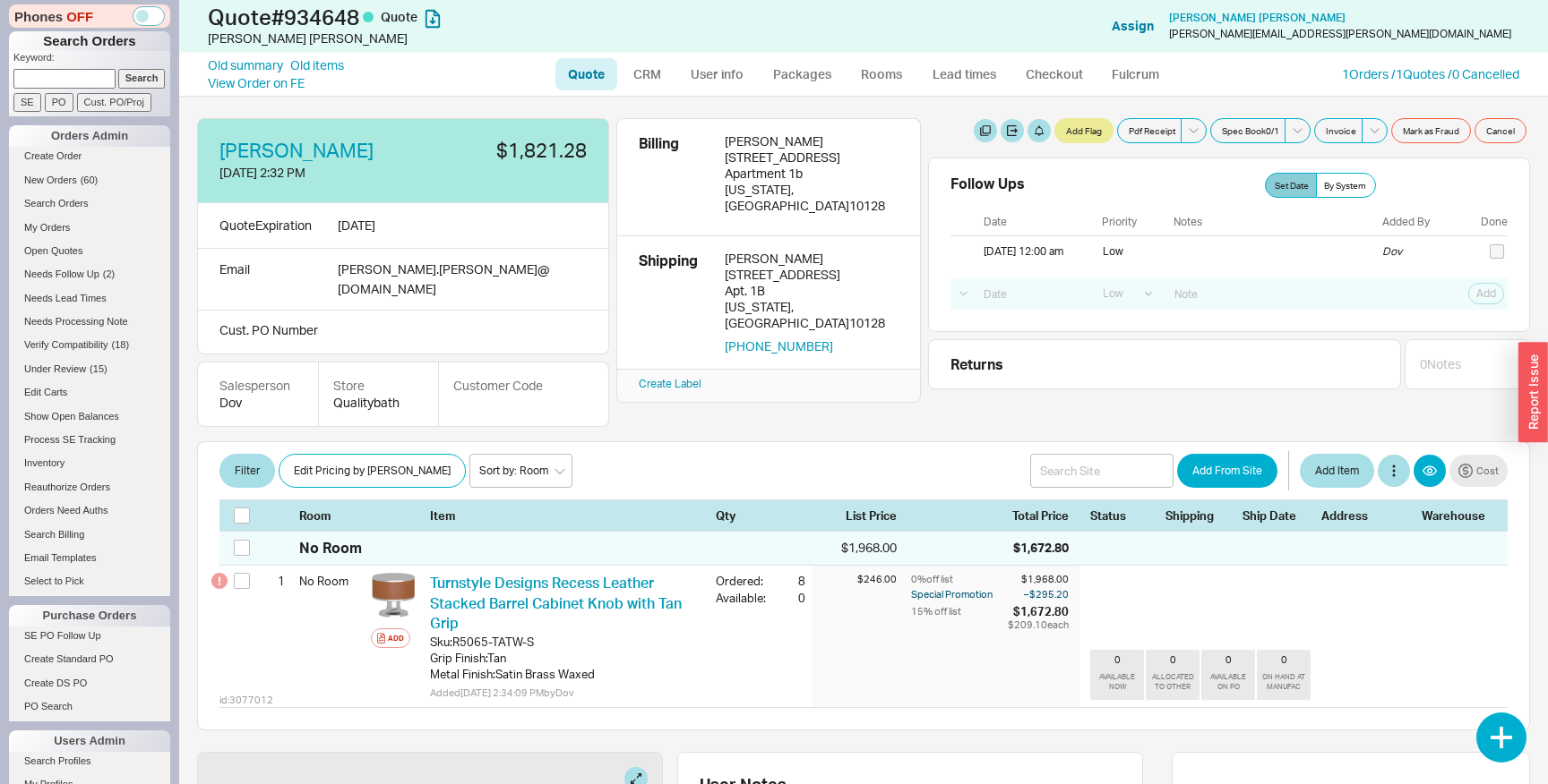
select select "LOW"
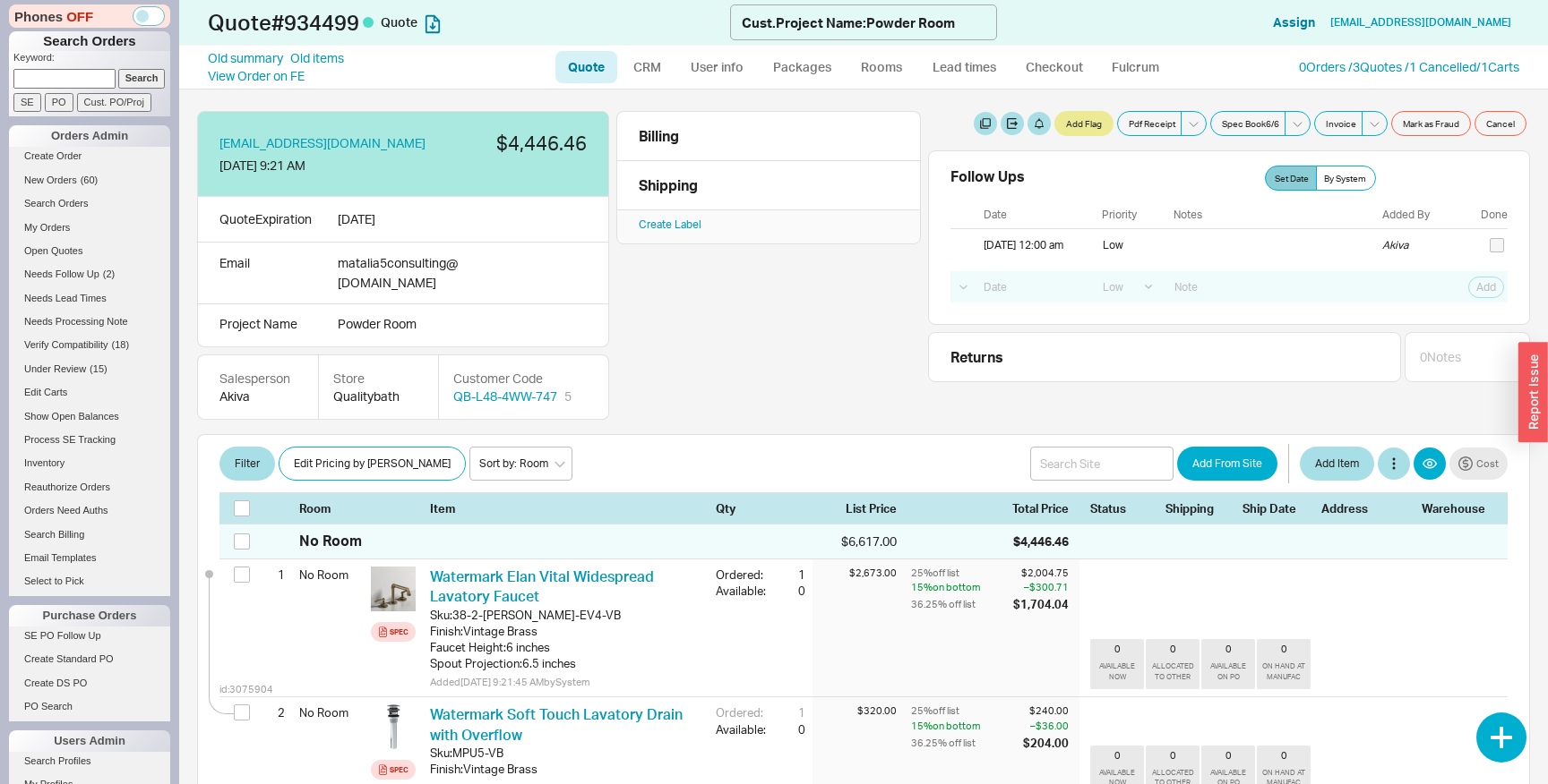
select select "LOW"
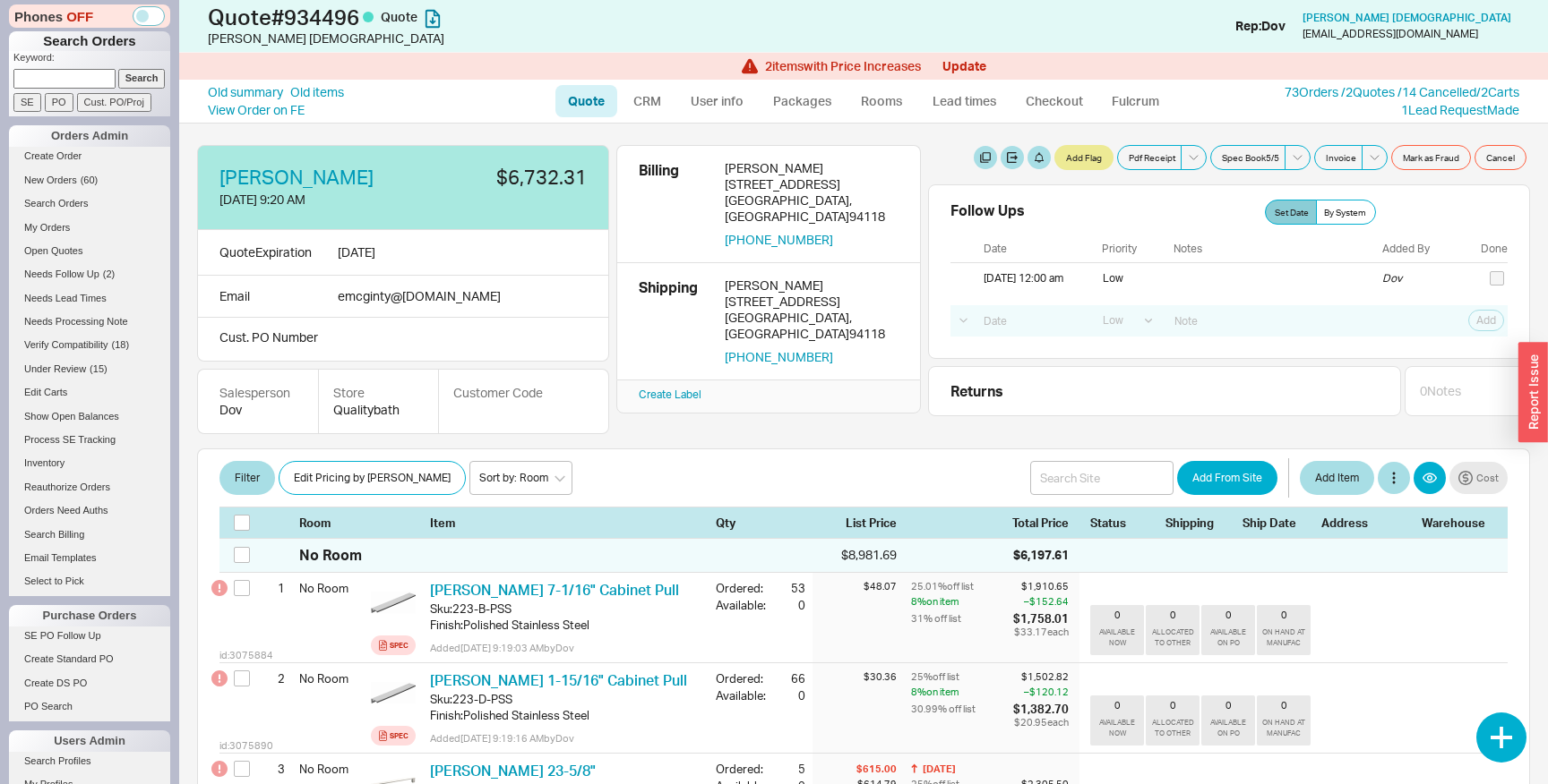
select select "LOW"
click at [312, 94] on link "Old items" at bounding box center [317, 92] width 54 height 18
click at [962, 65] on button "Update" at bounding box center [964, 65] width 44 height 14
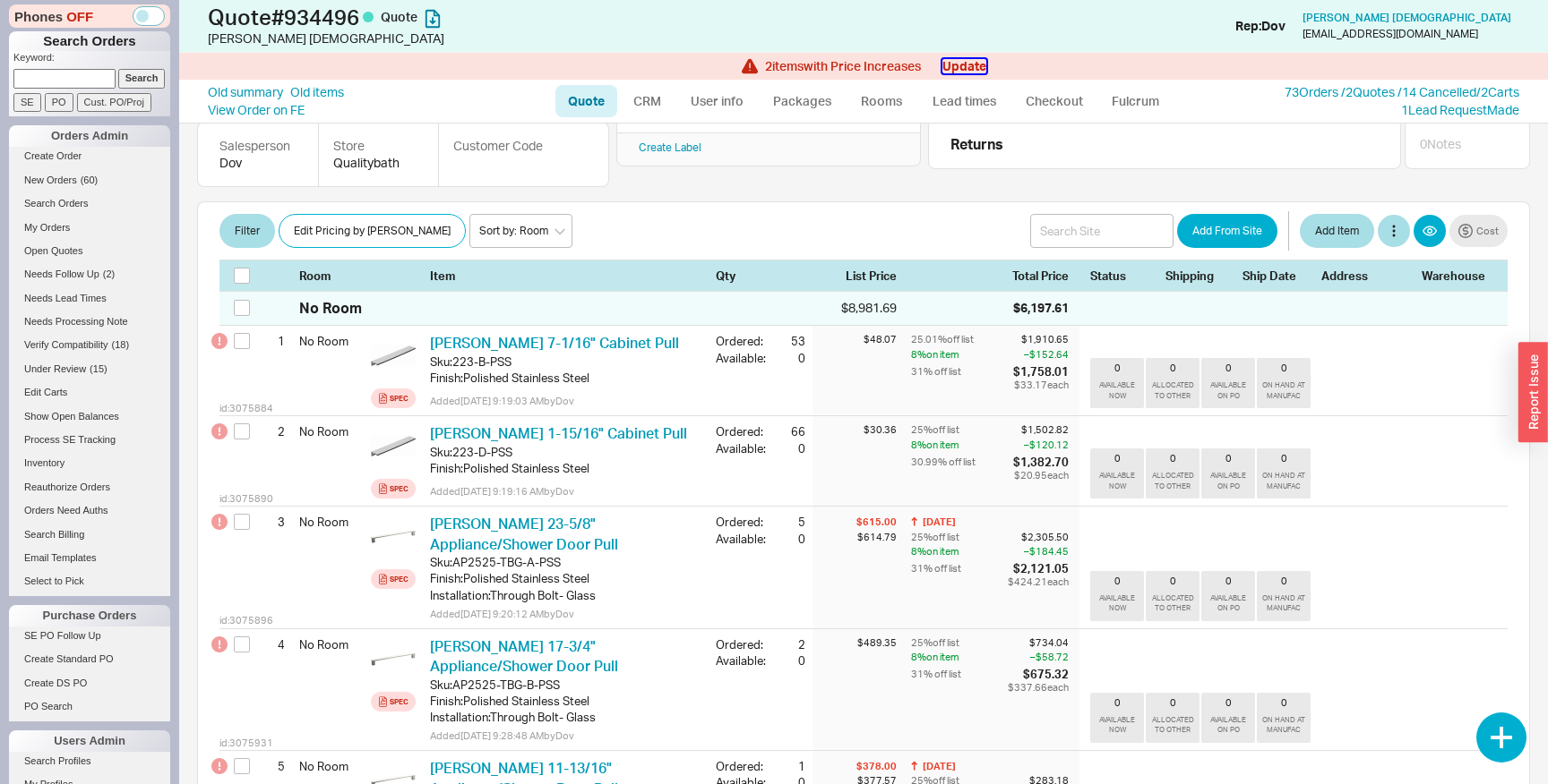
scroll to position [145, 0]
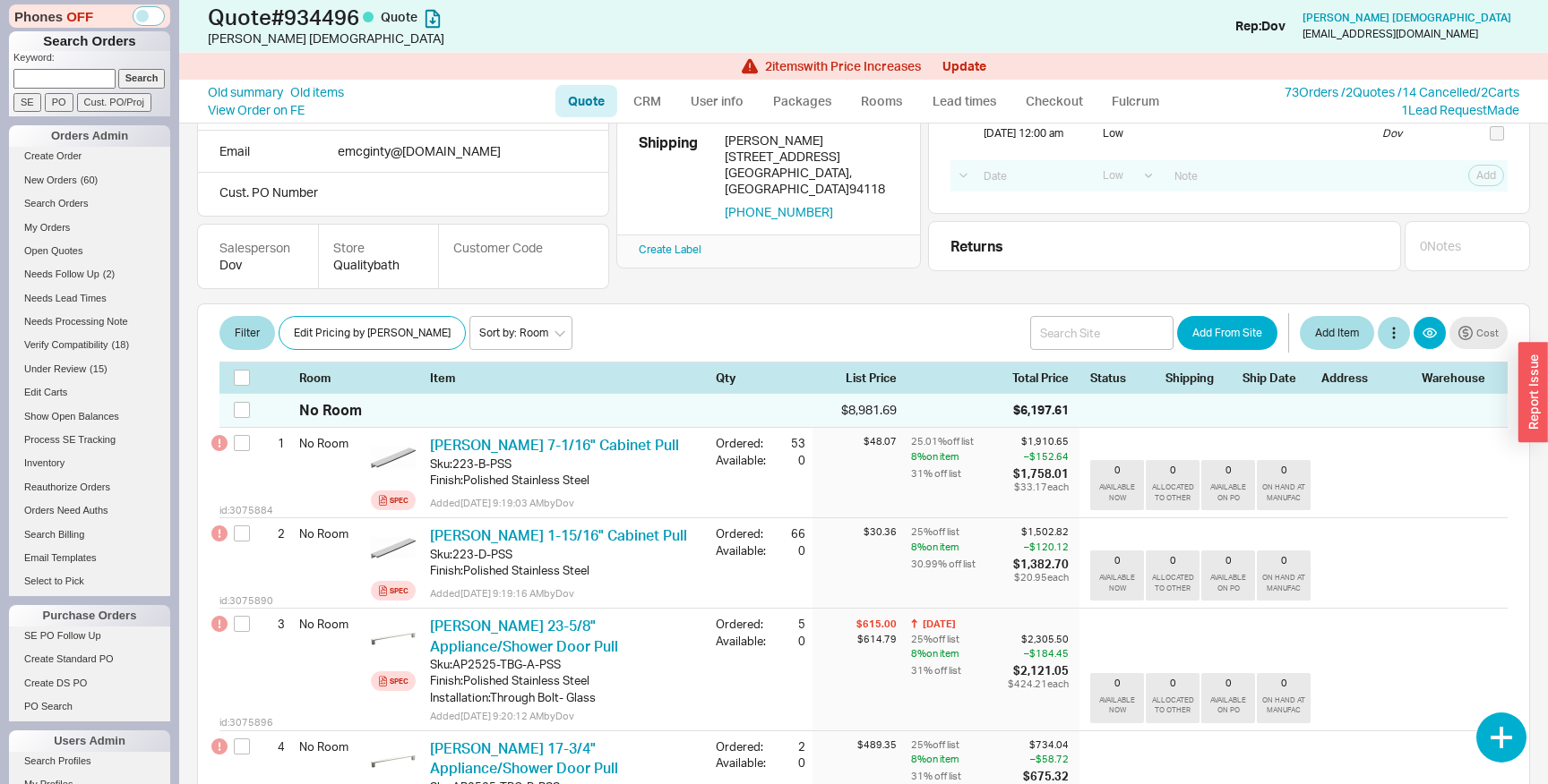
click at [861, 296] on div "Eric Mcginty 8/18/25 9:20 AM $6,732.31 Quote Expiration 9/1/25 Email emcginty @…" at bounding box center [863, 454] width 1368 height 661
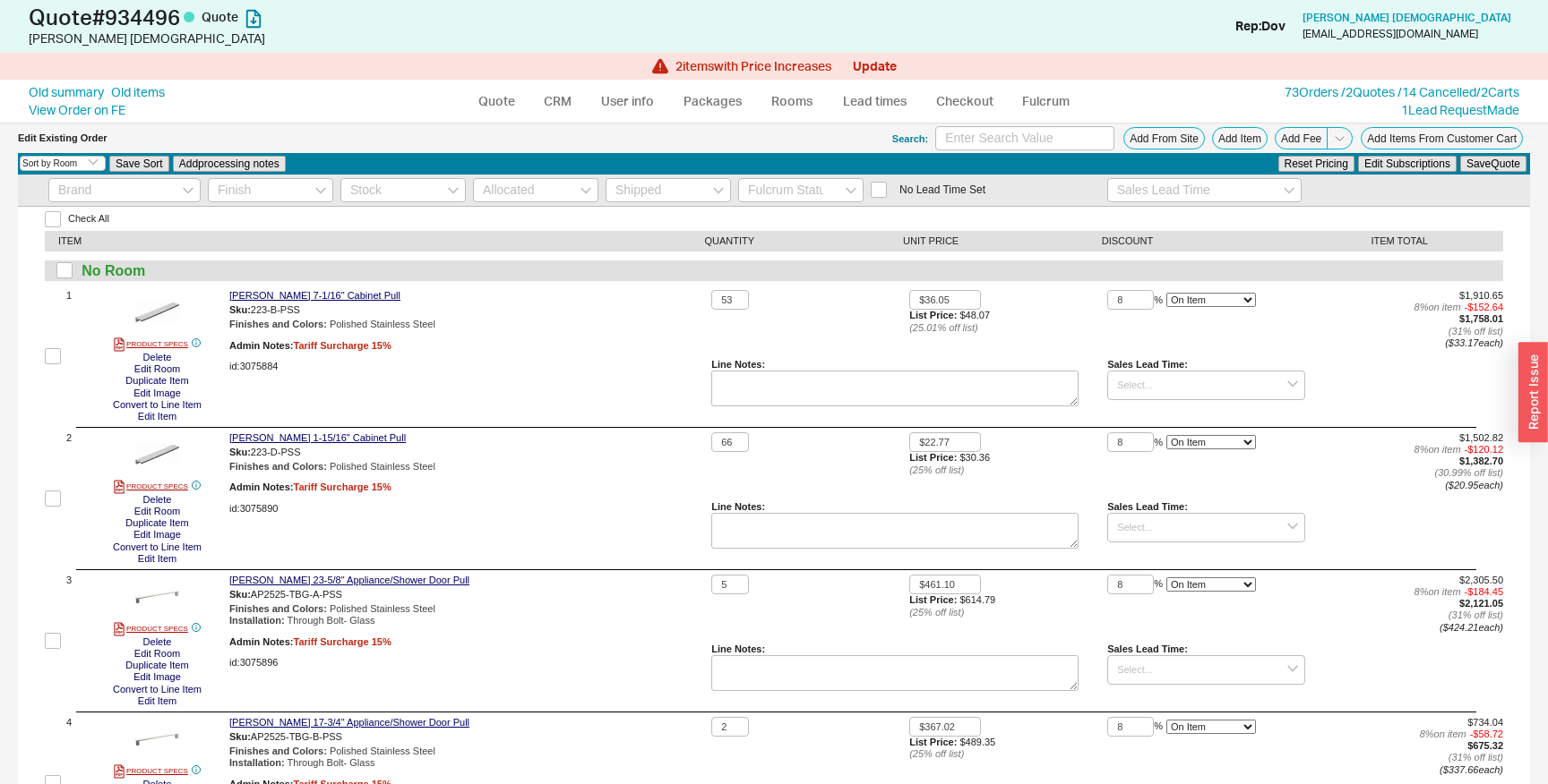
select select "3"
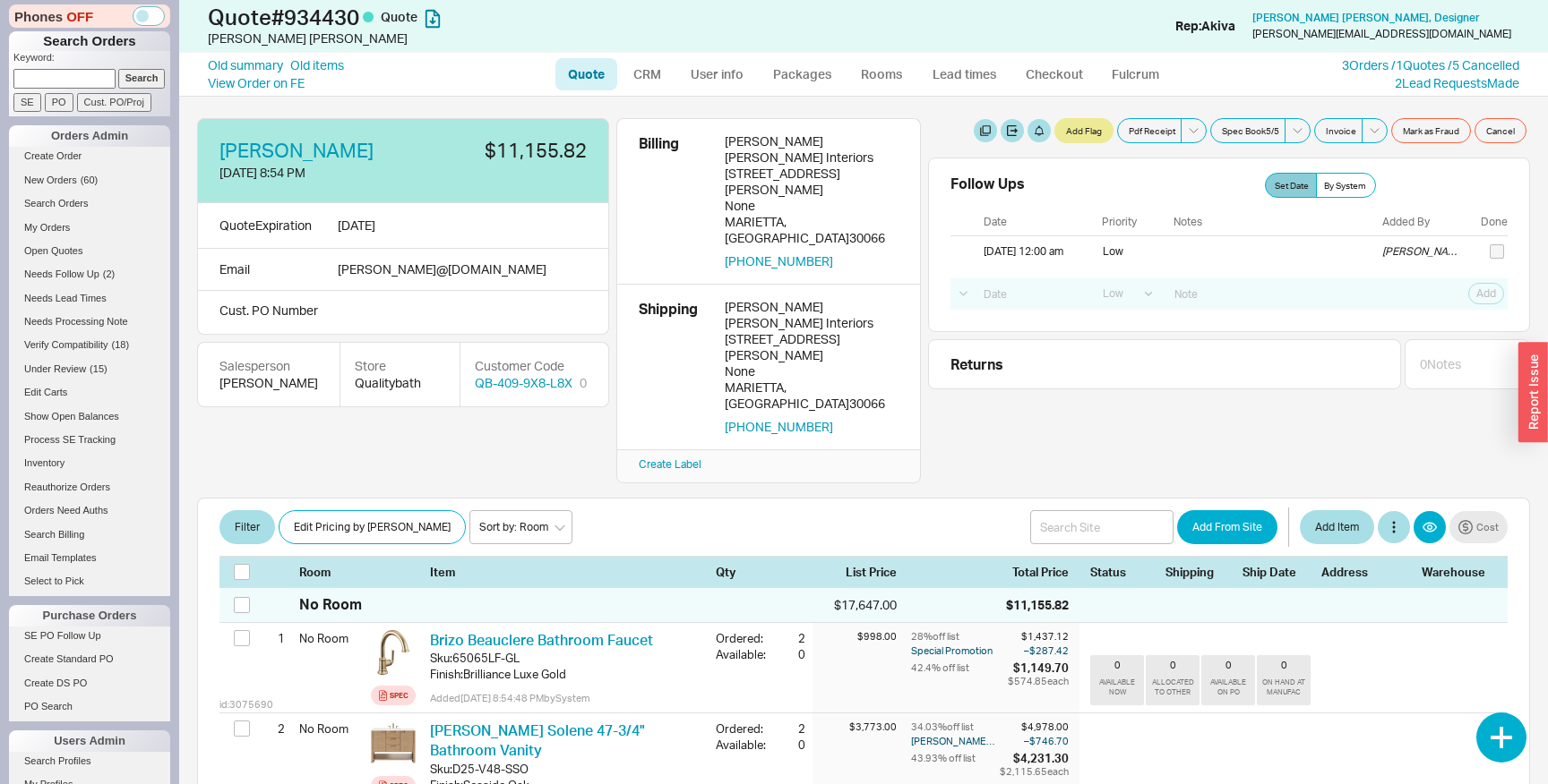
select select "LOW"
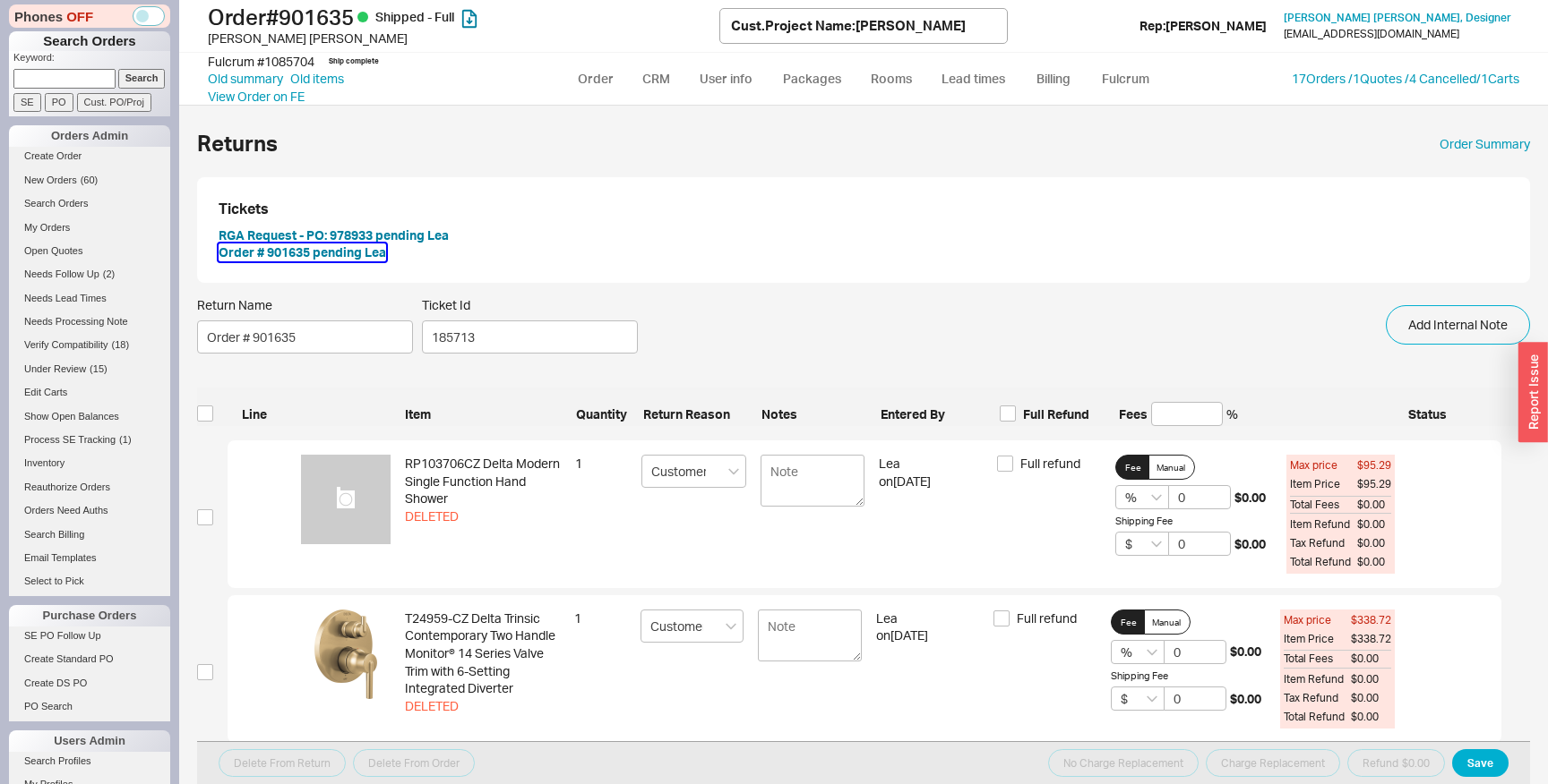
click at [355, 256] on button "Order # 901635 pending Lea" at bounding box center [302, 252] width 167 height 18
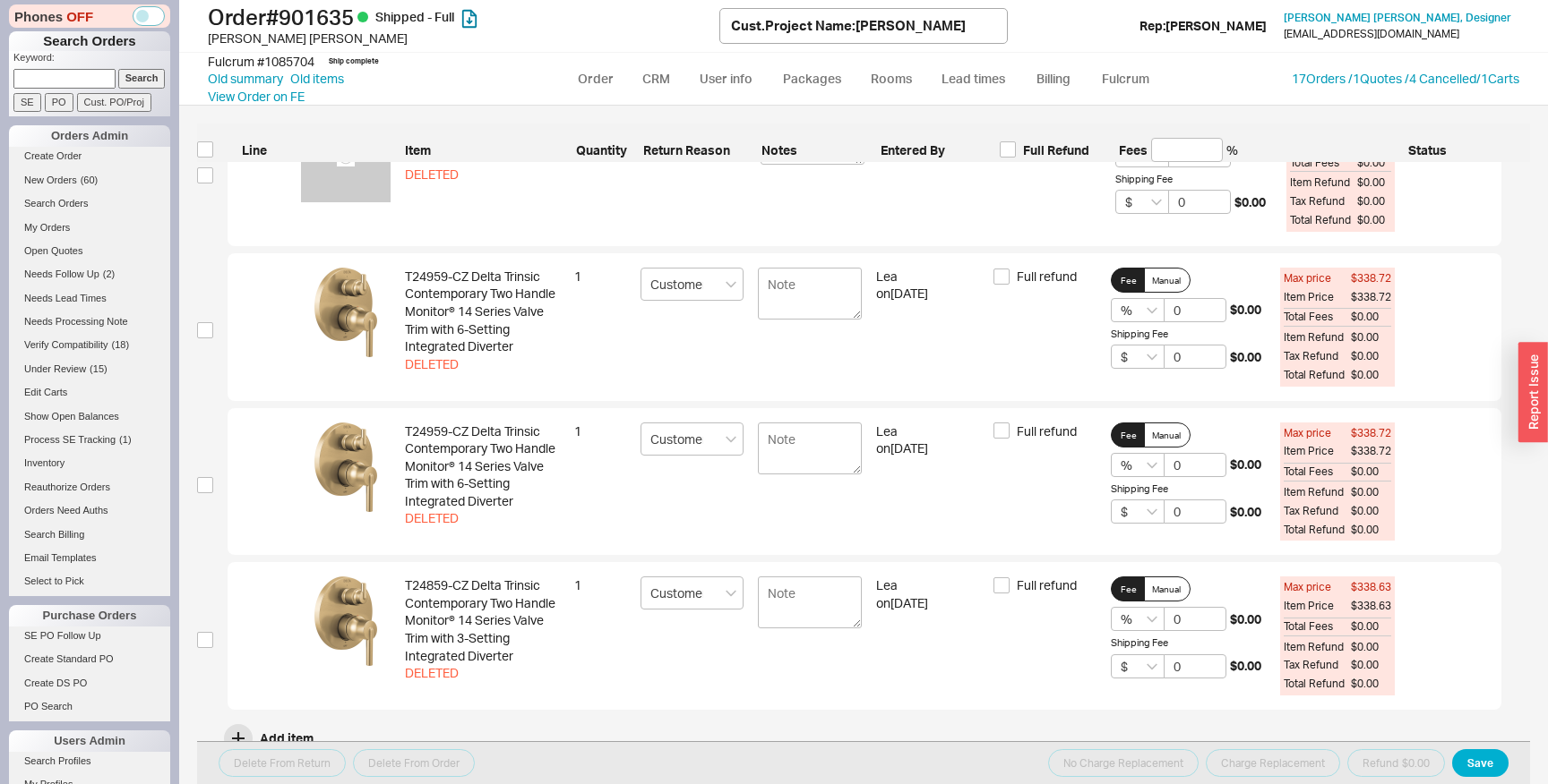
scroll to position [368, 0]
